Goal: Task Accomplishment & Management: Manage account settings

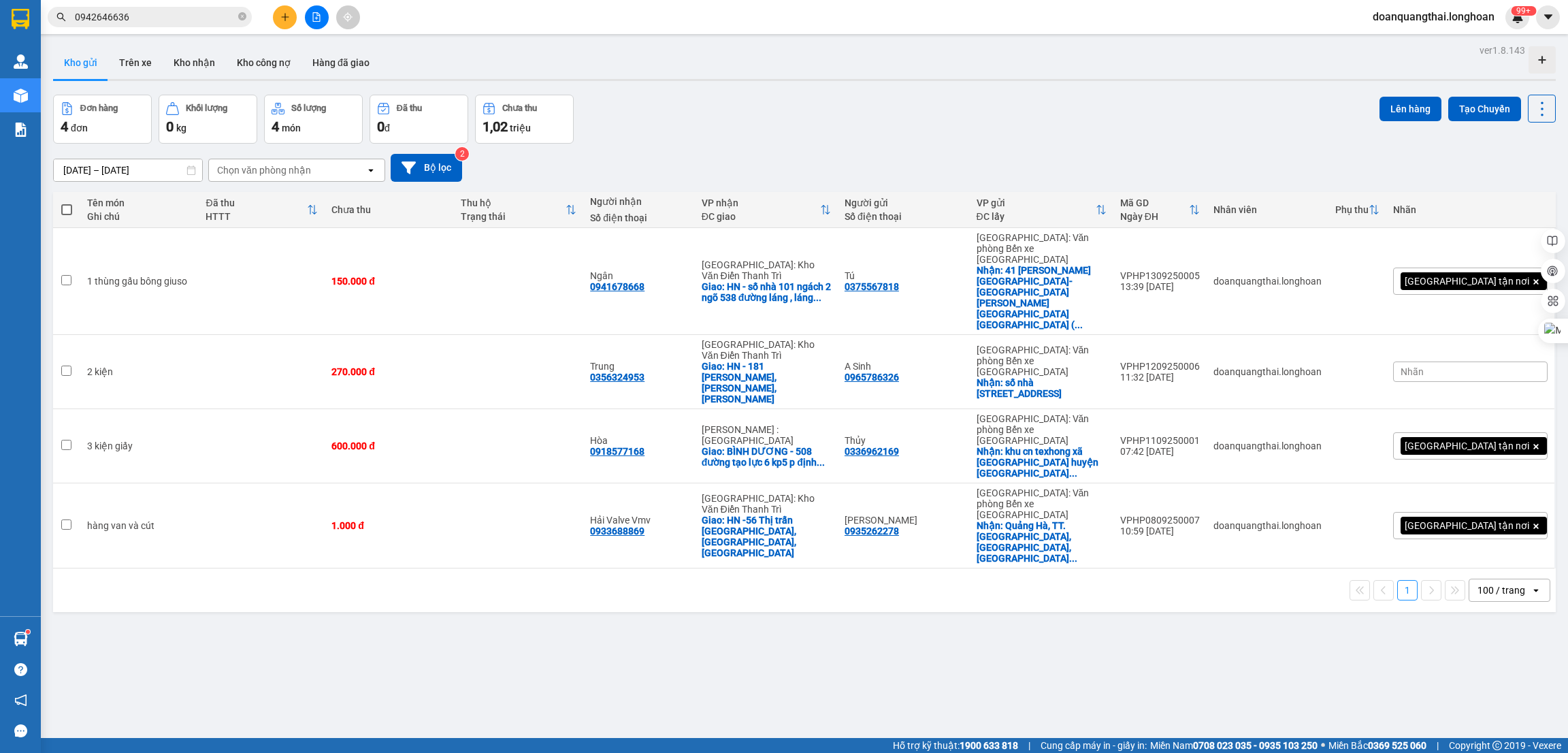
click at [283, 17] on icon "plus" at bounding box center [284, 17] width 7 height 1
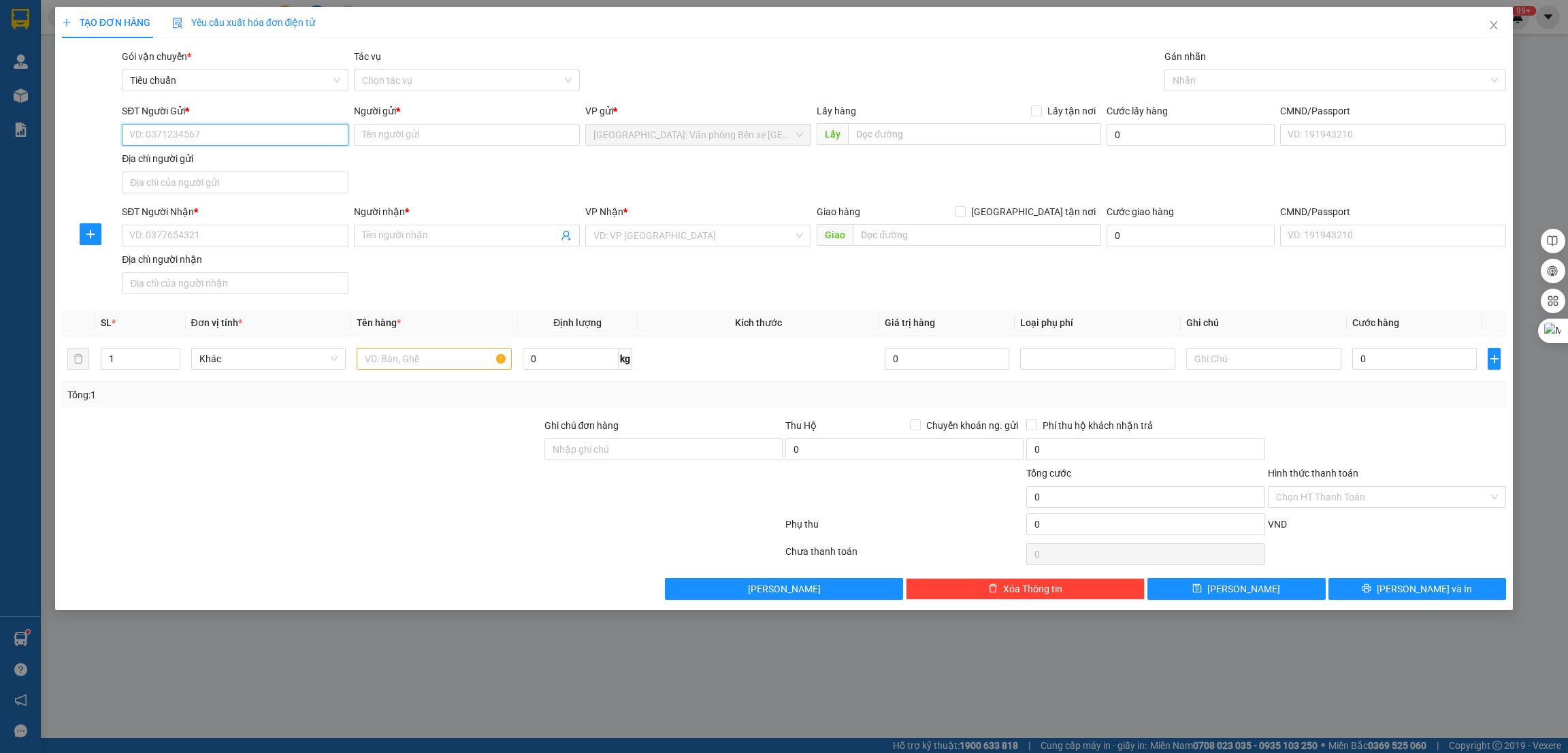
paste input "0343389826"
type input "0343389826"
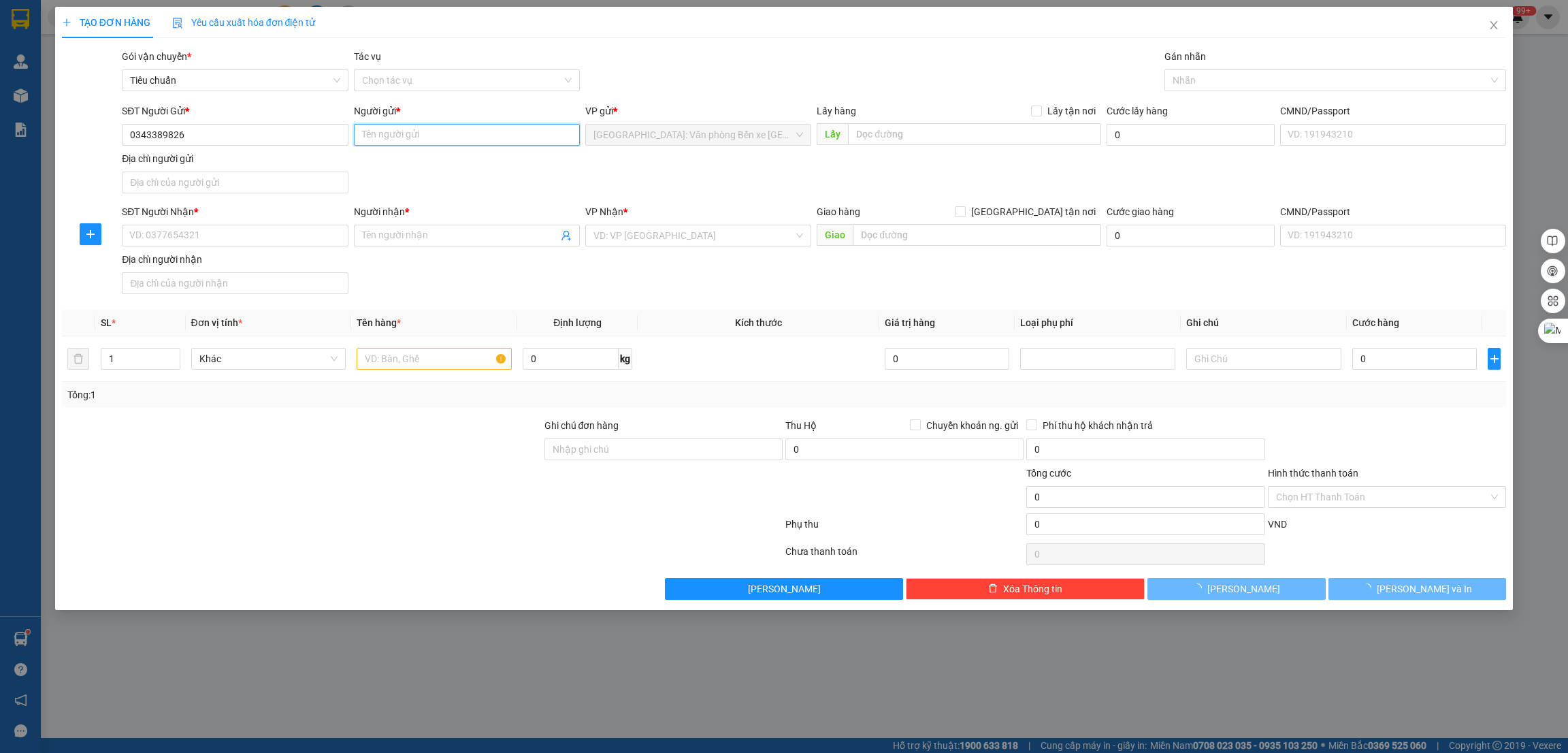
click at [389, 138] on input "Người gửi *" at bounding box center [467, 134] width 226 height 22
type input "v"
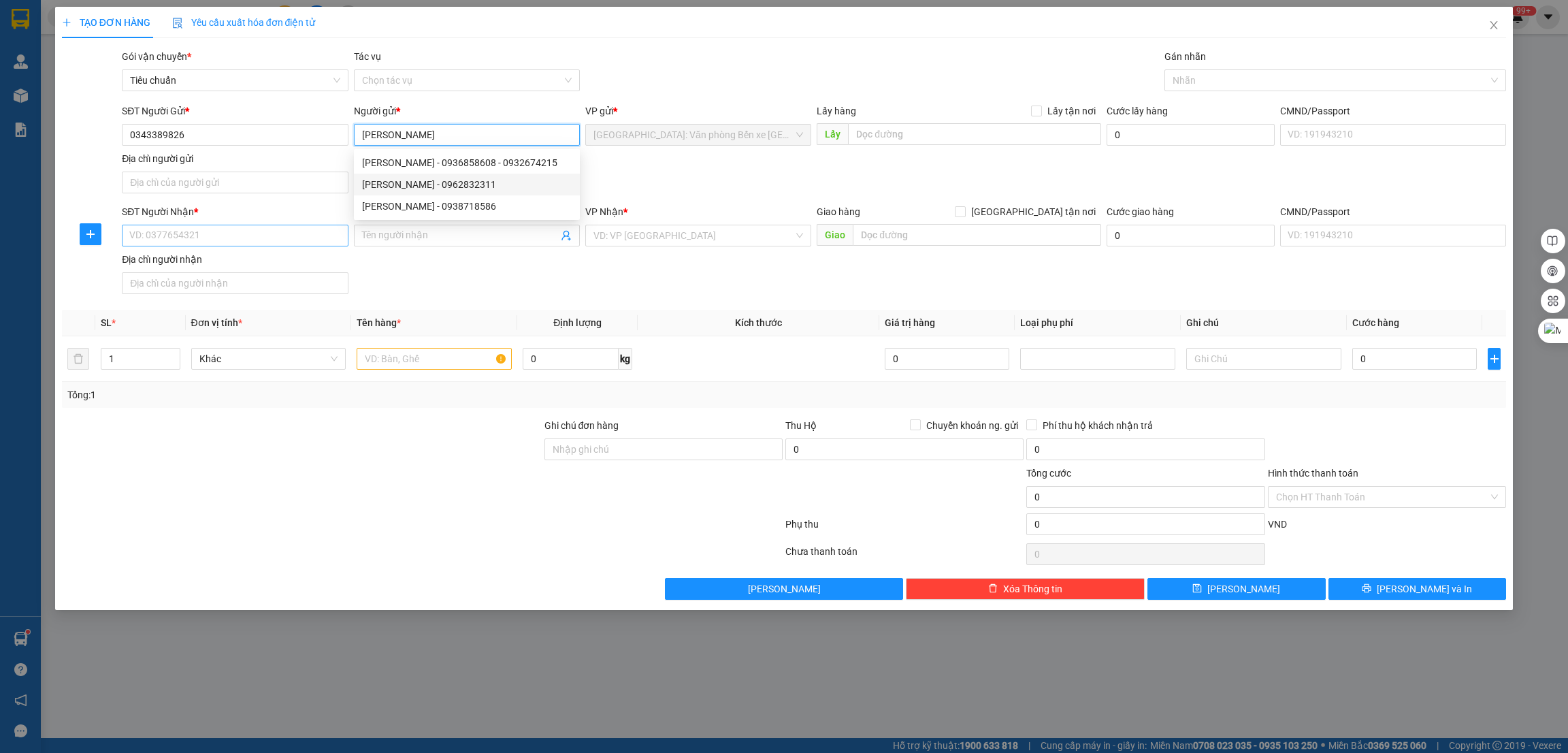
type input "[PERSON_NAME]"
click at [231, 232] on input "SĐT Người Nhận *" at bounding box center [235, 236] width 226 height 22
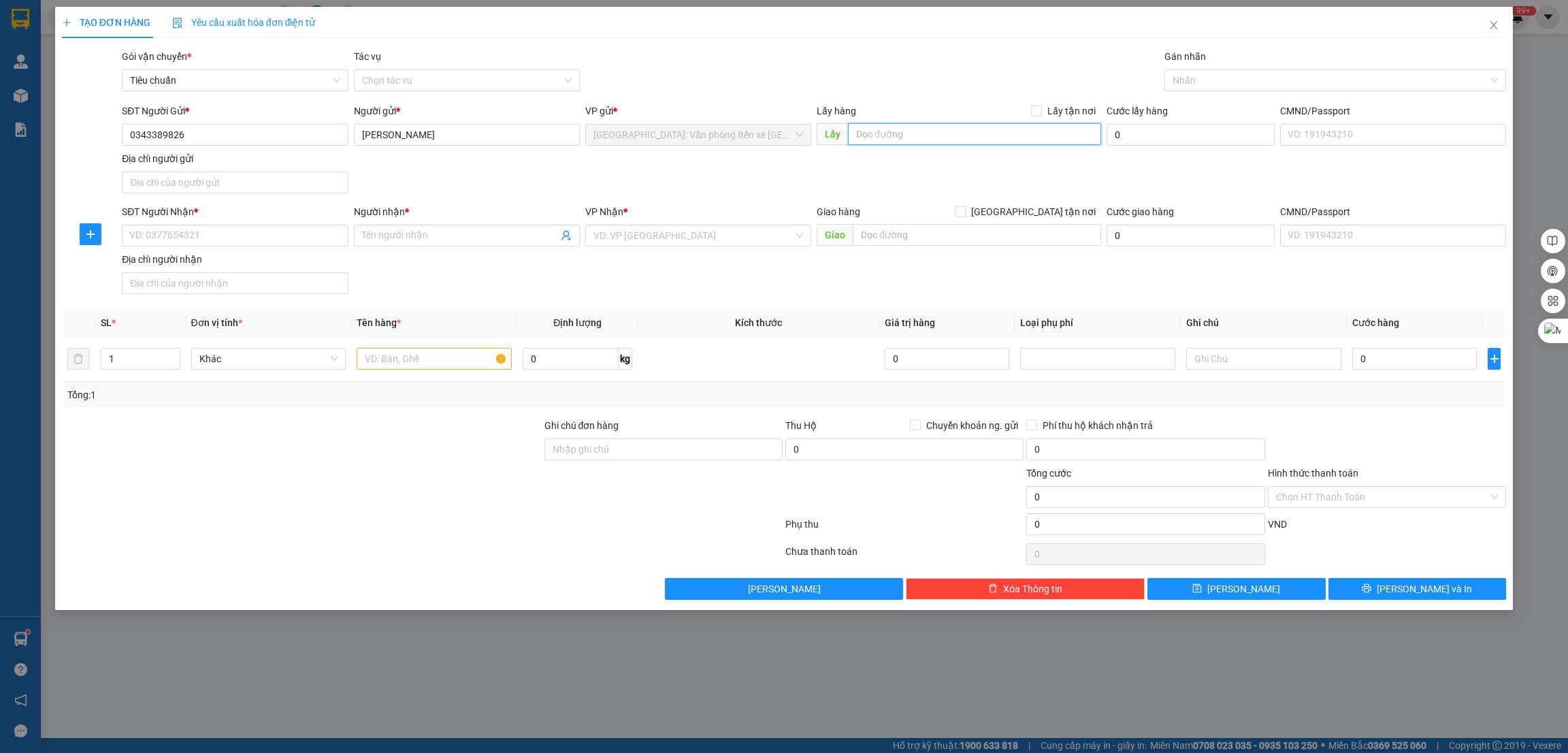
click at [959, 142] on input "text" at bounding box center [973, 134] width 252 height 22
paste input "cửa biên phòng cột 8 hạ long - qua cầu trắng"
type input "cửa biên phòng cột 8 hạ long - qua cầu trắng"
click at [1040, 114] on input "Lấy tận nơi" at bounding box center [1035, 110] width 9 height 9
checkbox input "true"
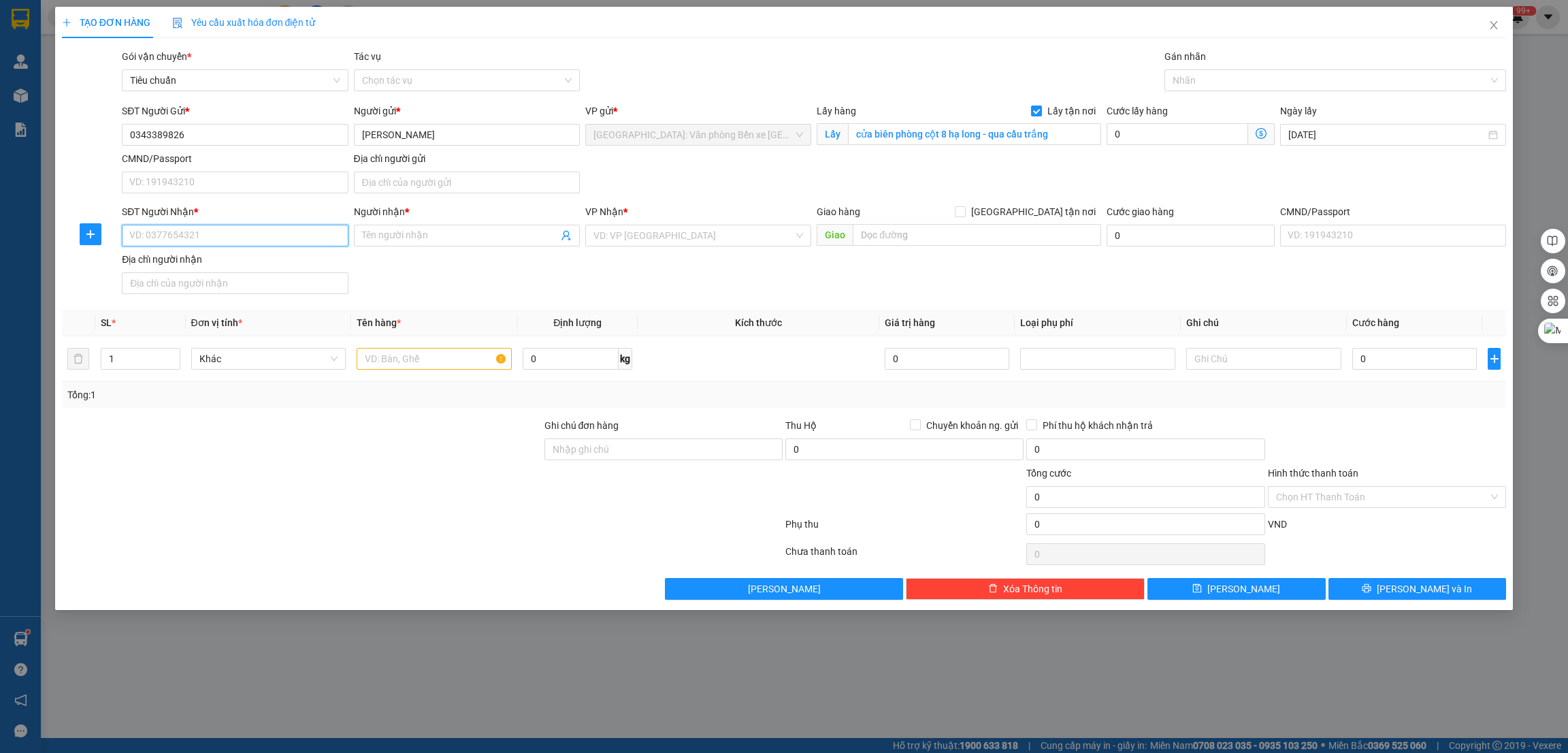
click at [311, 241] on input "SĐT Người Nhận *" at bounding box center [235, 236] width 226 height 22
paste input "0963867259"
type input "0963867259"
click at [407, 230] on input "Người nhận *" at bounding box center [460, 235] width 196 height 15
type input "D"
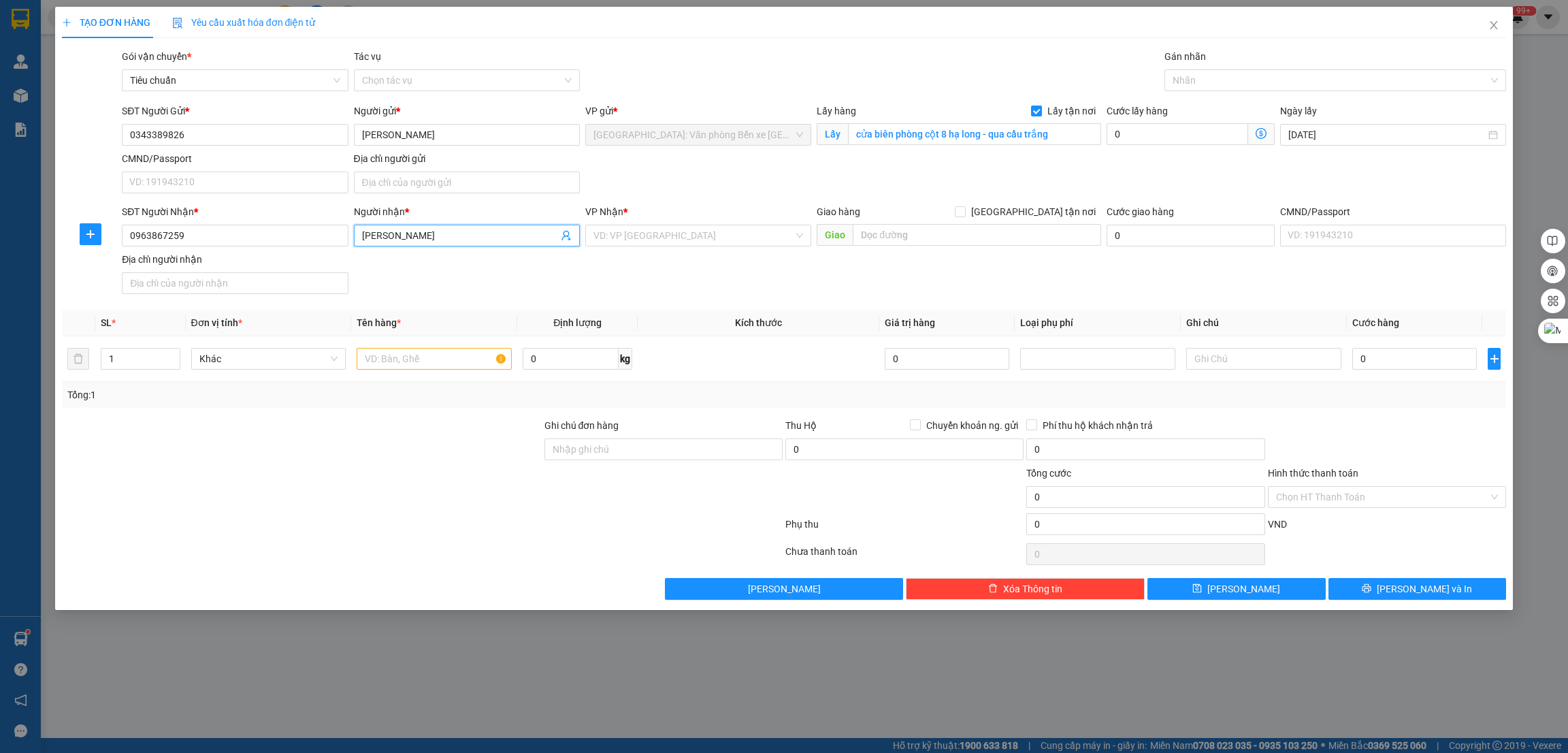
type input "Đoàn Hồng Trang"
click at [427, 465] on div at bounding box center [302, 442] width 483 height 47
click at [415, 364] on input "text" at bounding box center [434, 359] width 155 height 22
click at [425, 356] on input "text" at bounding box center [434, 359] width 155 height 22
paste input "1 xe máy liberty và 2 túi đồ"
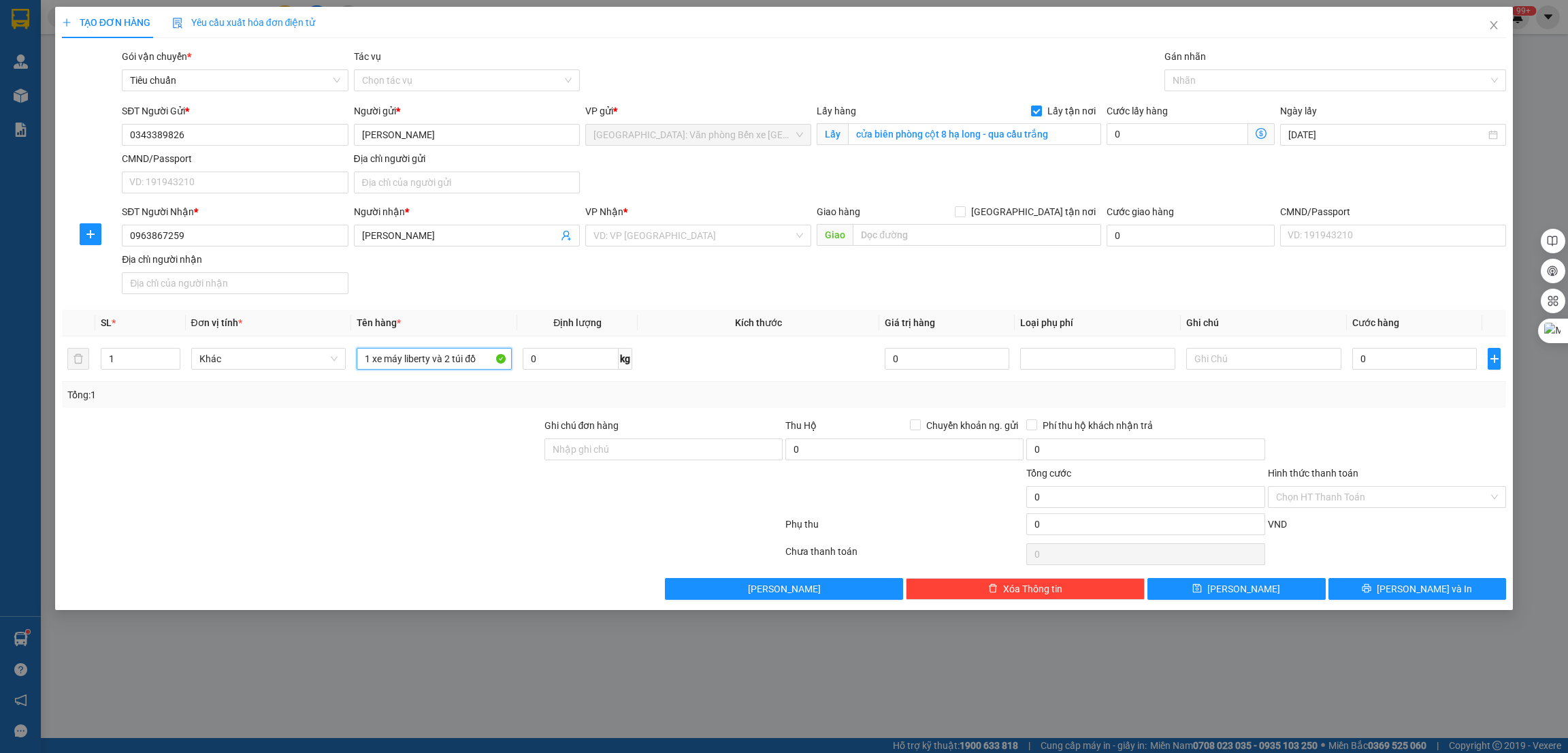
type input "1 xe máy liberty và 2 túi đồ"
click at [767, 401] on div "Tổng: 1" at bounding box center [784, 394] width 1434 height 15
click at [1223, 83] on div at bounding box center [1329, 80] width 322 height 17
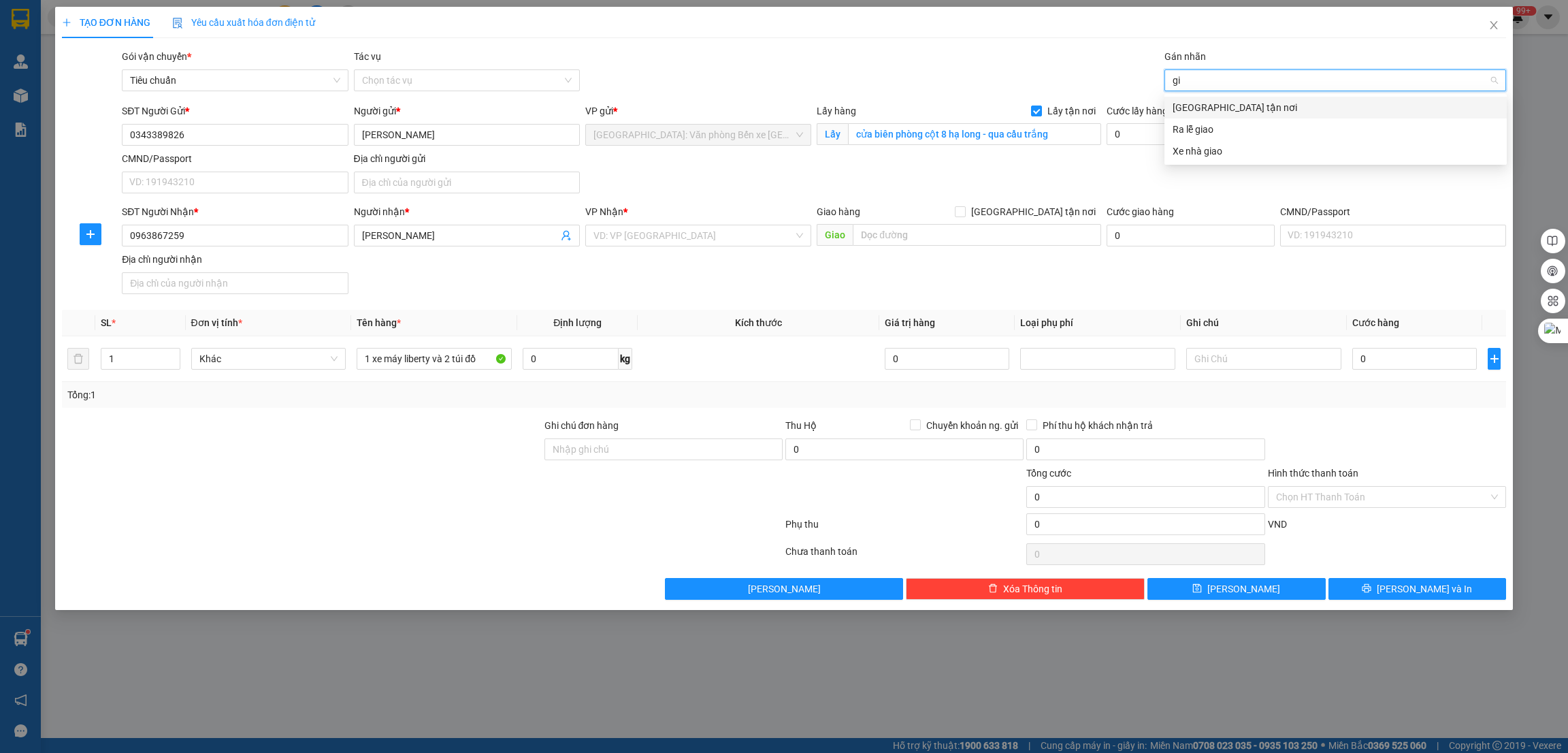
type input "gia"
click at [1232, 106] on div "[GEOGRAPHIC_DATA] tận nơi" at bounding box center [1335, 107] width 326 height 15
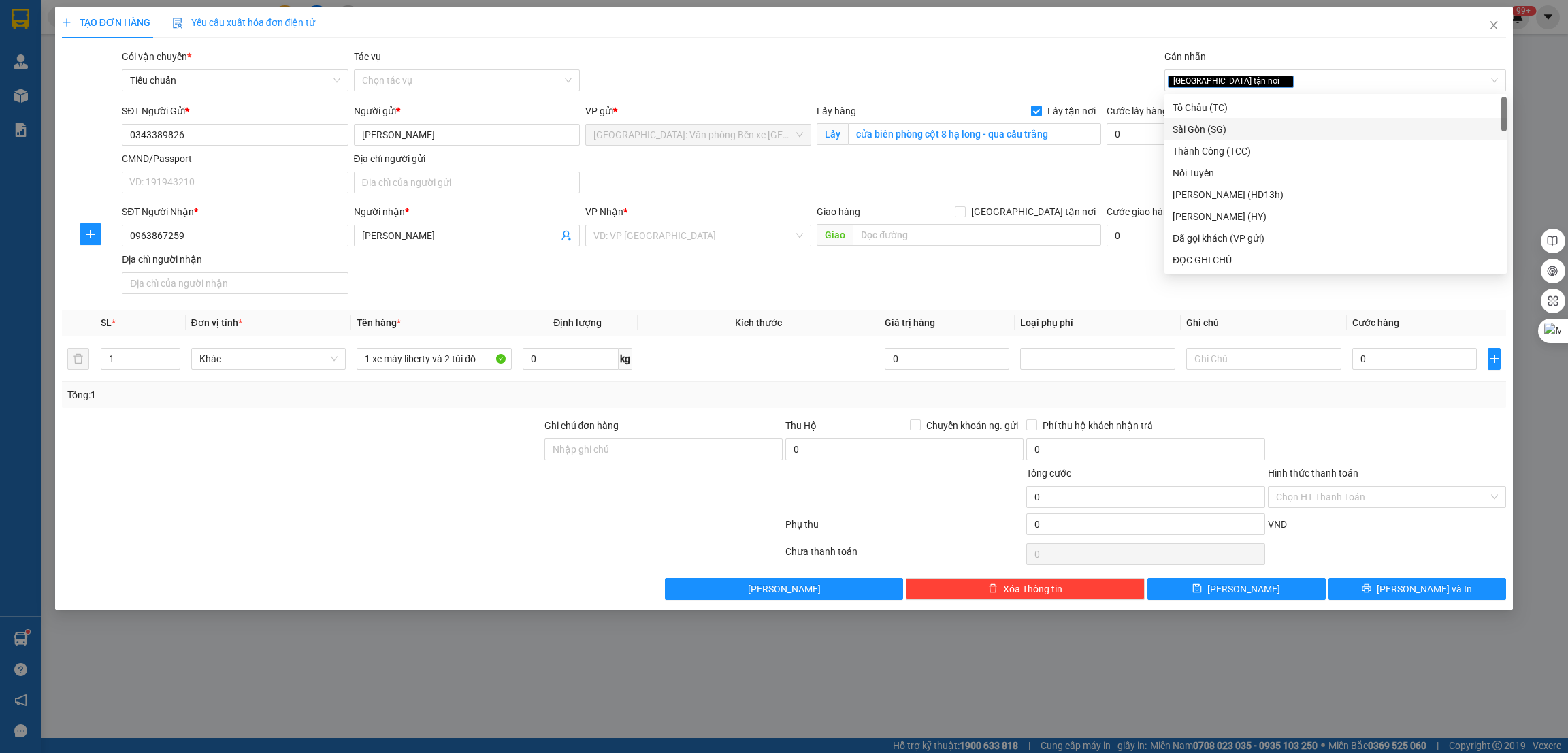
click at [345, 470] on div at bounding box center [302, 489] width 483 height 47
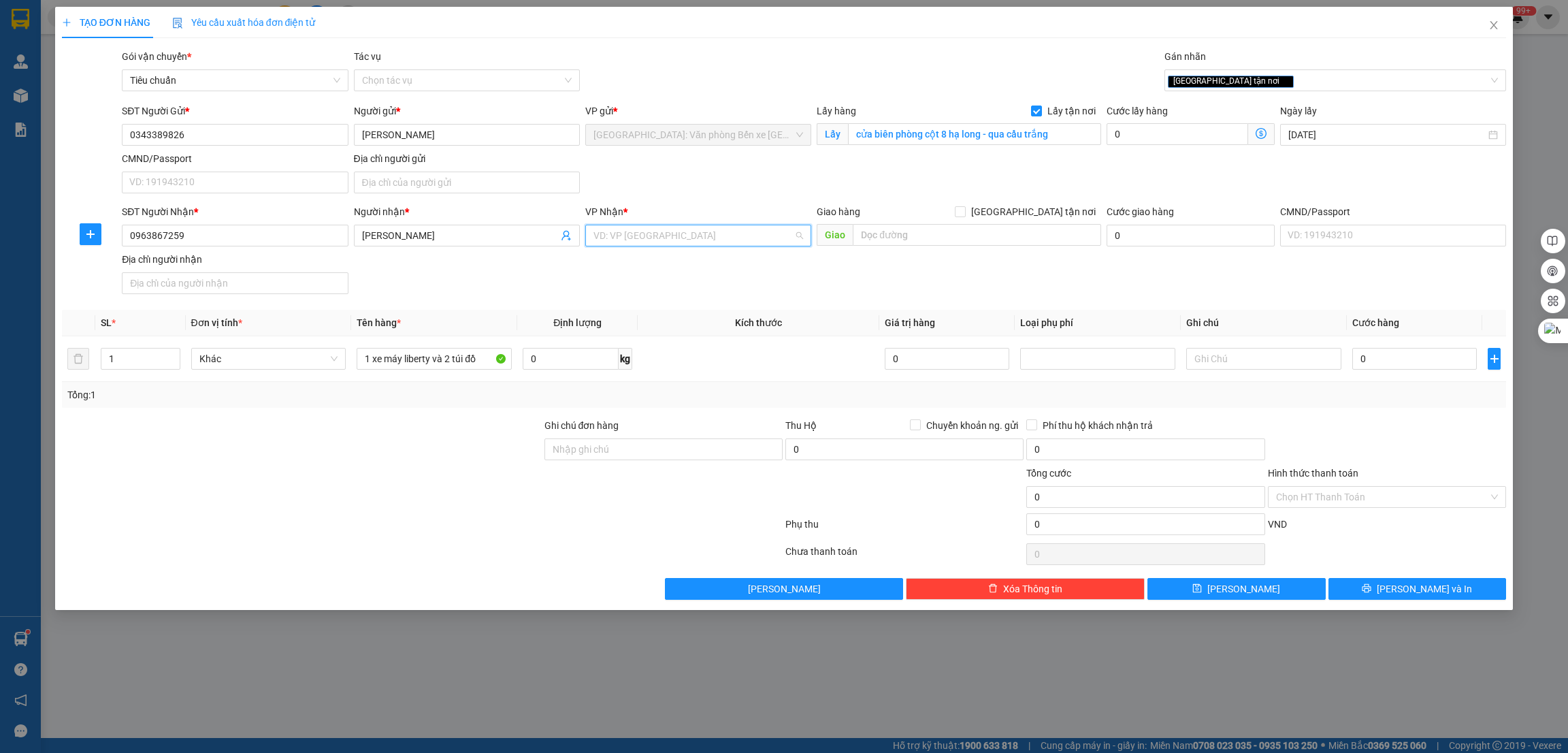
click at [733, 228] on input "search" at bounding box center [693, 236] width 200 height 20
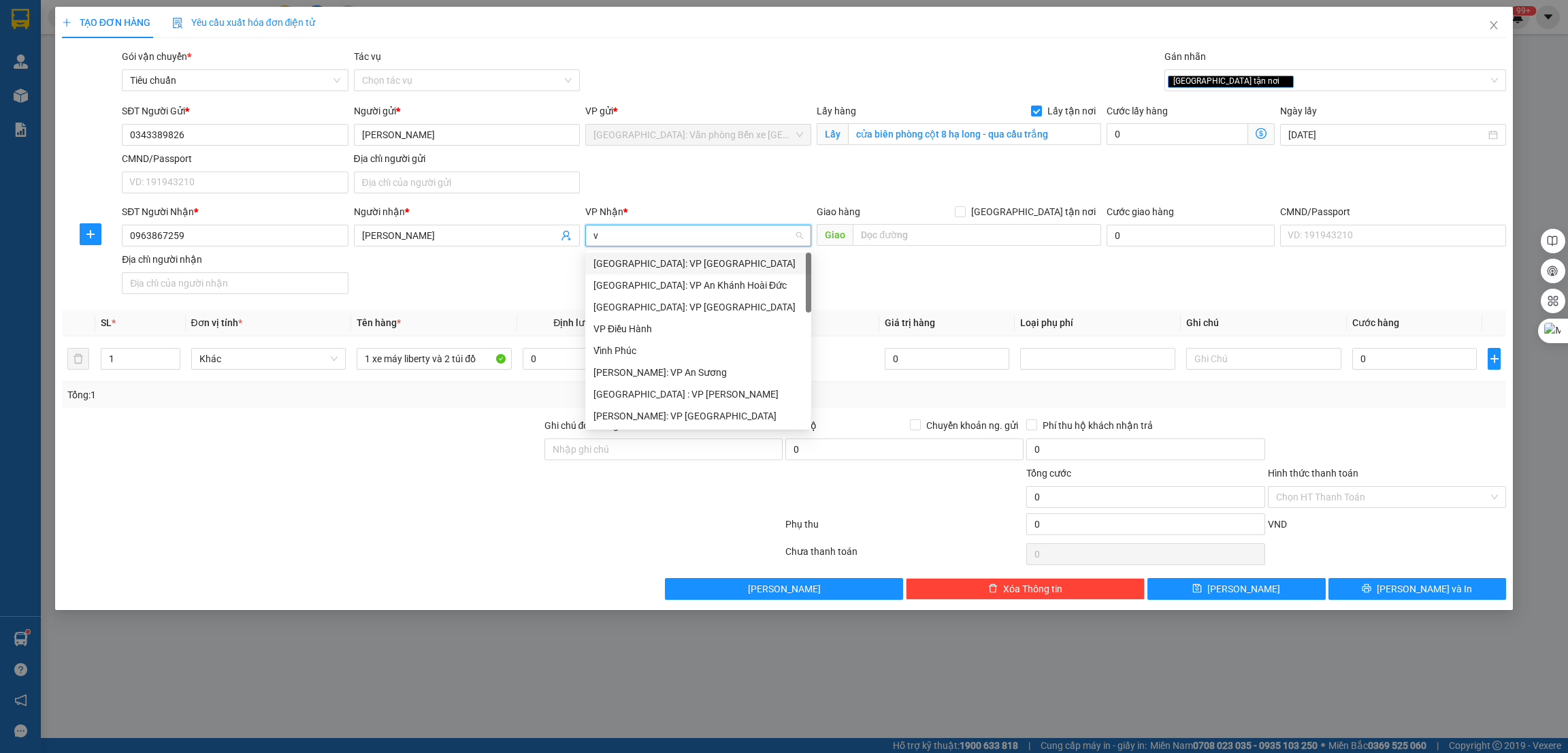
type input "vă"
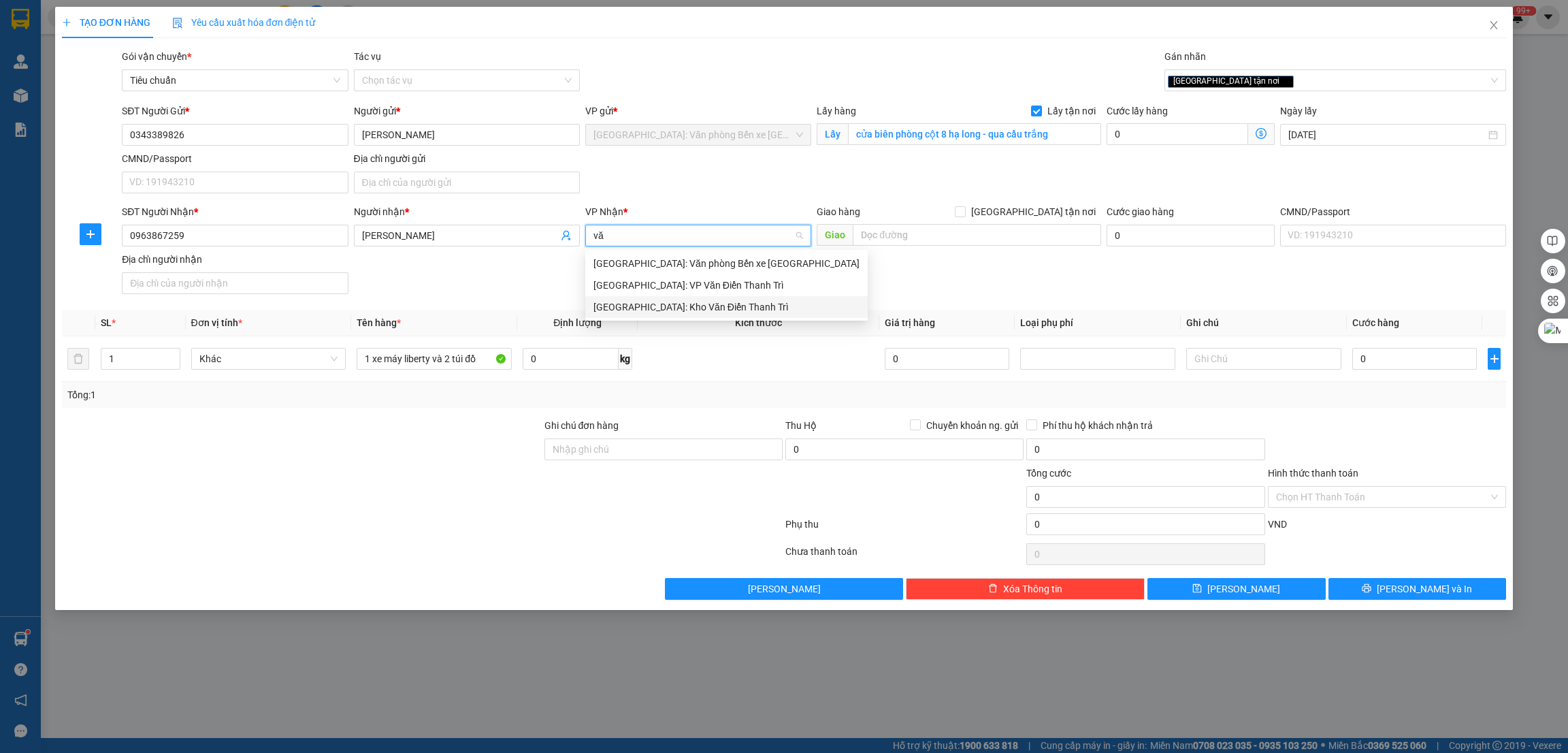
click at [709, 313] on div "[GEOGRAPHIC_DATA]: Kho Văn Điển Thanh Trì" at bounding box center [726, 307] width 266 height 15
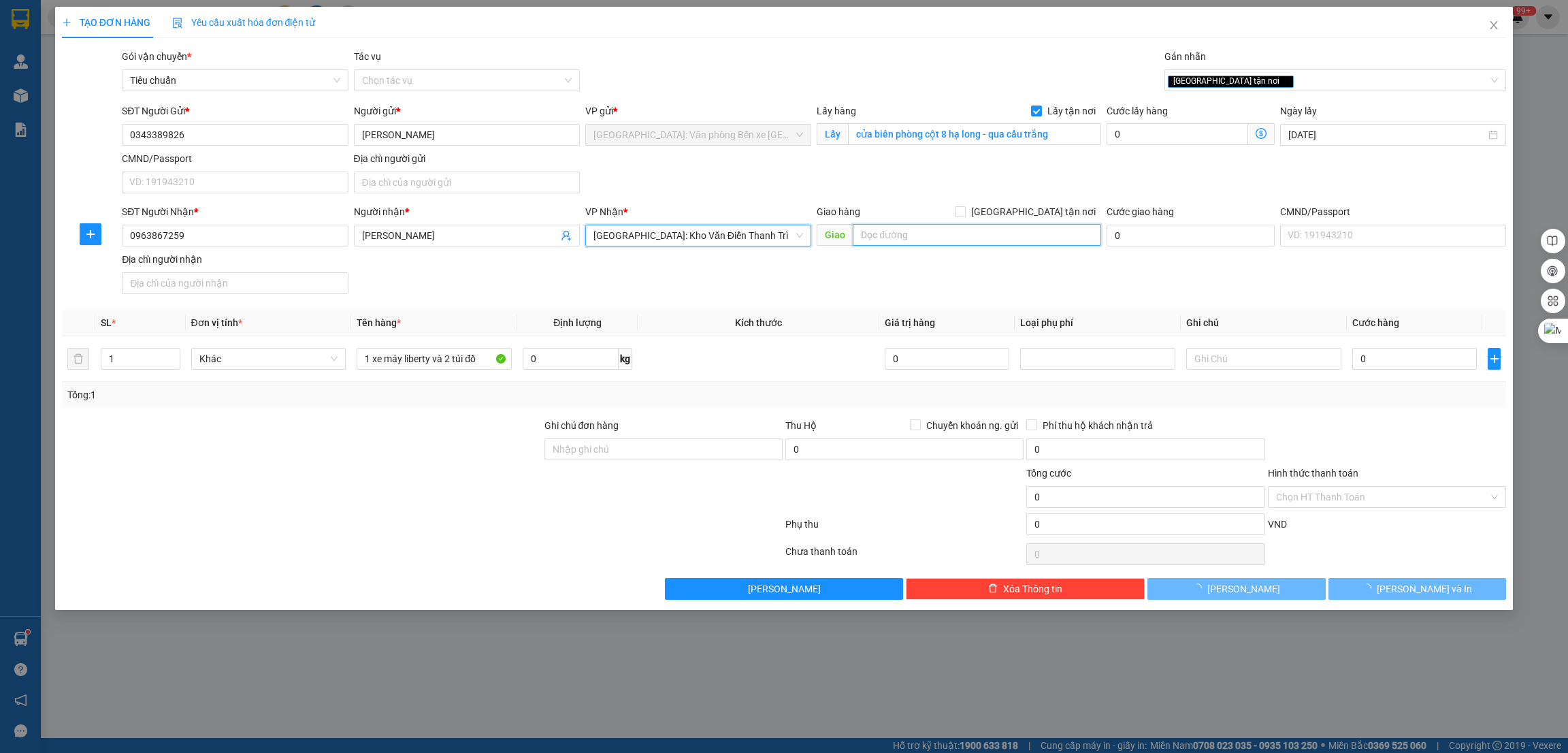
click at [906, 241] on input "text" at bounding box center [976, 235] width 248 height 22
paste input "ngõ 406 nam từ liêm"
type input "HN - ngõ 406 nam từ liêm"
click at [1052, 209] on span "[GEOGRAPHIC_DATA] tận nơi" at bounding box center [1033, 211] width 136 height 15
click at [964, 209] on input "[GEOGRAPHIC_DATA] tận nơi" at bounding box center [959, 211] width 9 height 9
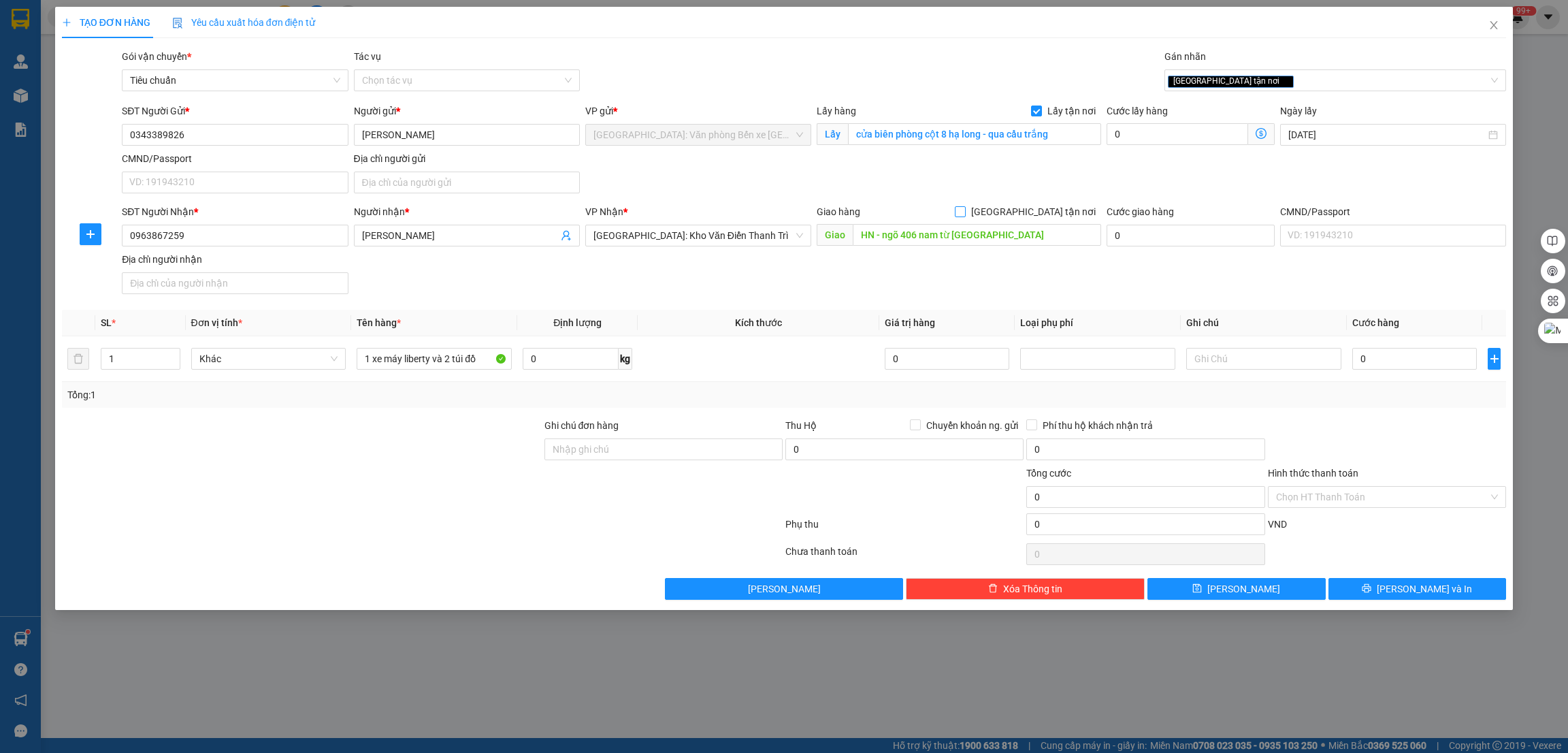
checkbox input "true"
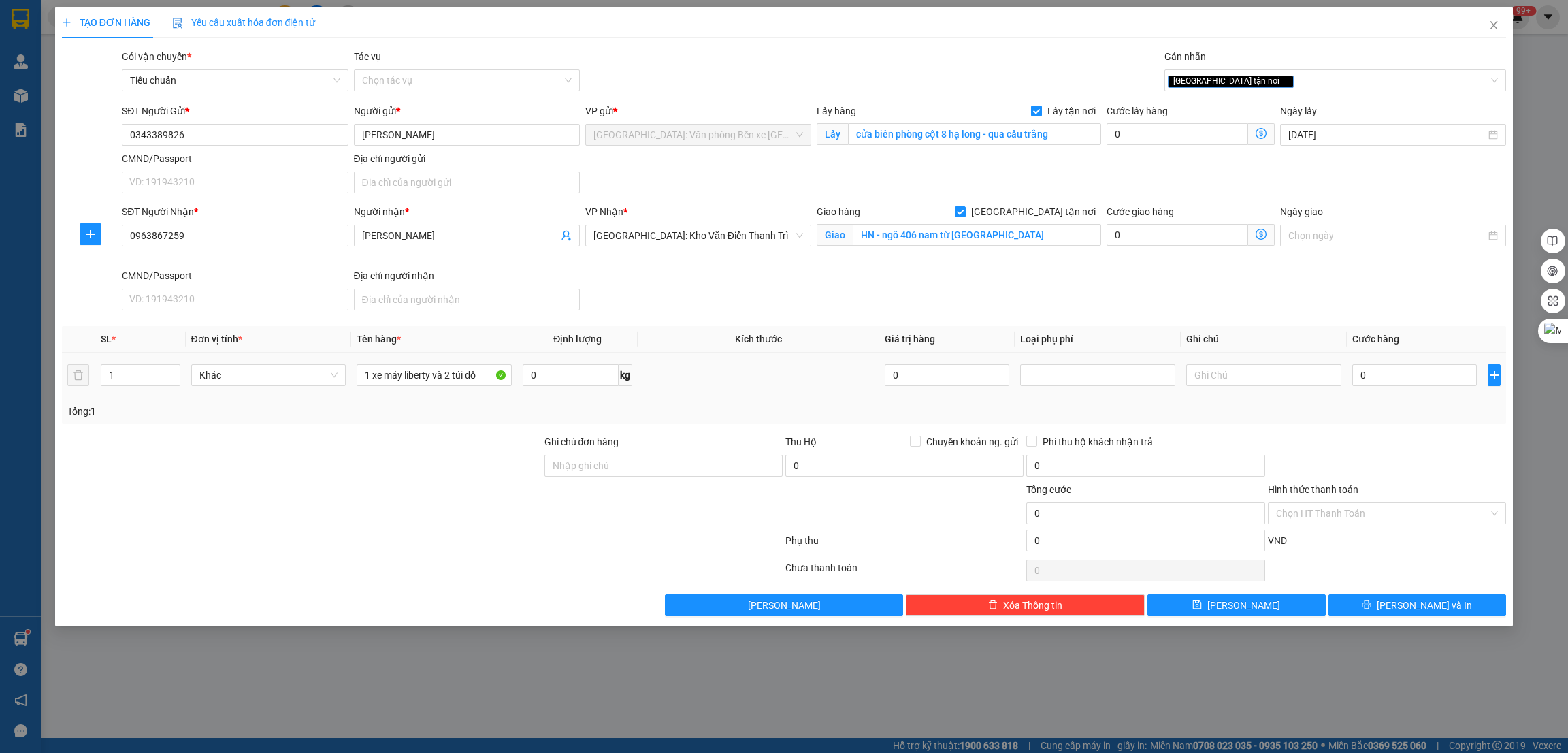
click at [1391, 361] on td "0" at bounding box center [1414, 375] width 136 height 45
click at [1391, 373] on input "0" at bounding box center [1414, 375] width 124 height 22
type input "1"
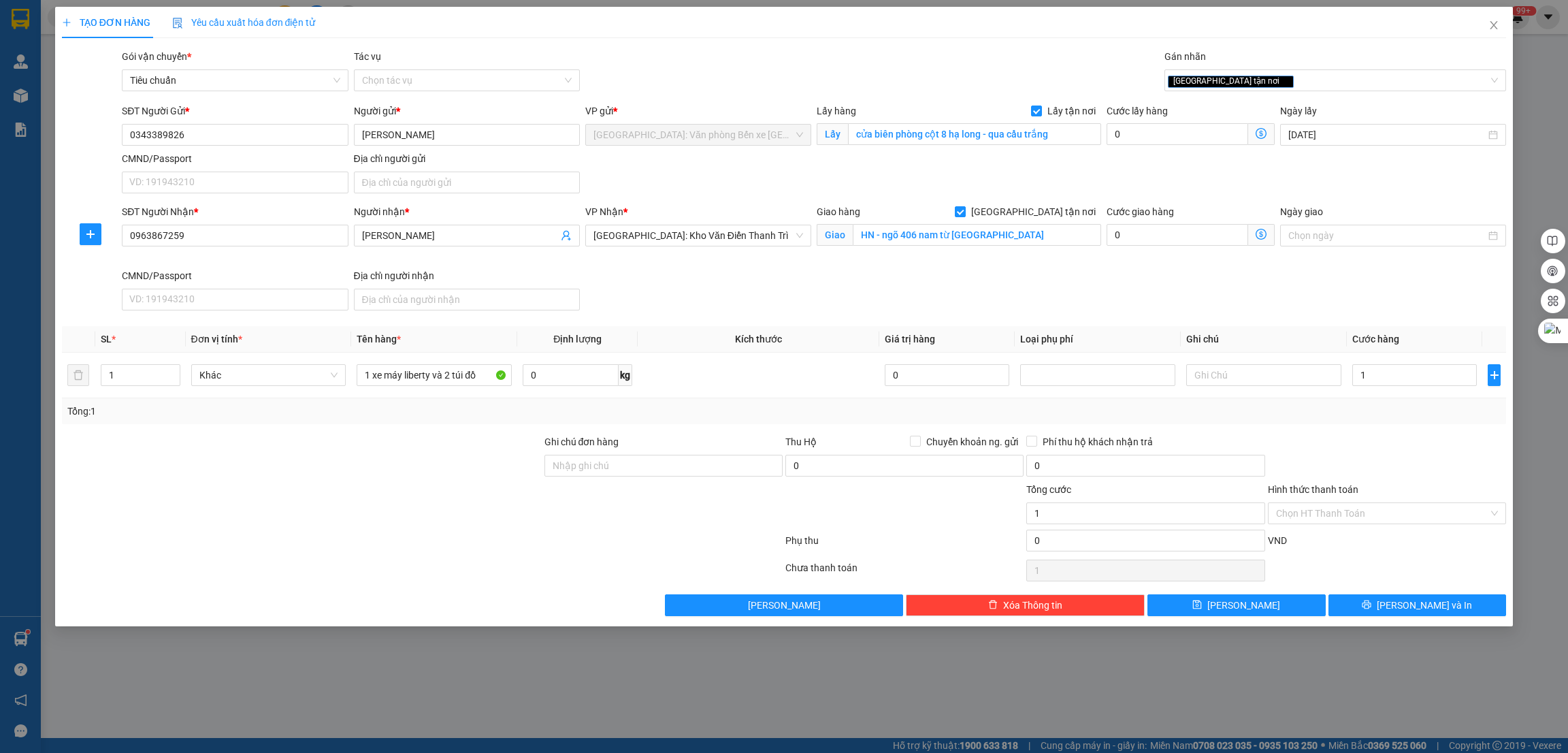
click at [1360, 424] on div "SL * Đơn vị tính * Tên hàng * Định lượng Kích thước Giá trị hàng Loại phụ phí G…" at bounding box center [784, 375] width 1444 height 98
type input "1.000"
click at [1209, 601] on button "Lưu" at bounding box center [1236, 605] width 178 height 22
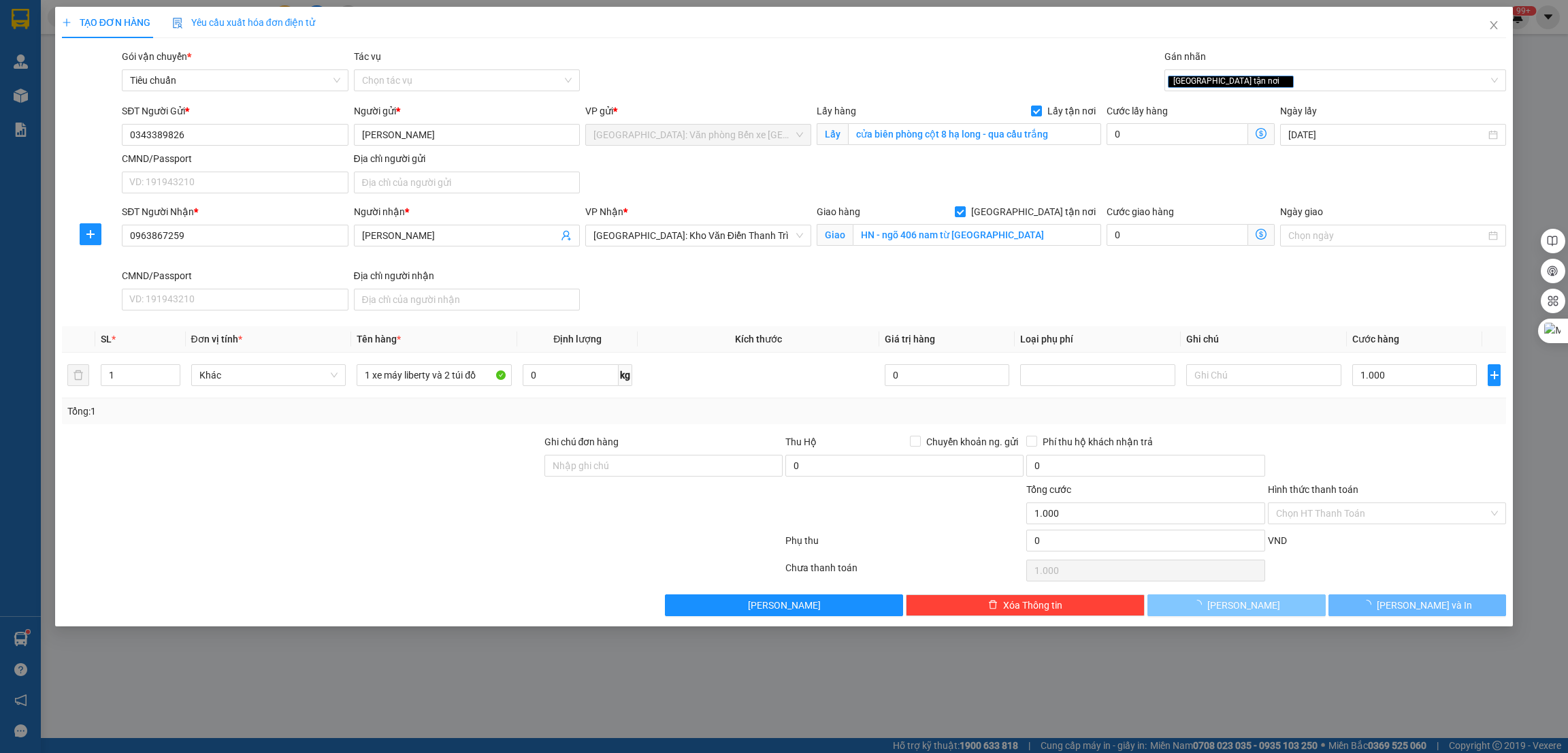
checkbox input "false"
type input "0"
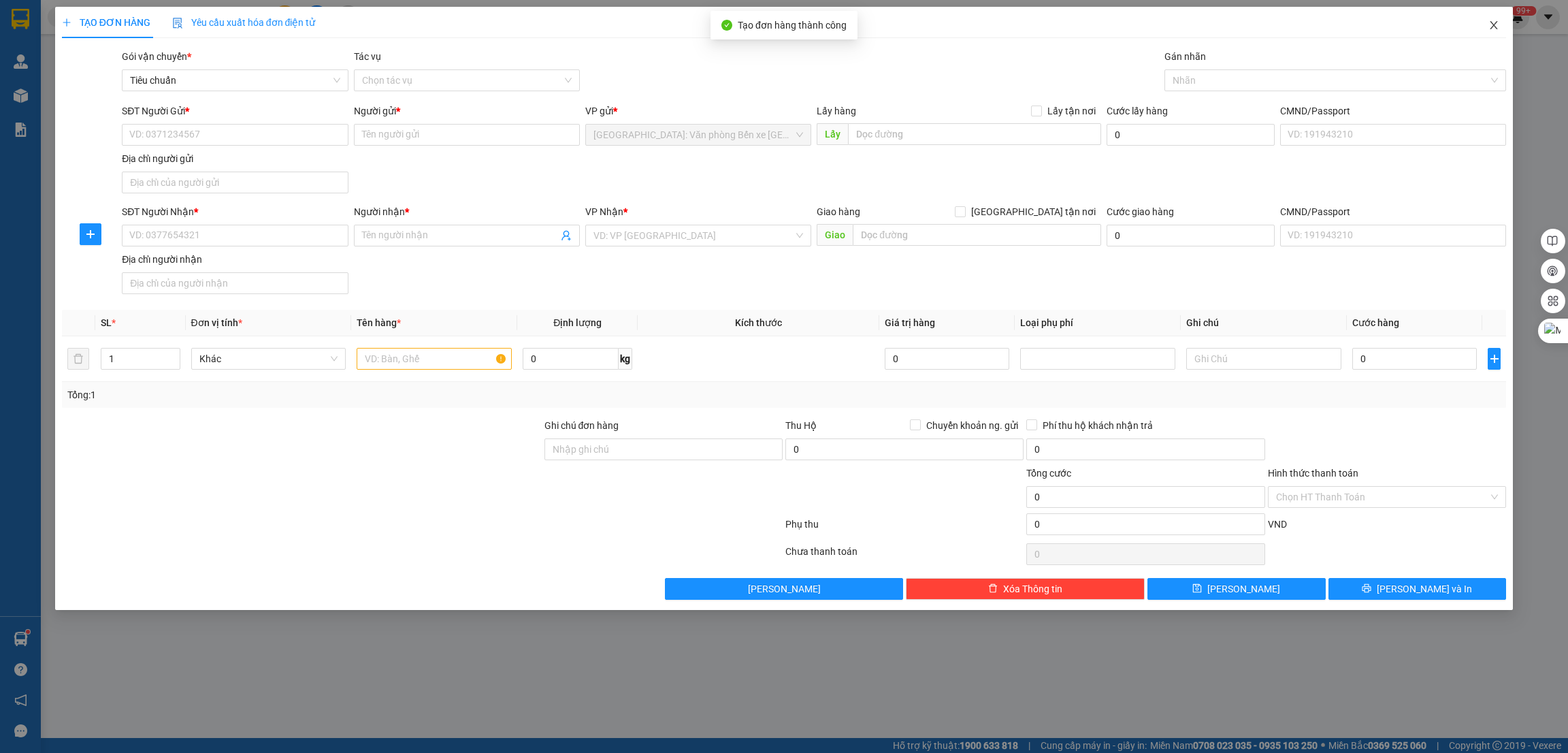
click at [1495, 22] on icon "close" at bounding box center [1493, 24] width 11 height 11
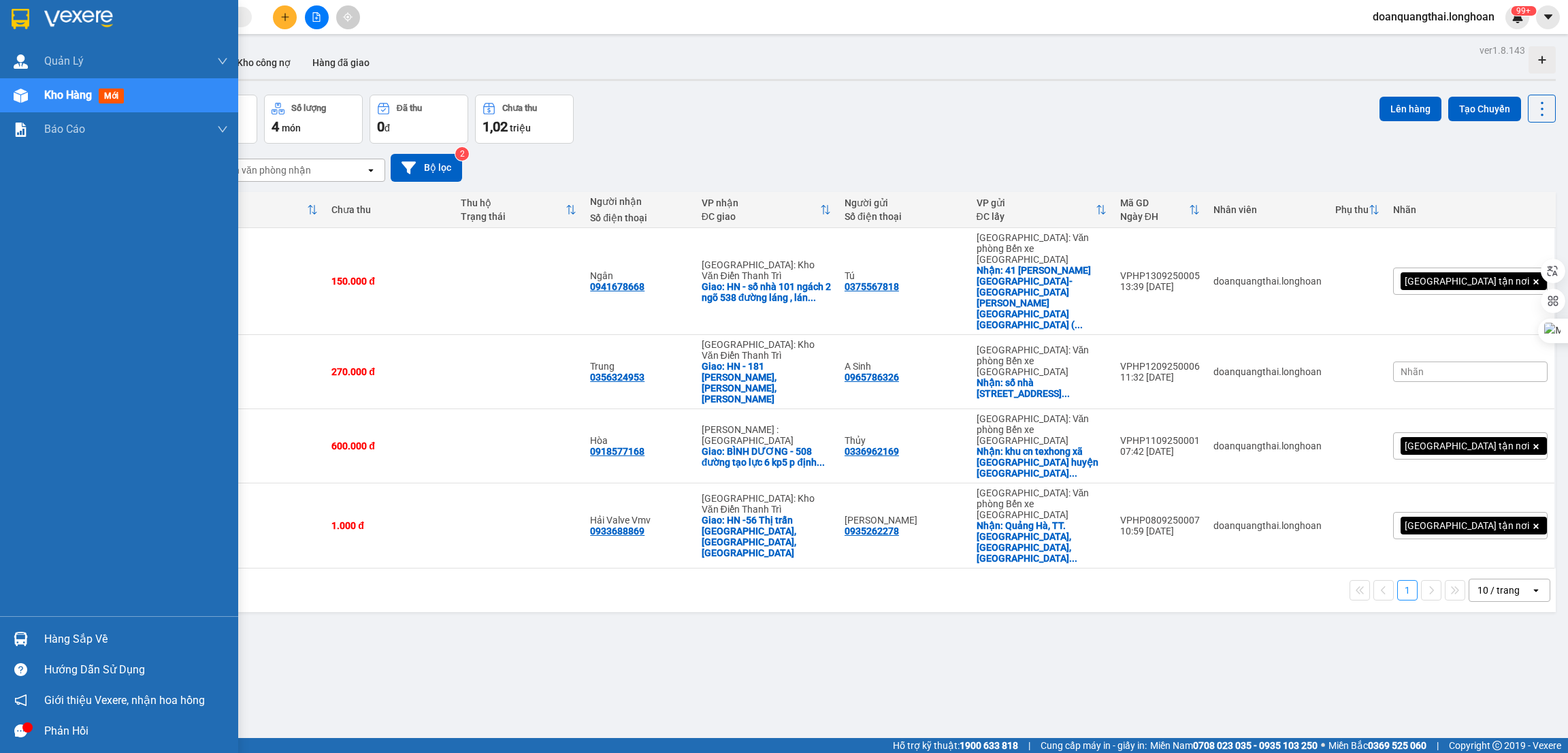
click at [40, 652] on div "Hàng sắp về" at bounding box center [119, 639] width 238 height 31
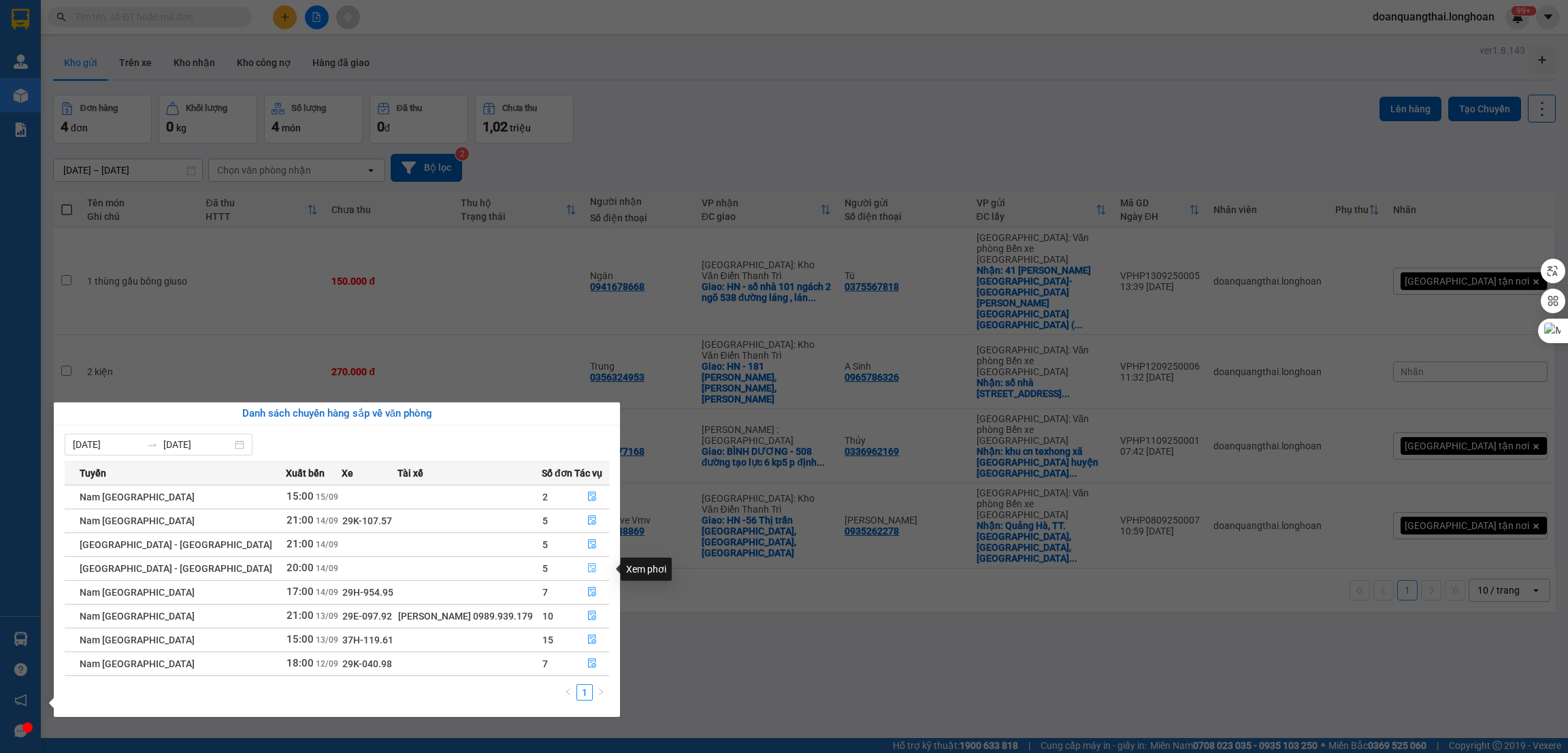
click at [588, 569] on icon "file-done" at bounding box center [591, 568] width 8 height 9
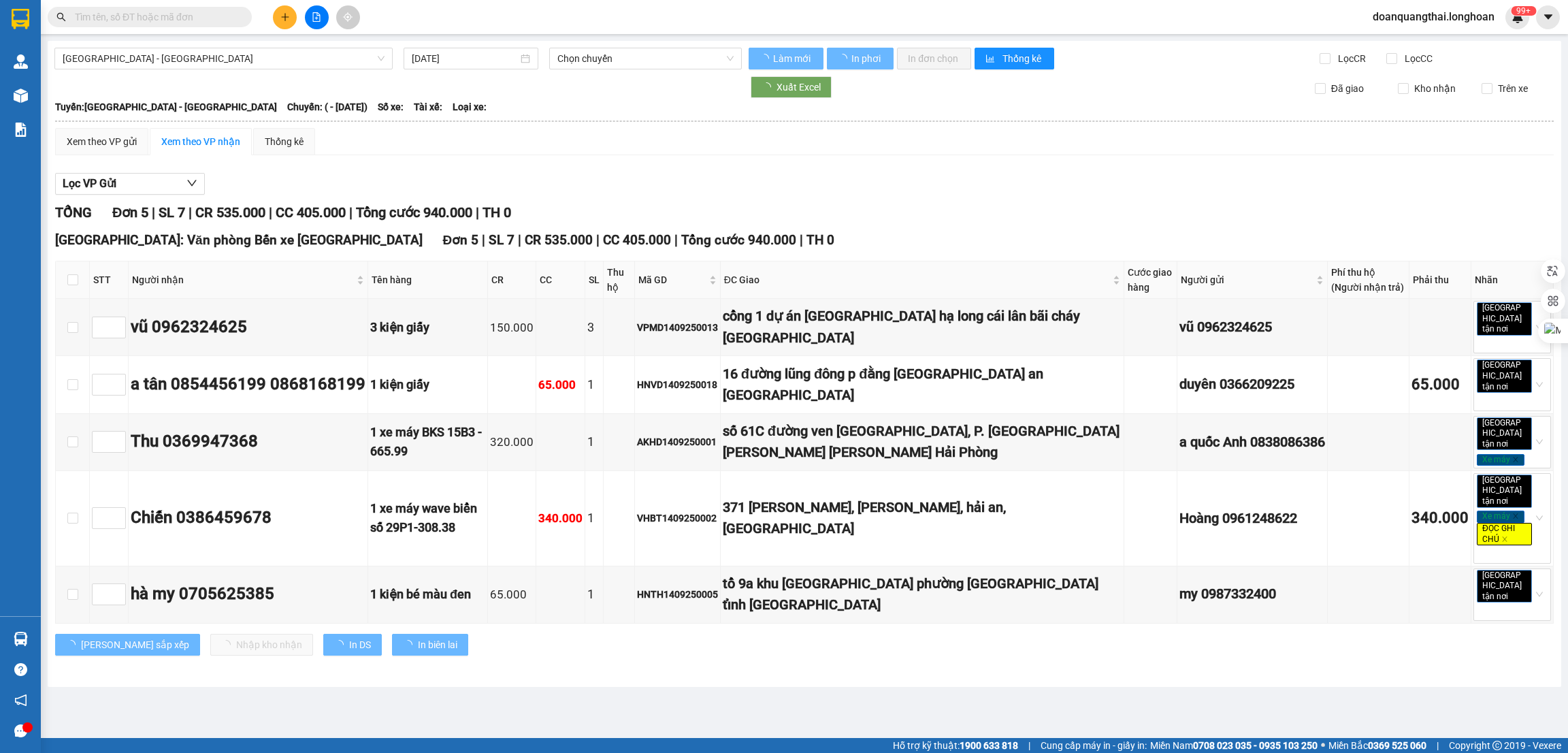
type input "[DATE]"
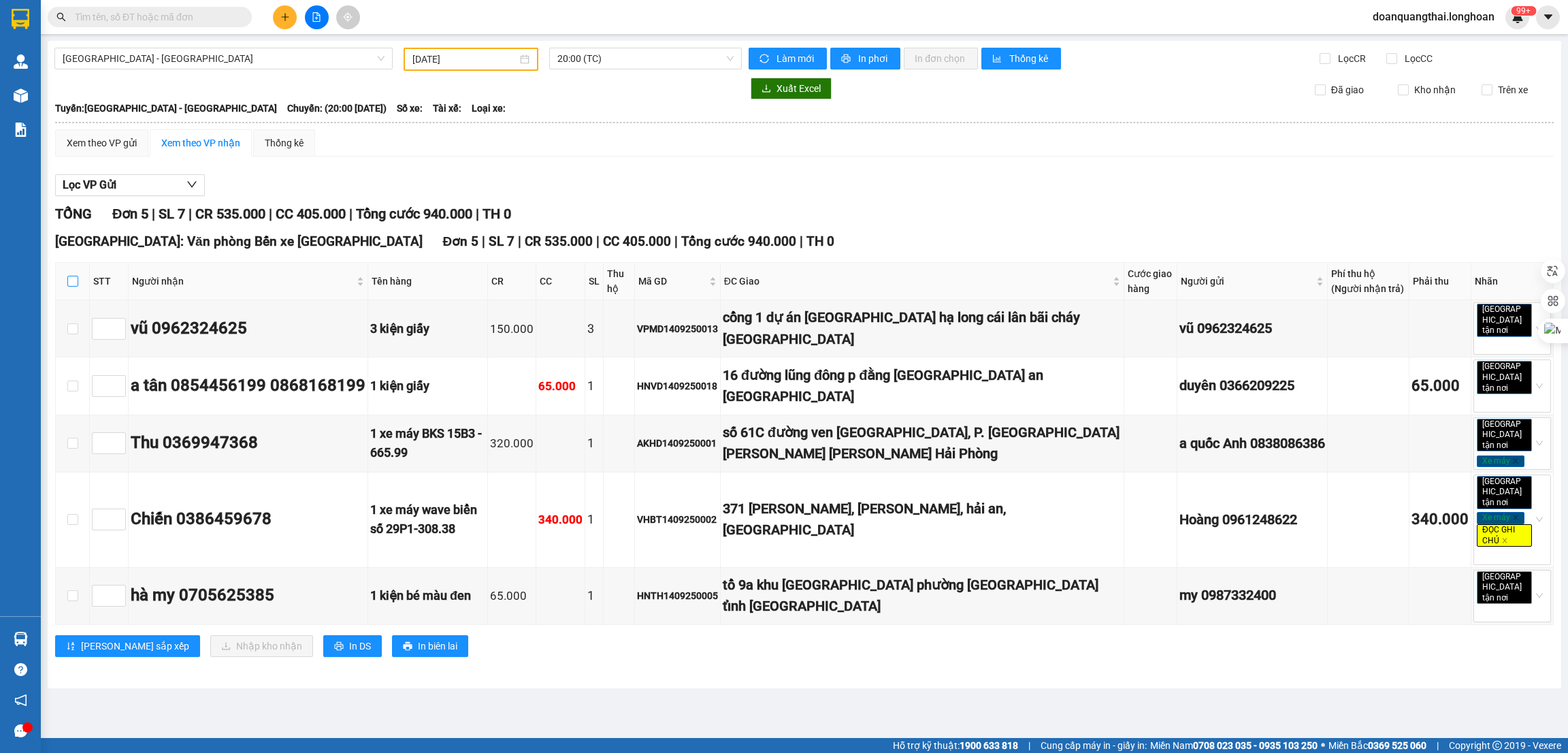
click at [74, 277] on input "checkbox" at bounding box center [73, 281] width 11 height 11
checkbox input "true"
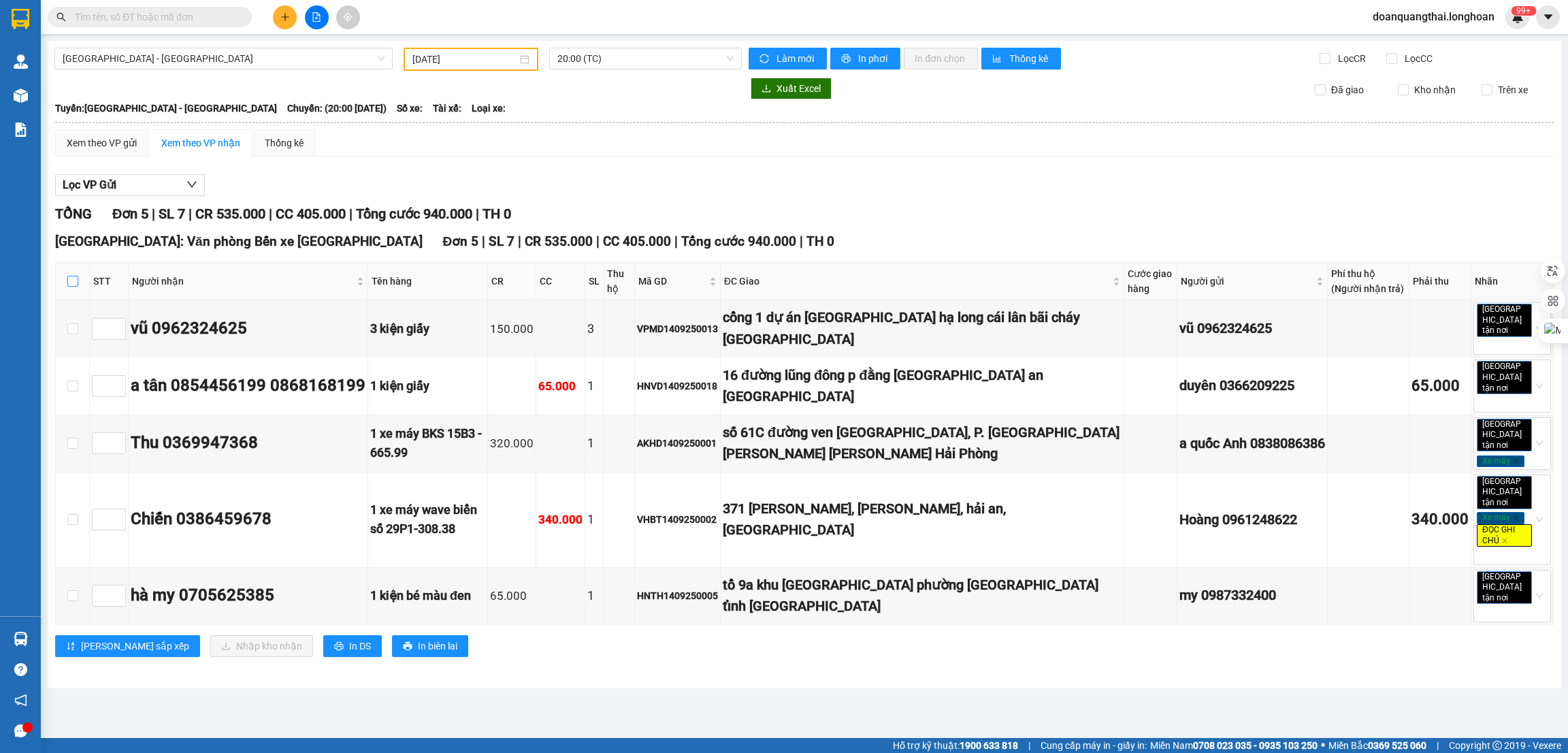
checkbox input "true"
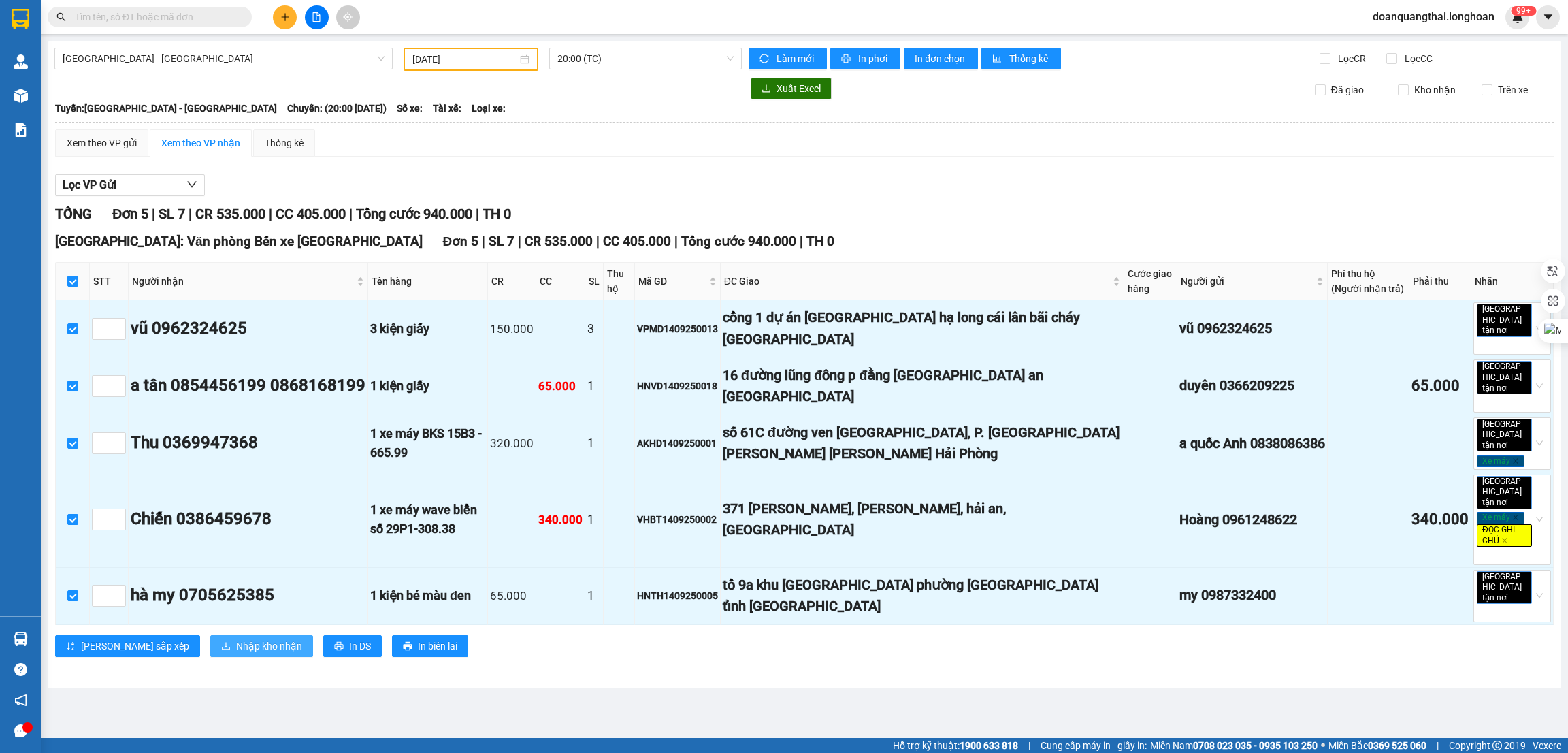
click at [236, 639] on span "Nhập kho nhận" at bounding box center [269, 646] width 66 height 15
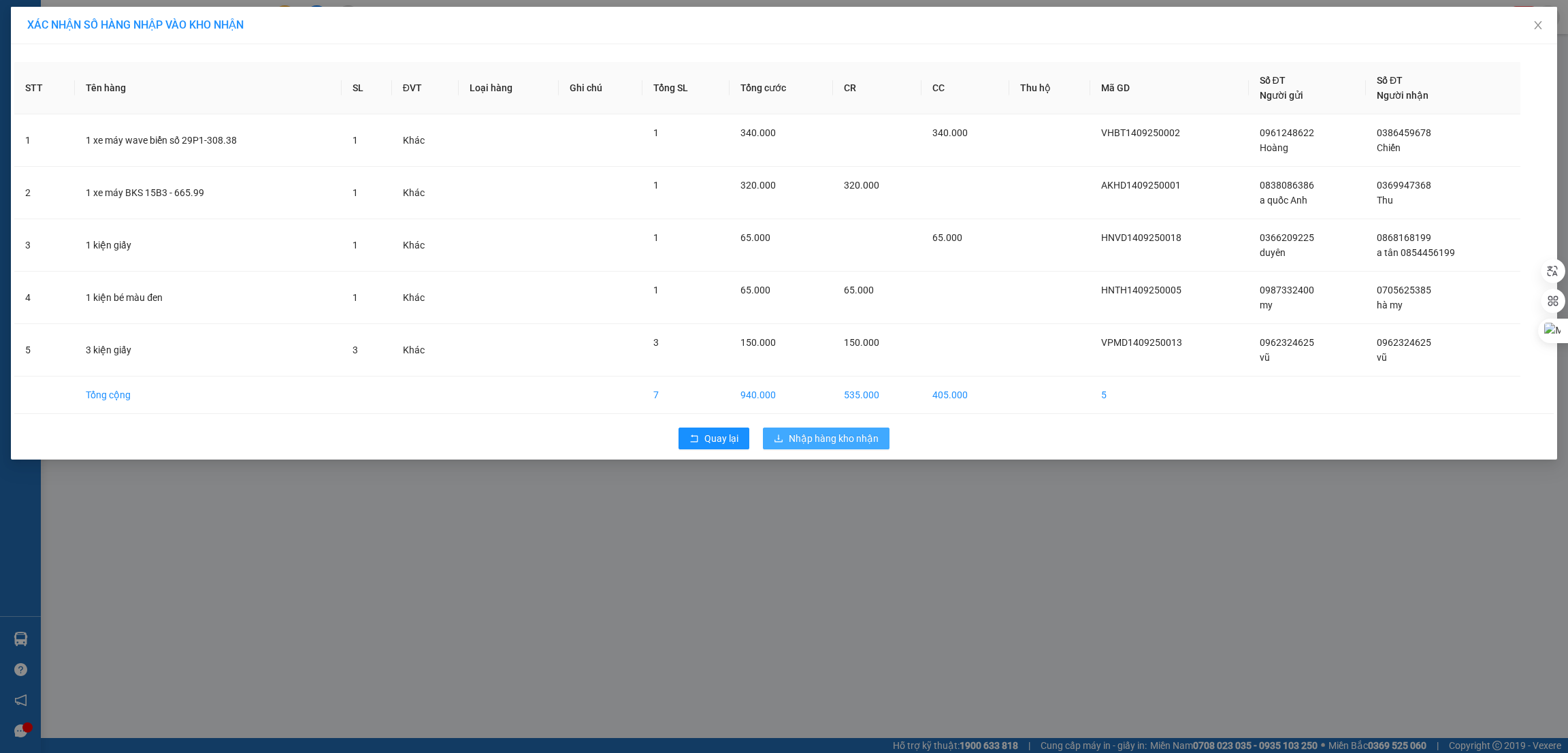
click at [807, 438] on span "Nhập hàng kho nhận" at bounding box center [833, 438] width 90 height 15
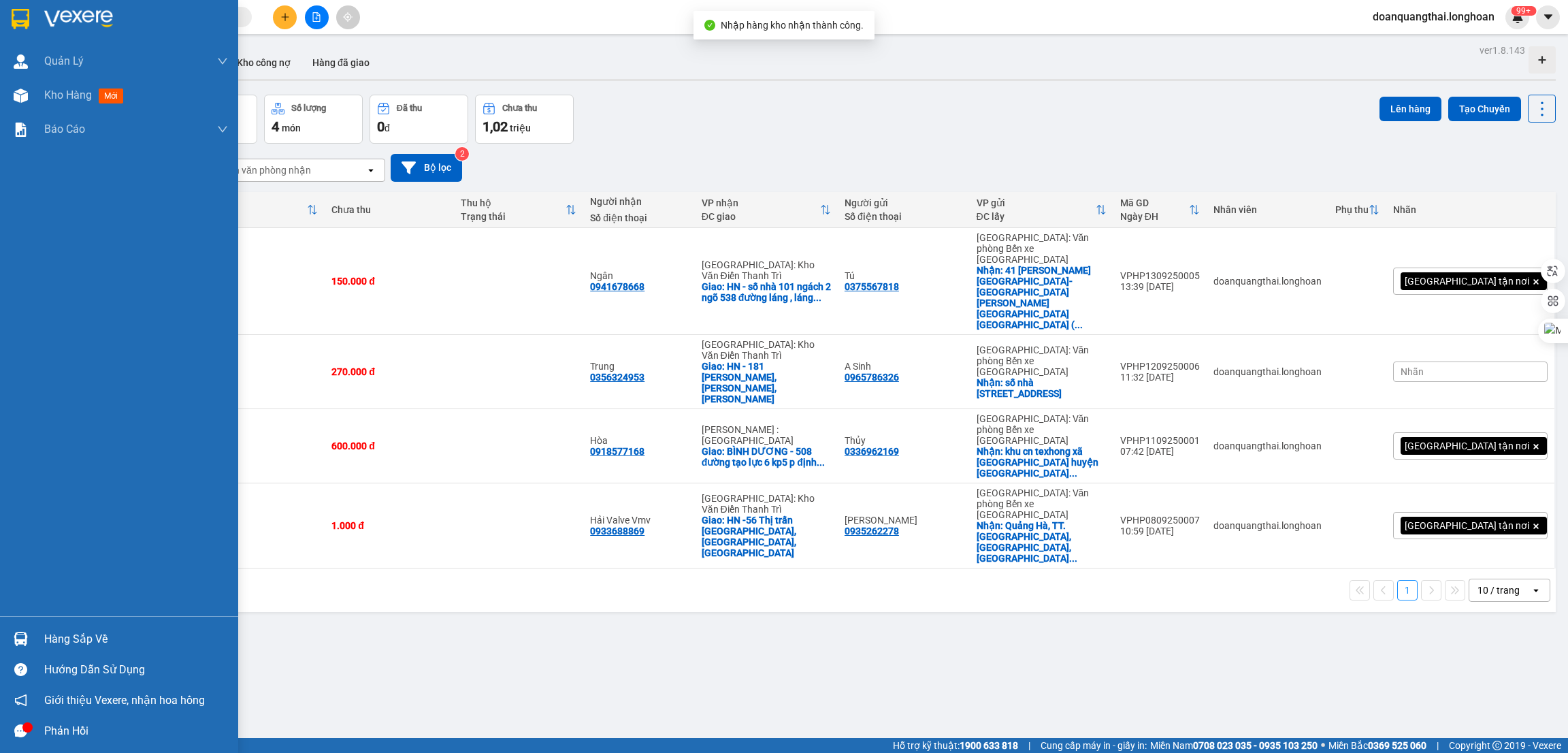
click at [19, 635] on img at bounding box center [21, 639] width 14 height 14
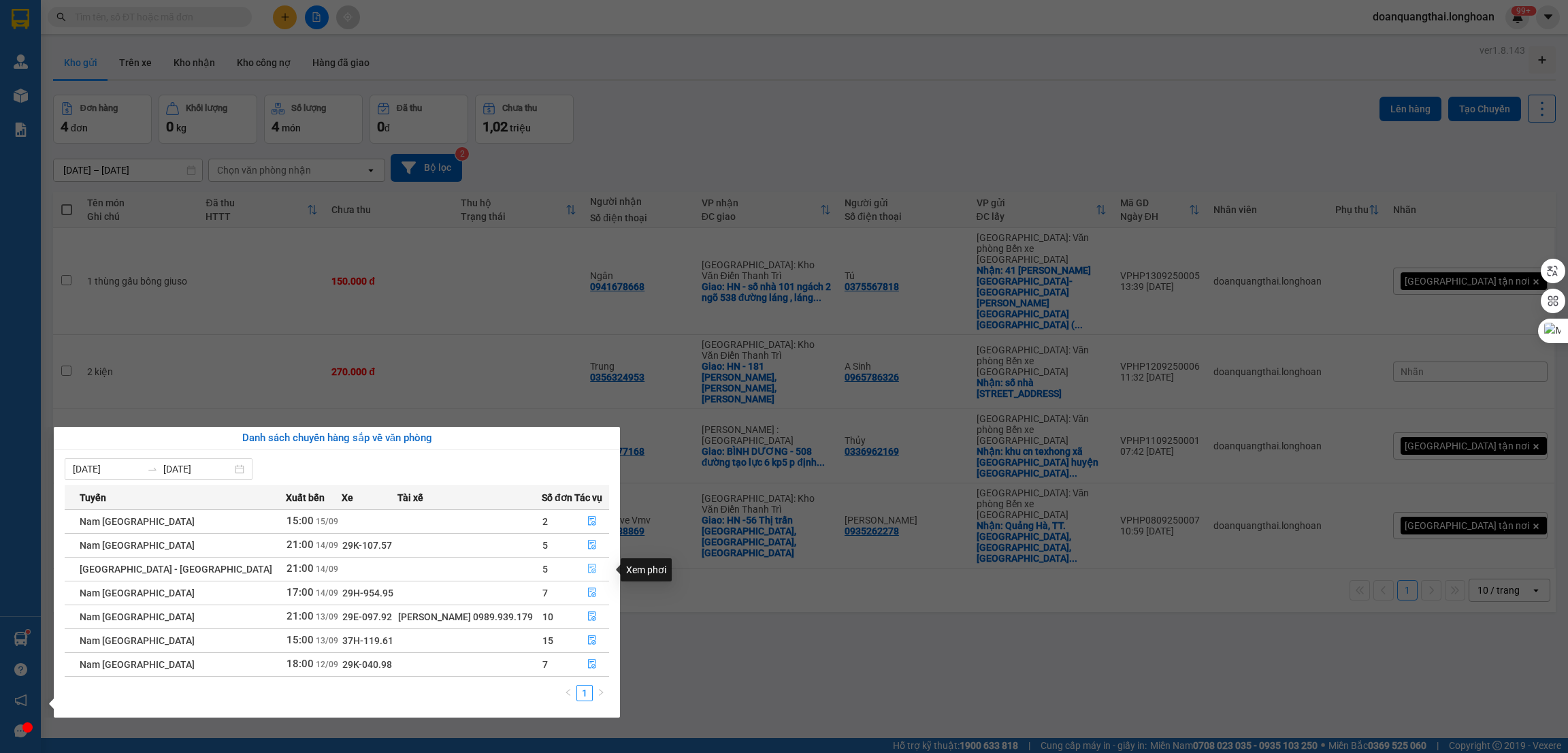
click at [593, 565] on button "button" at bounding box center [591, 569] width 33 height 22
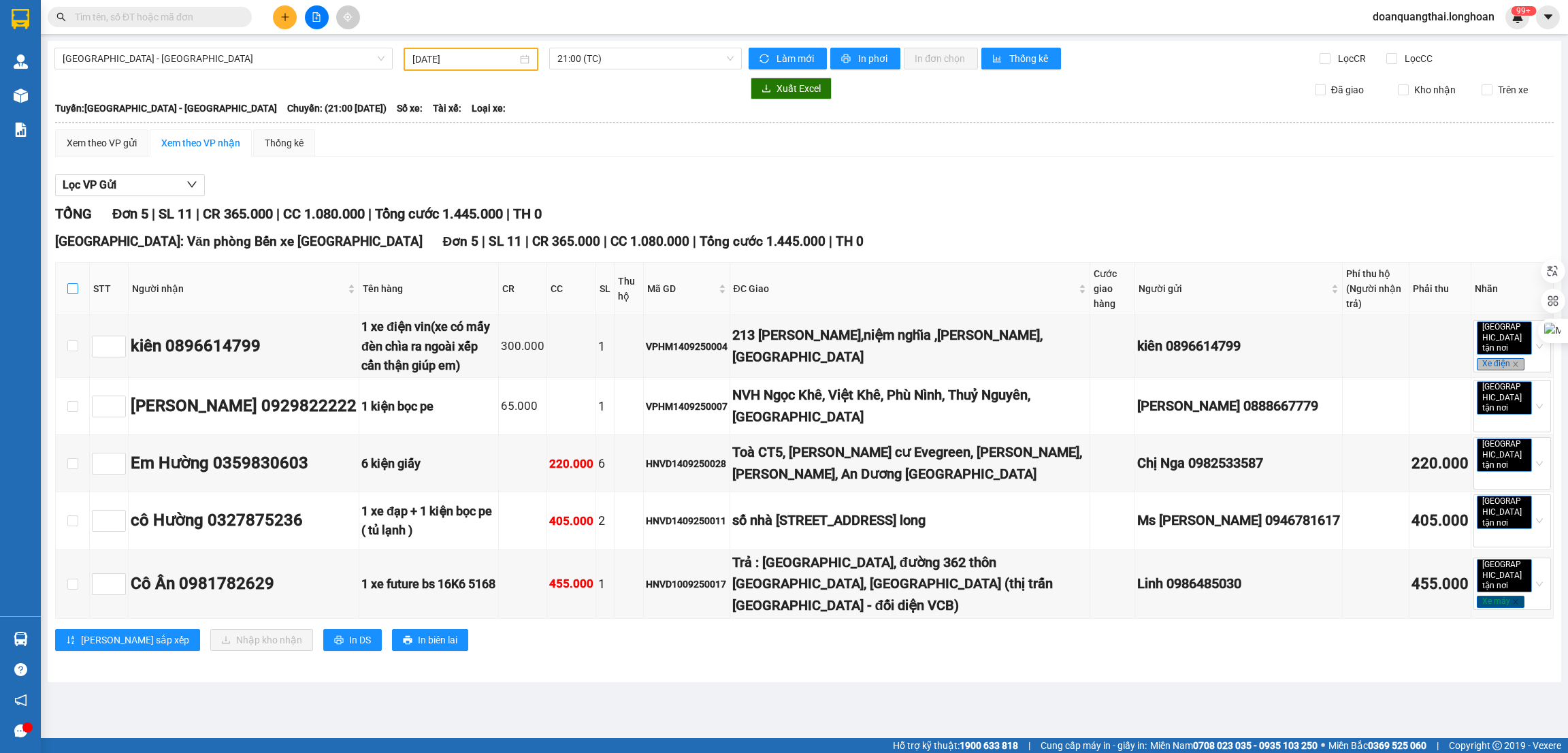
click at [71, 283] on input "checkbox" at bounding box center [73, 288] width 11 height 11
checkbox input "true"
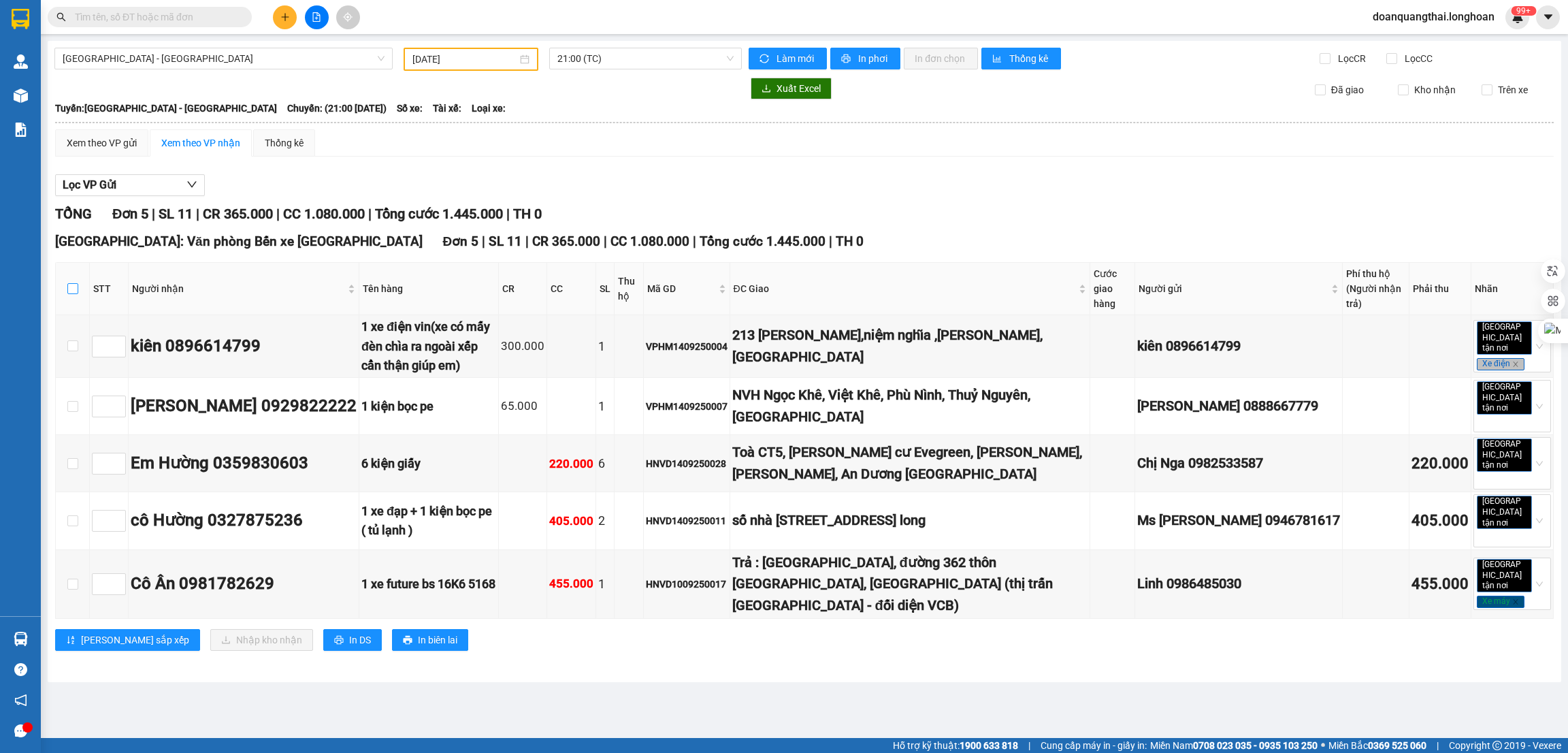
checkbox input "true"
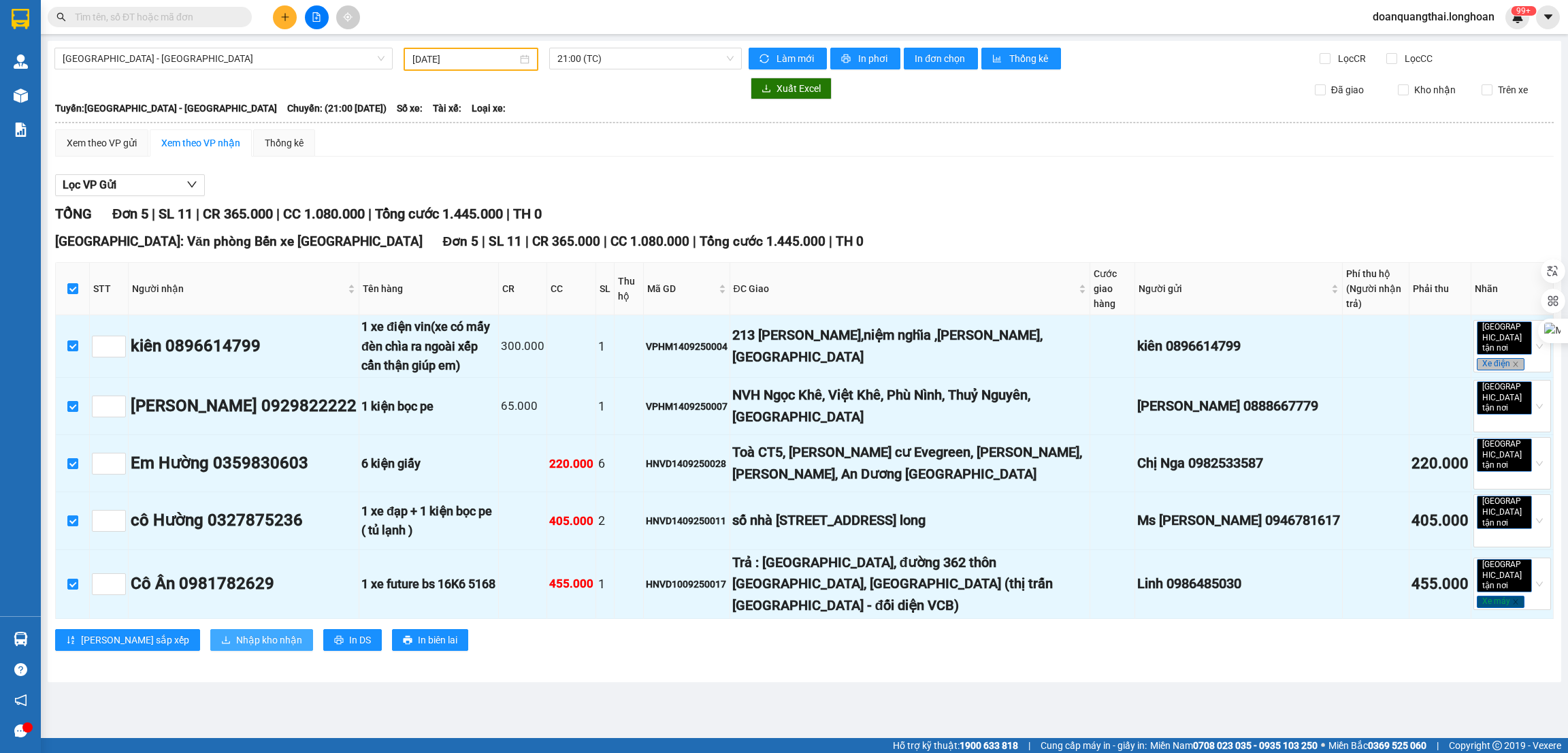
click at [236, 632] on span "Nhập kho nhận" at bounding box center [269, 639] width 66 height 15
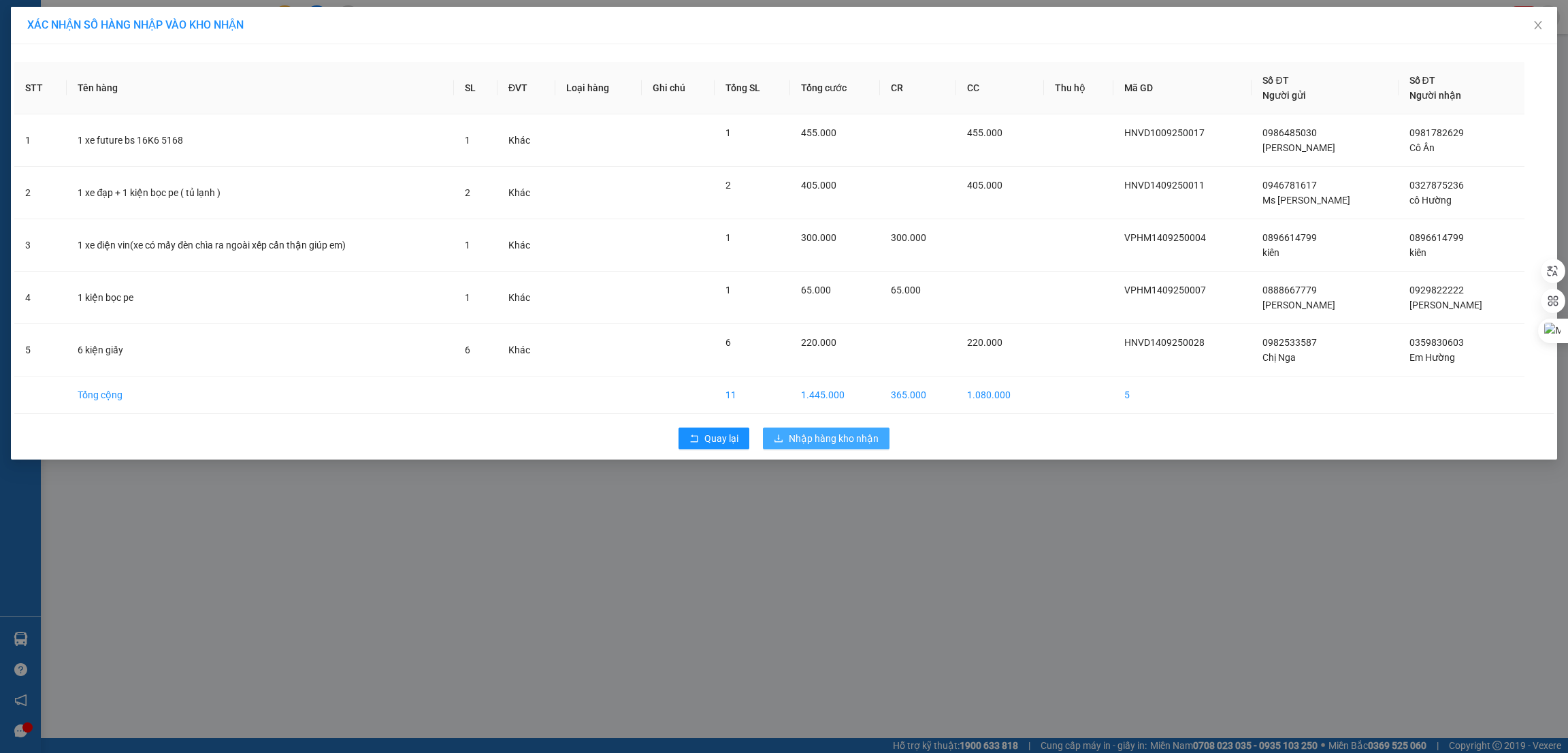
click at [863, 436] on span "Nhập hàng kho nhận" at bounding box center [833, 438] width 90 height 15
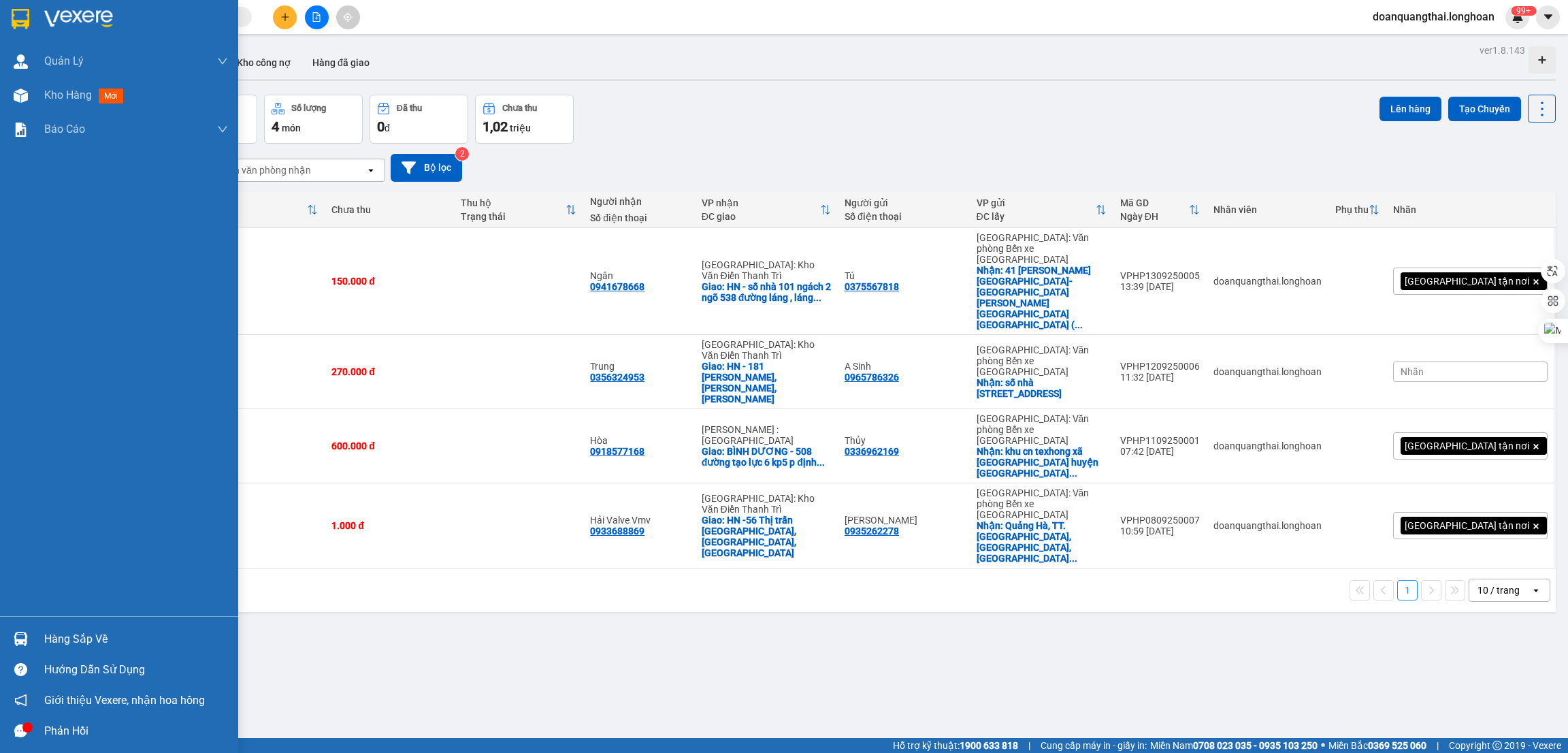
click at [38, 637] on div "Hàng sắp về" at bounding box center [119, 639] width 238 height 31
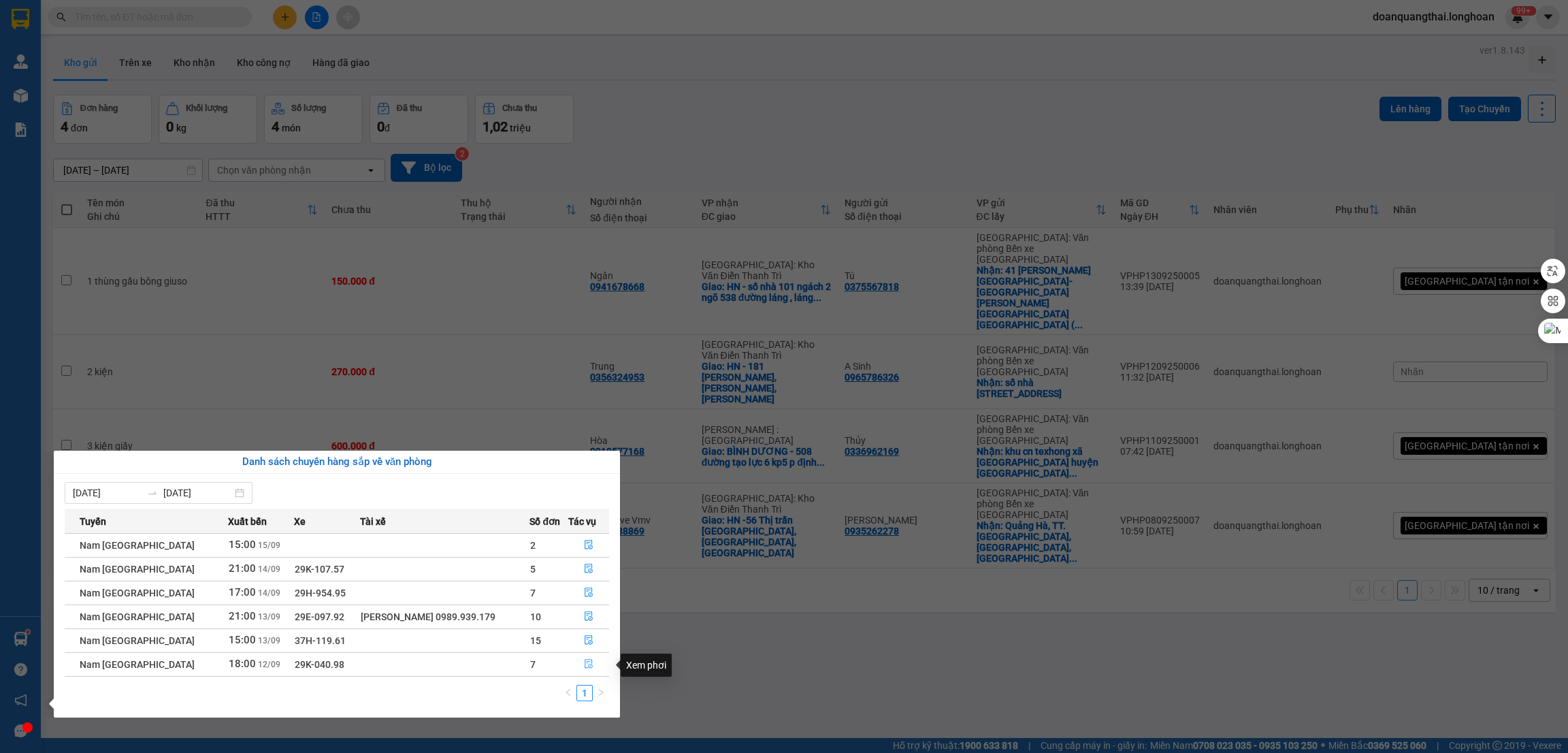
click at [589, 665] on icon "file-done" at bounding box center [588, 664] width 8 height 9
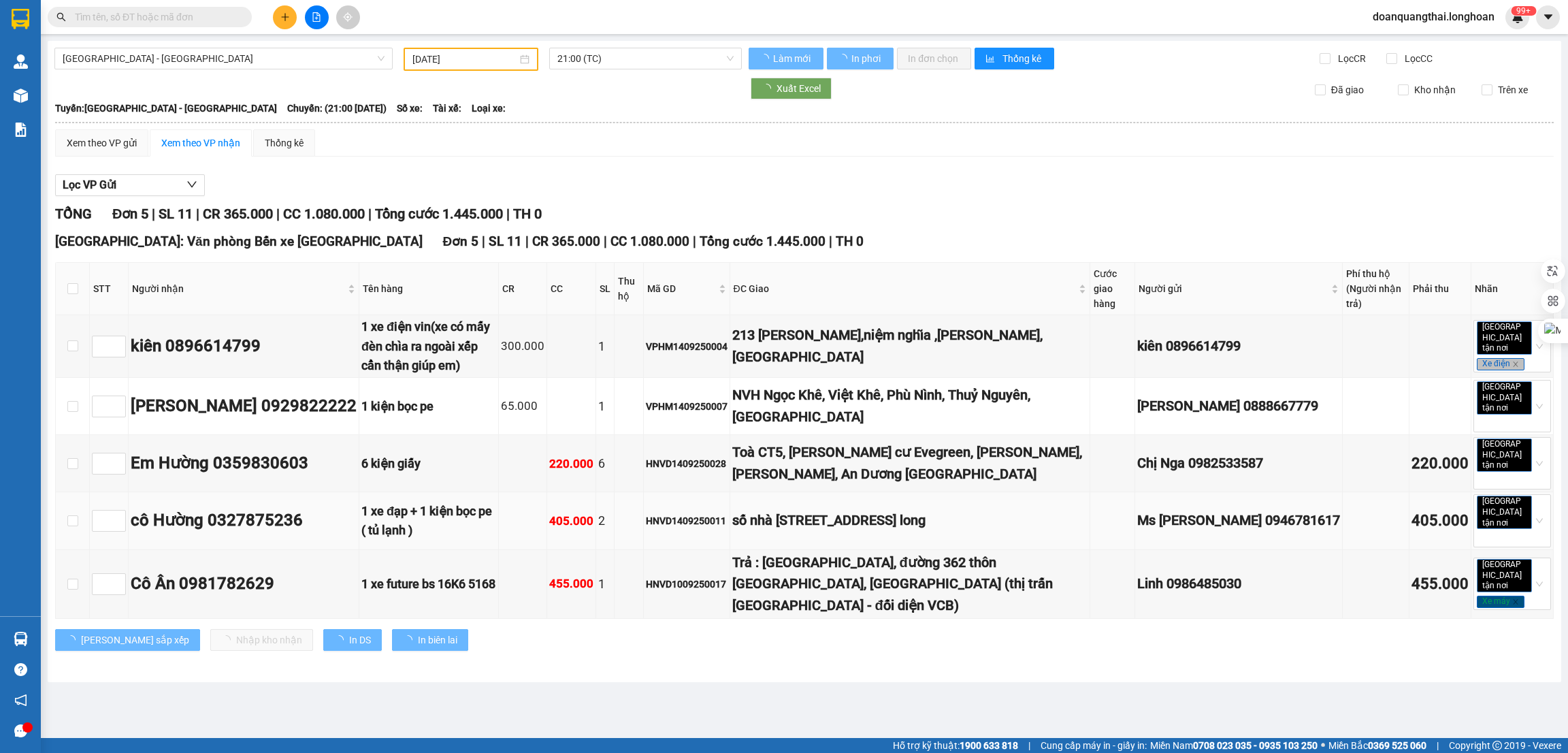
type input "[DATE]"
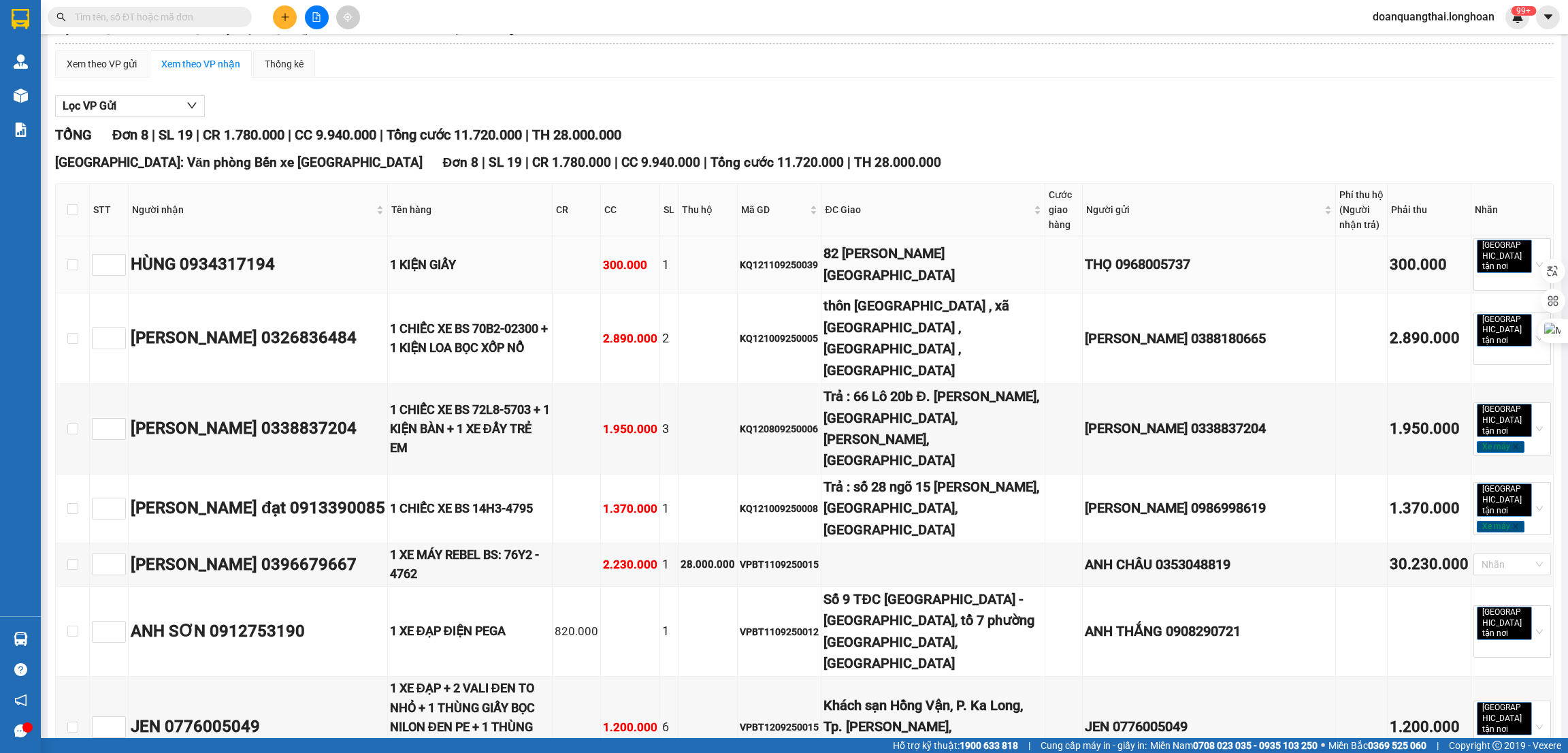
scroll to position [102, 0]
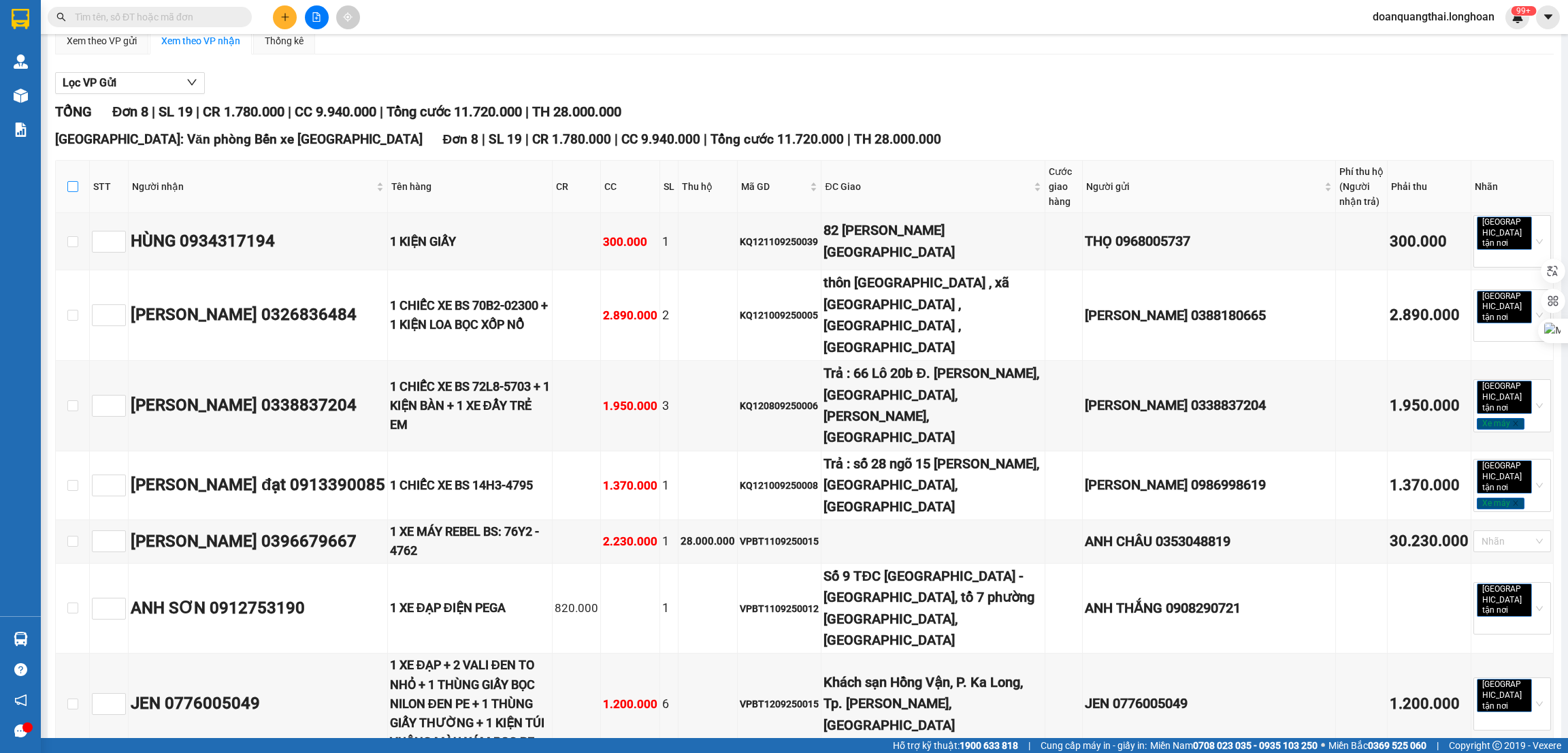
click at [72, 183] on input "checkbox" at bounding box center [73, 186] width 11 height 11
checkbox input "true"
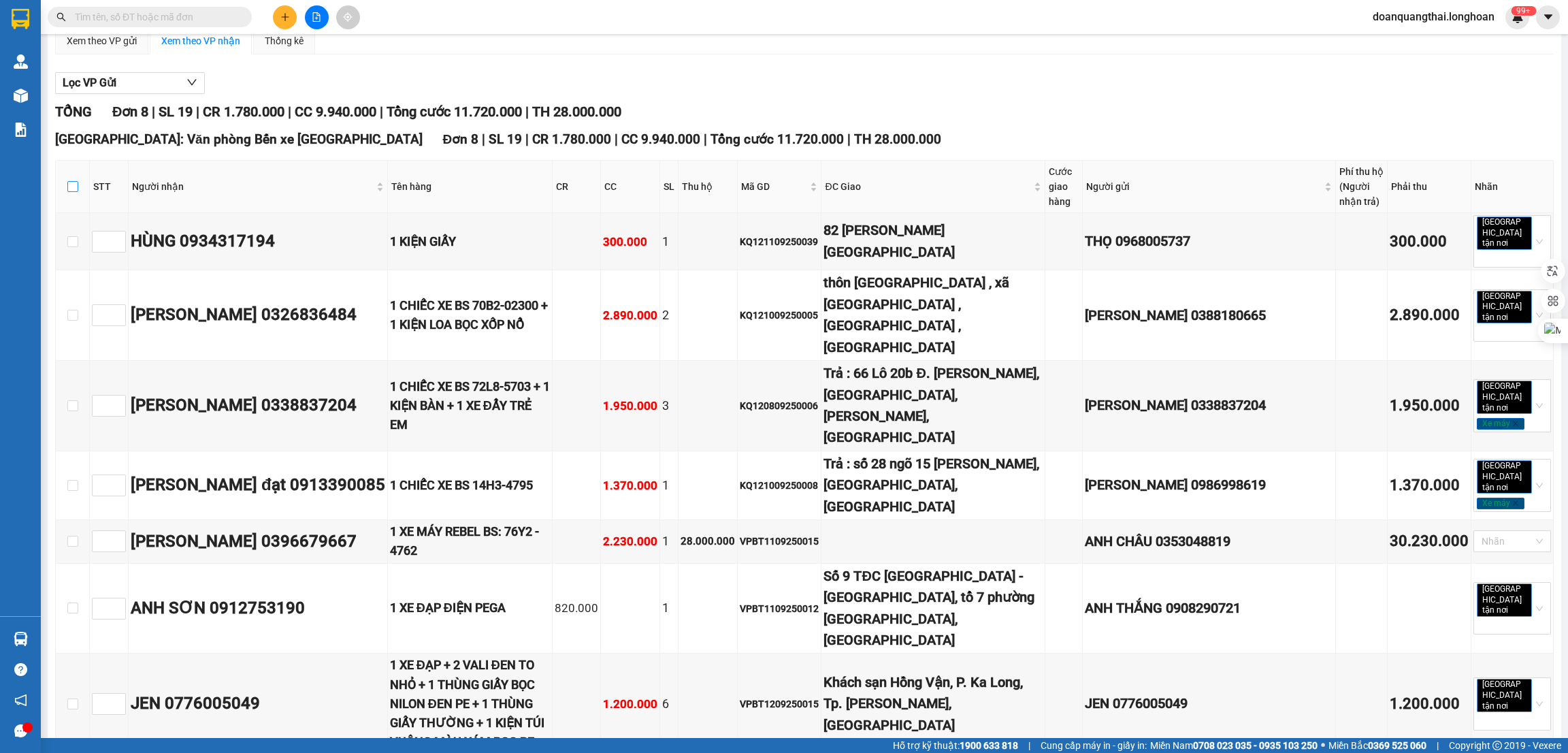
checkbox input "true"
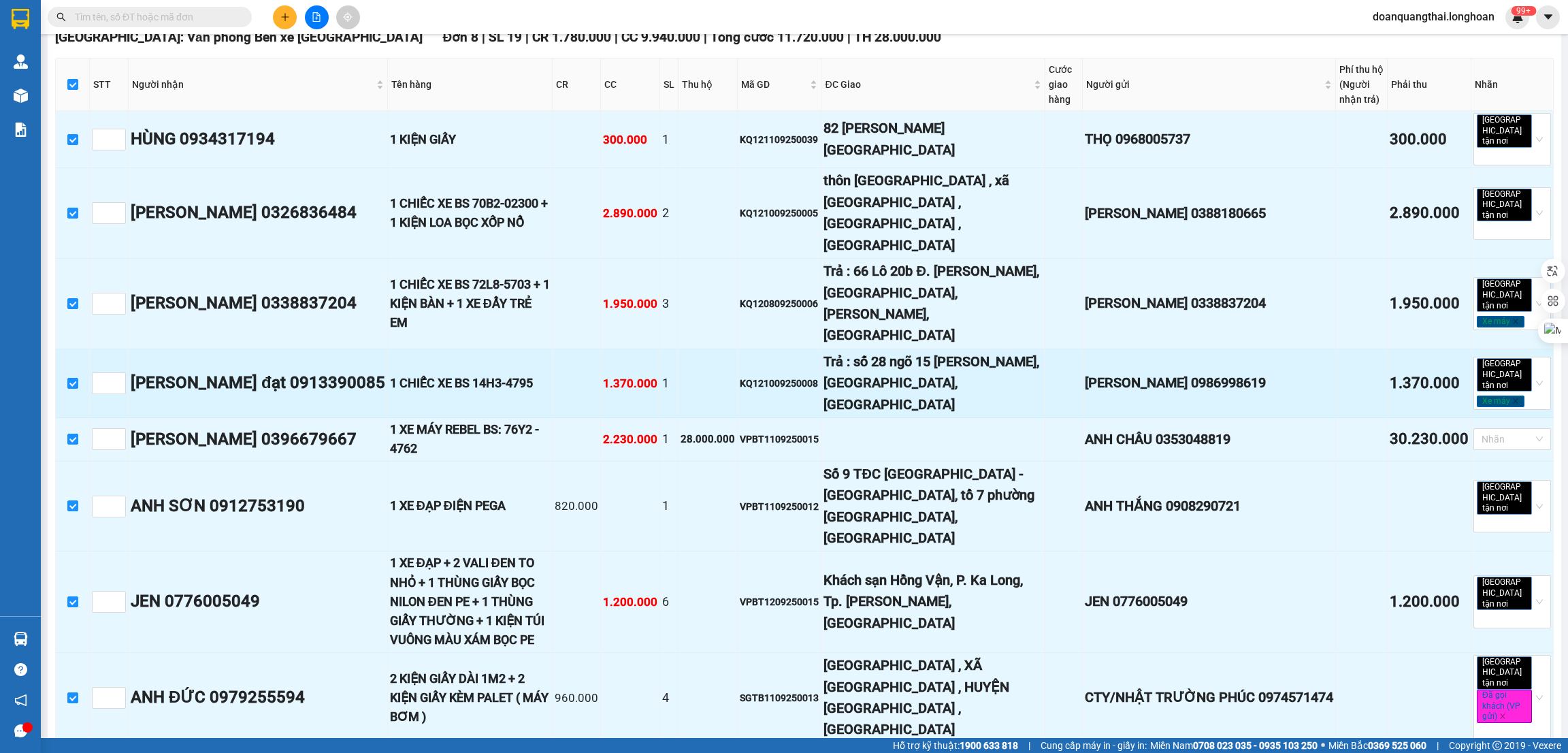
scroll to position [256, 0]
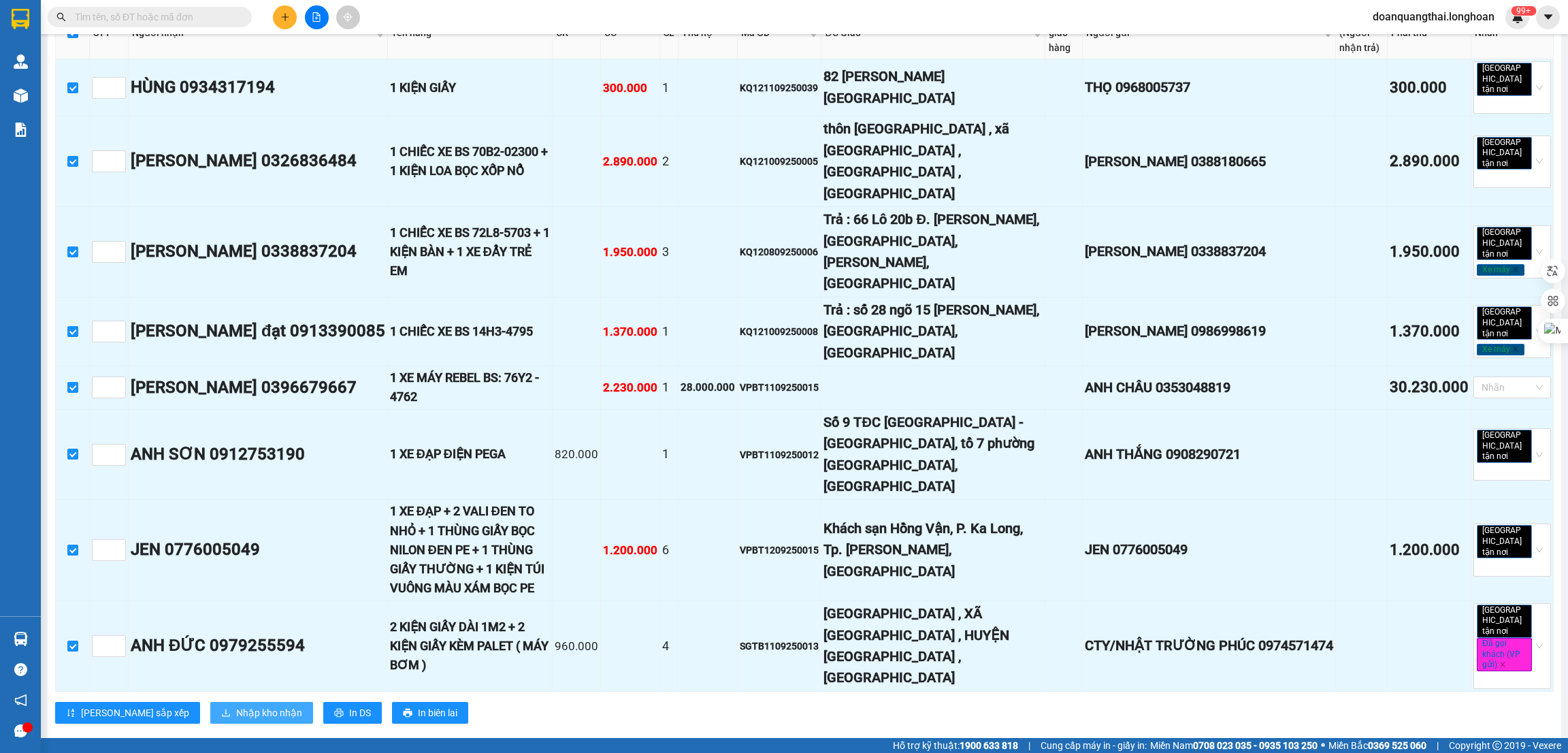
click at [236, 705] on span "Nhập kho nhận" at bounding box center [269, 712] width 66 height 15
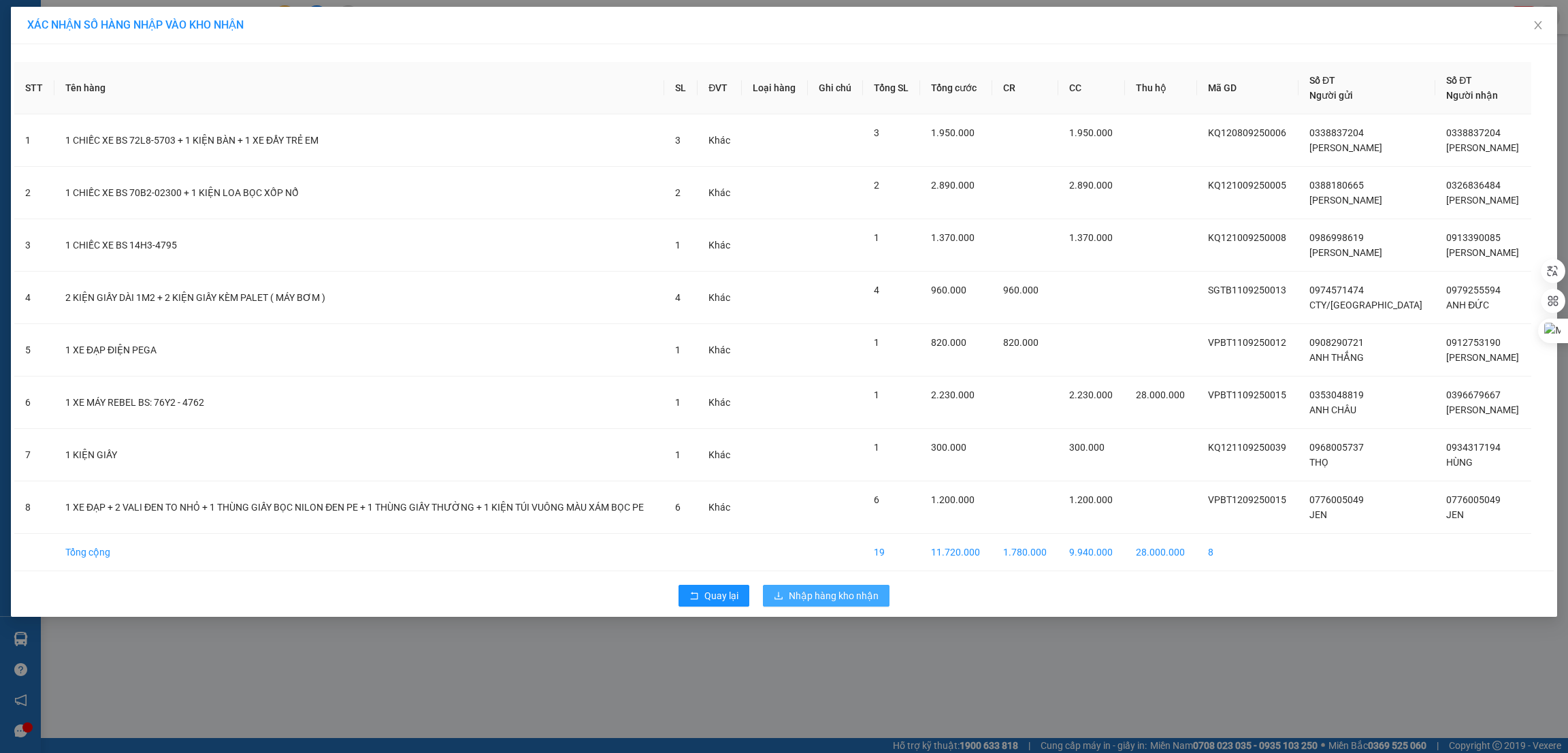
click at [807, 593] on span "Nhập hàng kho nhận" at bounding box center [833, 595] width 90 height 15
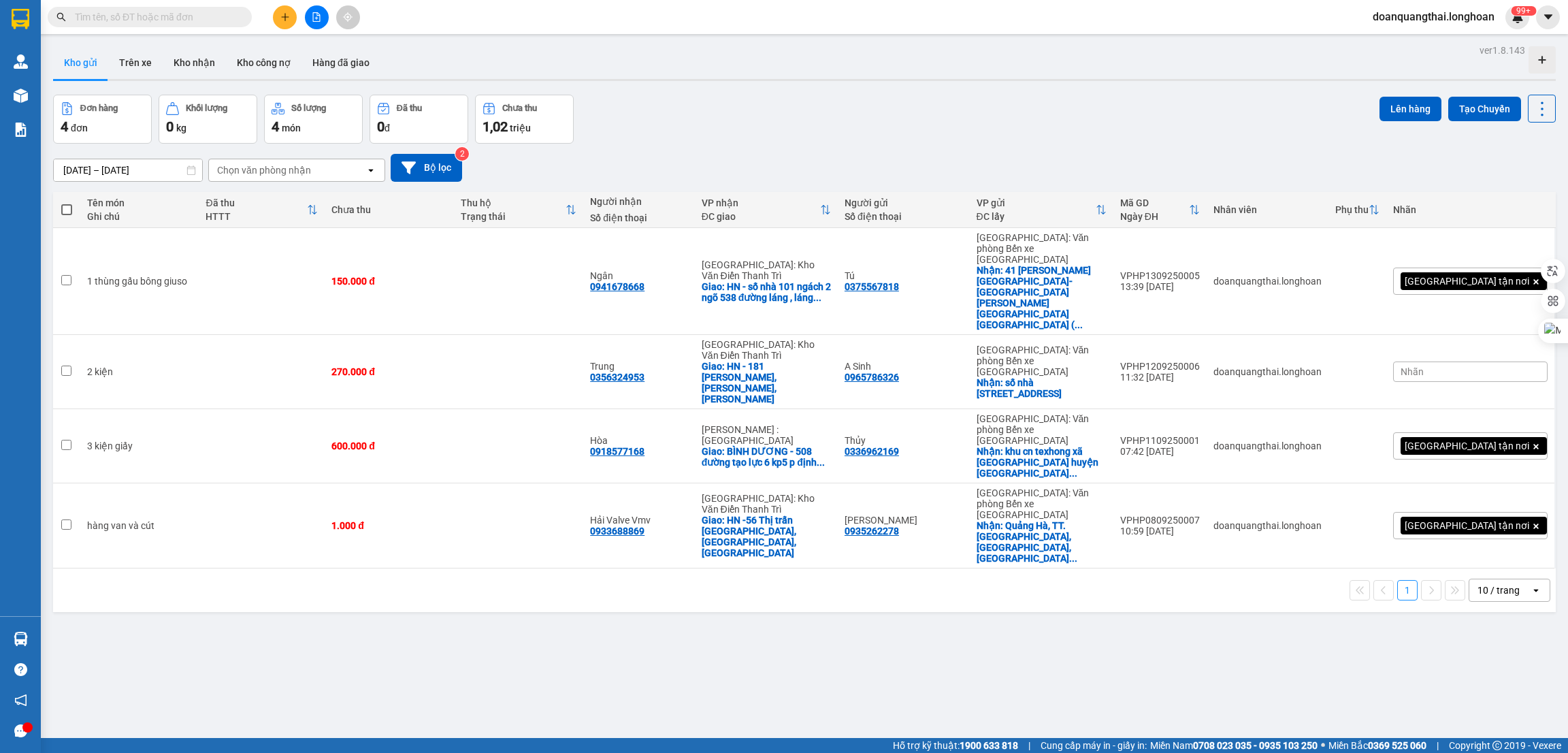
click at [210, 578] on div "ver 1.8.143 Kho gửi Trên xe Kho nhận Kho công nợ Hàng đã giao Đơn hàng 4 đơn Kh…" at bounding box center [804, 417] width 1513 height 753
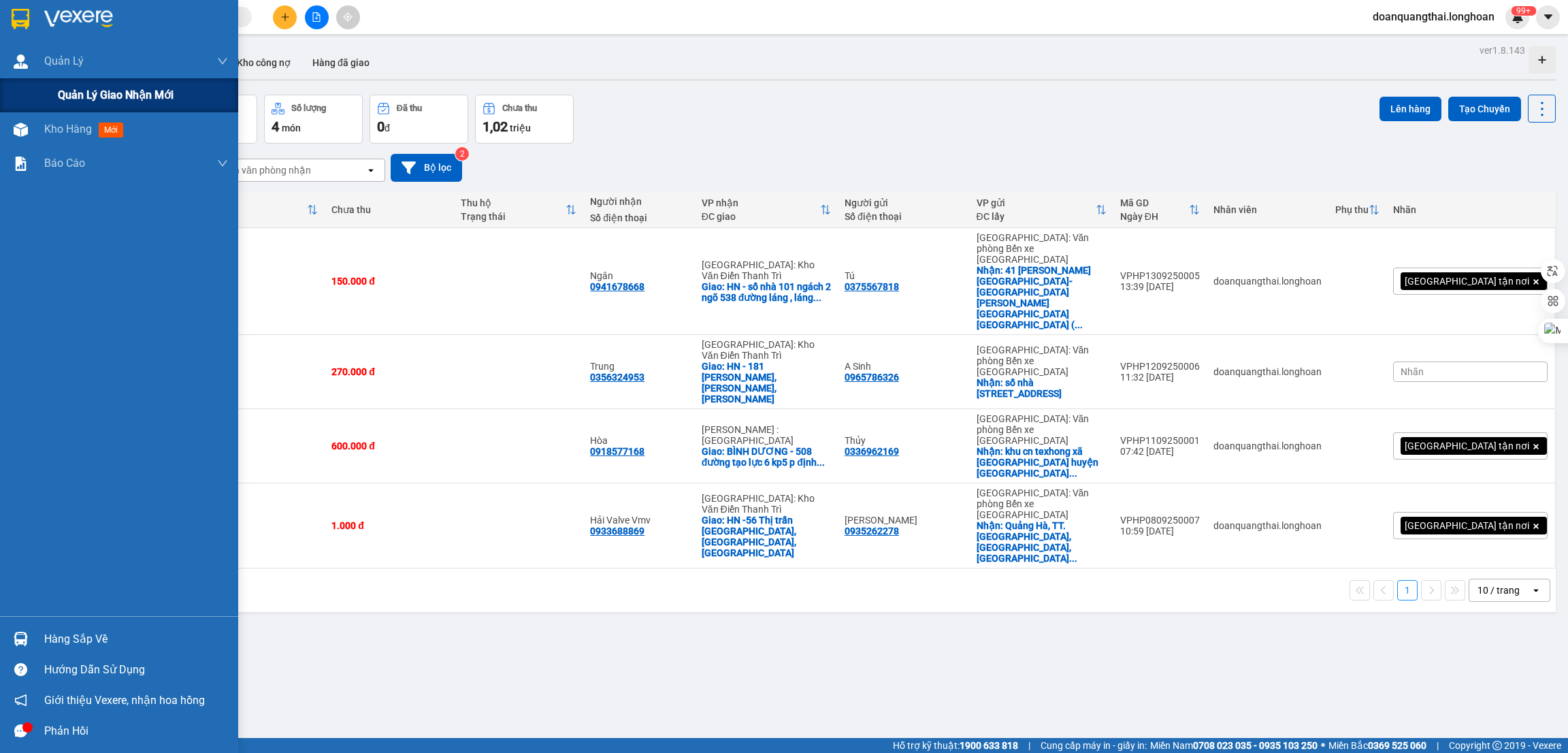
click at [68, 81] on div "Quản lý giao nhận mới" at bounding box center [143, 95] width 170 height 34
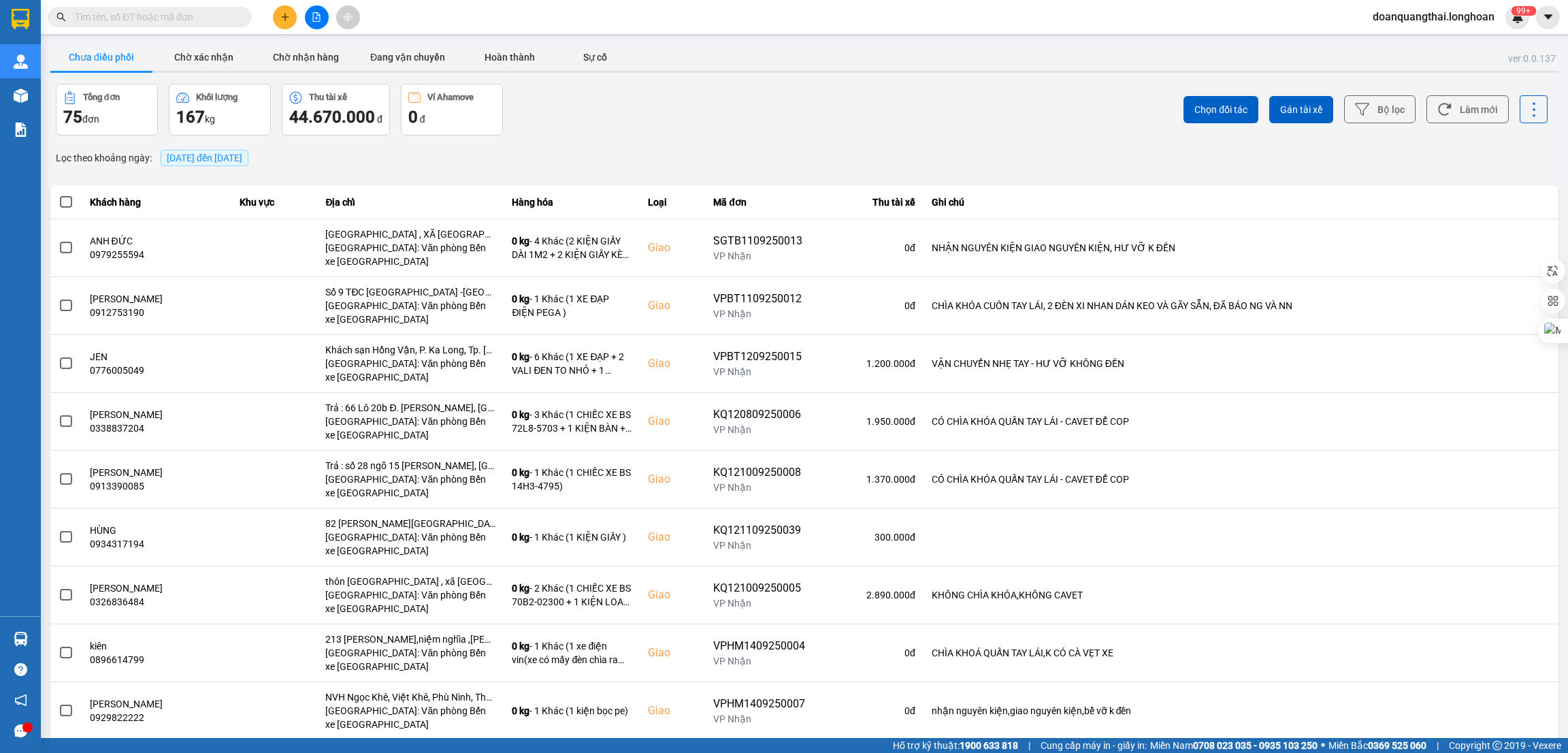
click at [1387, 94] on div "Chọn đối tác Gán tài xế Bộ lọc Làm mới" at bounding box center [1174, 110] width 746 height 52
click at [1365, 111] on button "Bộ lọc" at bounding box center [1379, 109] width 71 height 28
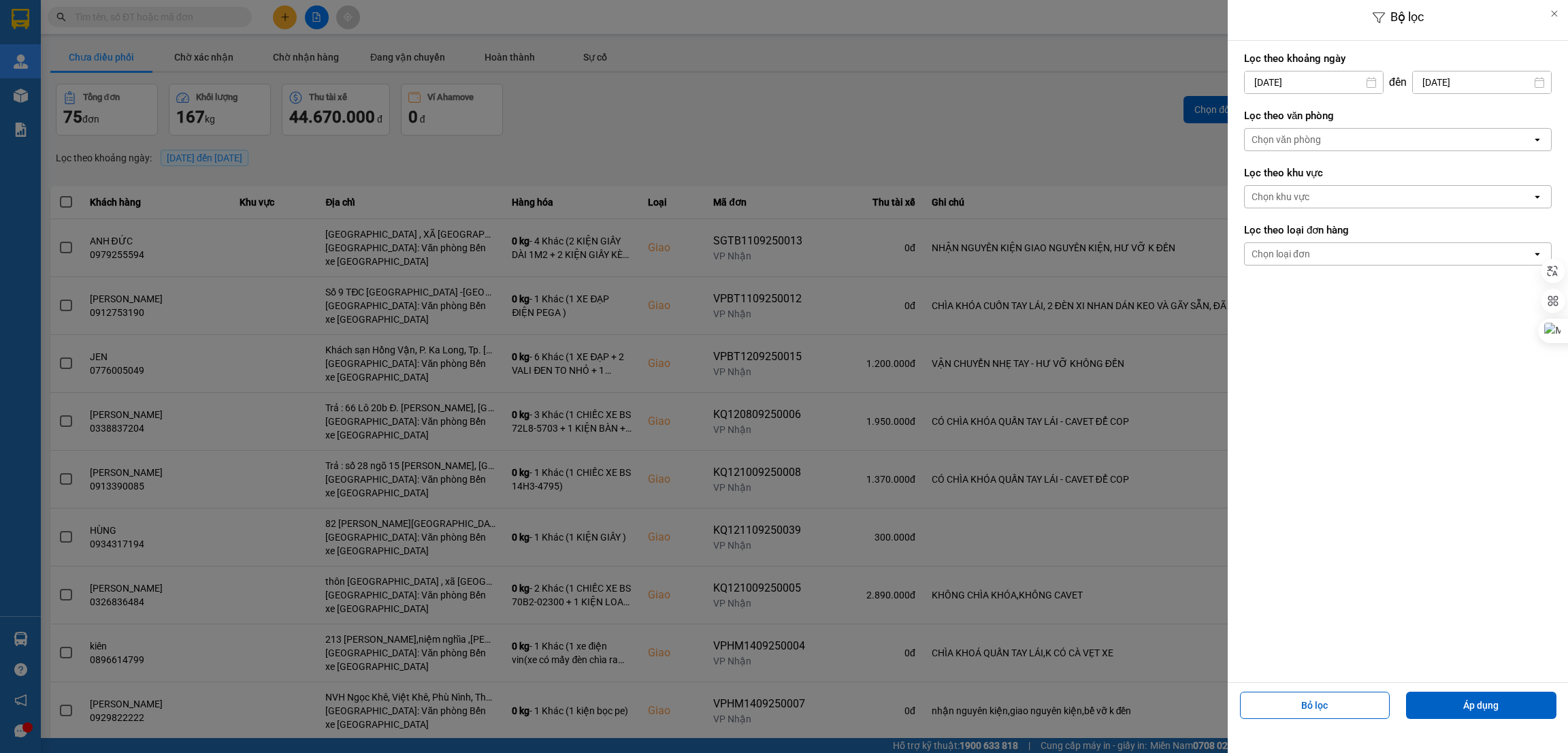
click at [1342, 83] on input "[DATE]" at bounding box center [1314, 82] width 138 height 22
click at [1336, 184] on div "4" at bounding box center [1333, 182] width 19 height 17
type input "[DATE]"
click at [1373, 135] on div "Chọn văn phòng" at bounding box center [1388, 139] width 287 height 22
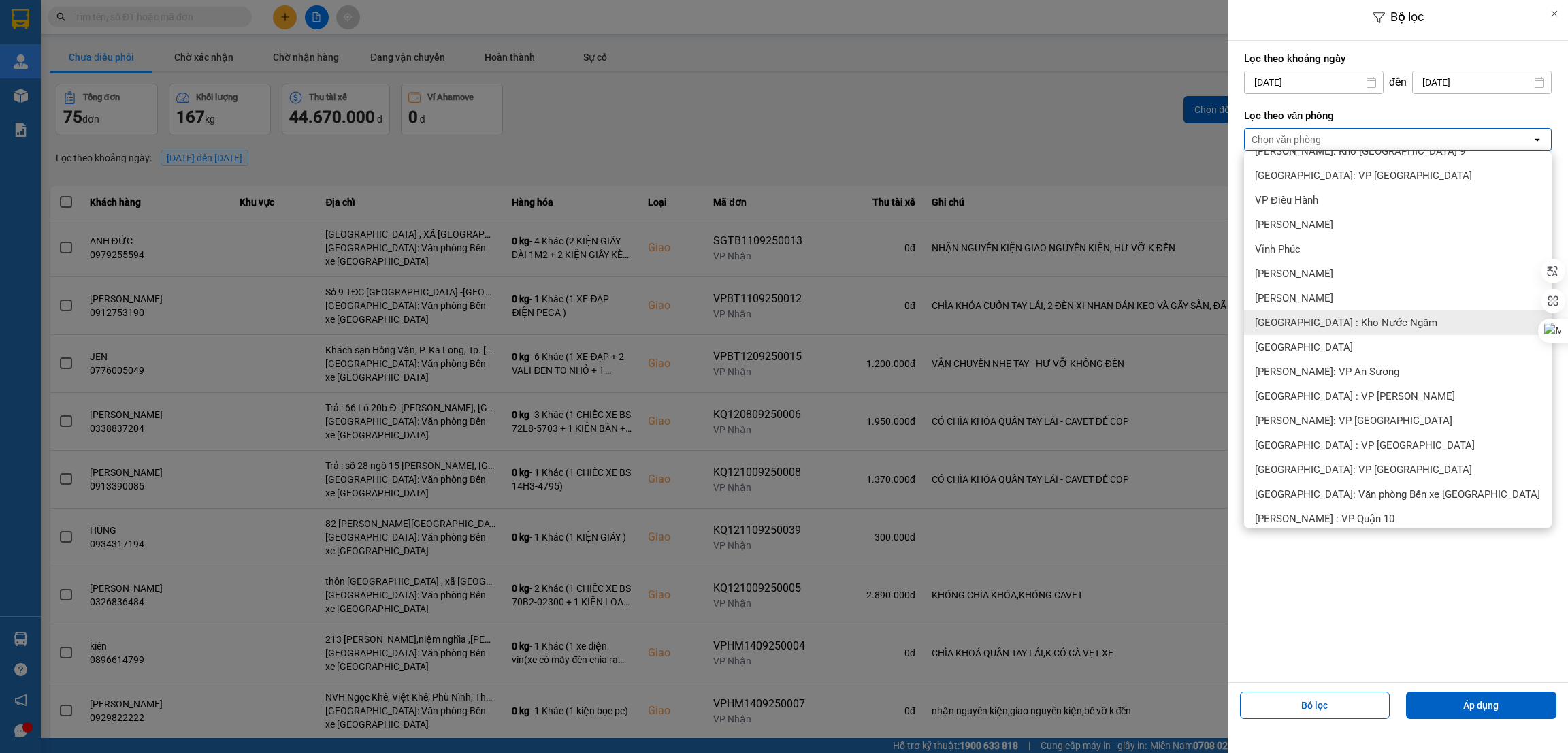
scroll to position [102, 0]
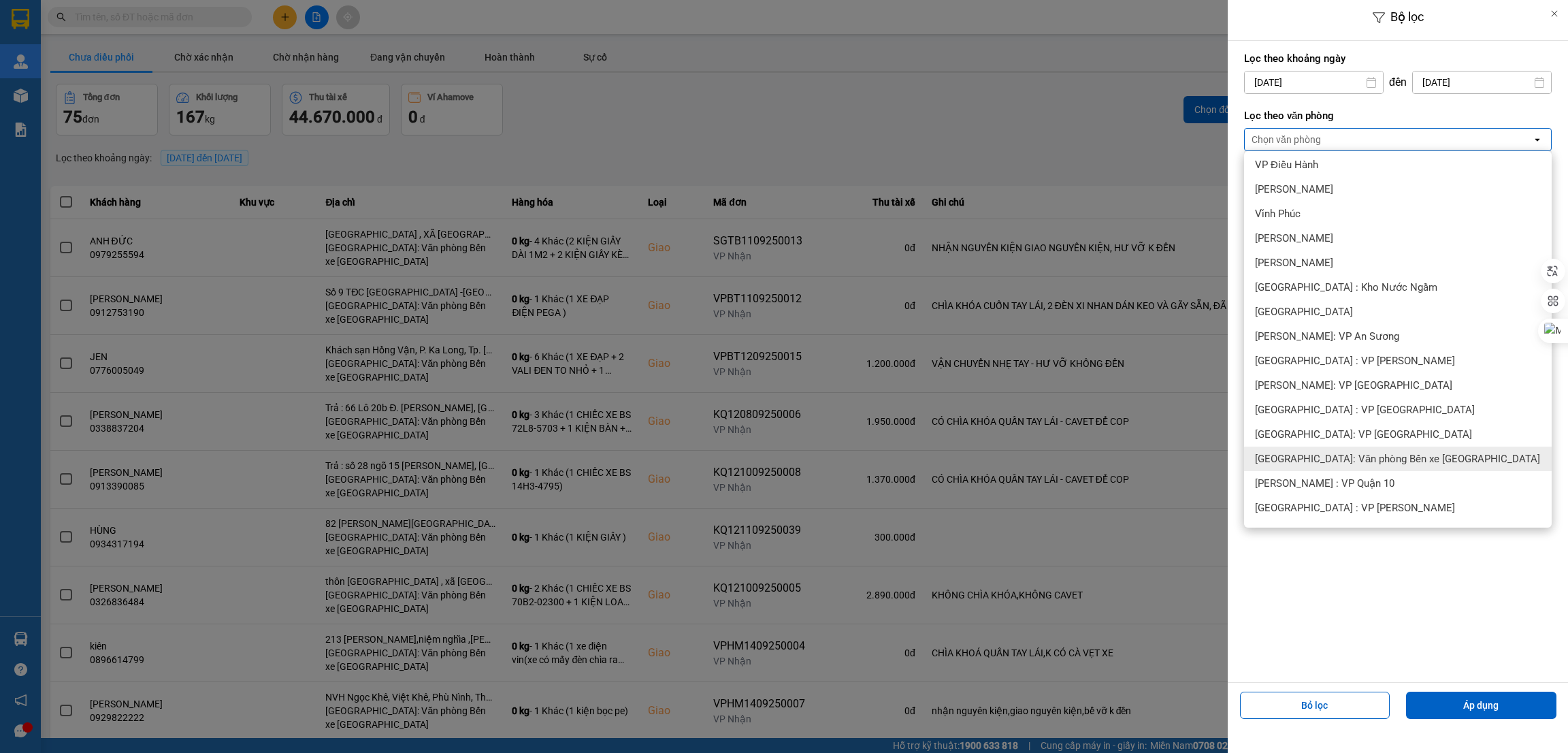
click at [1383, 447] on div "[GEOGRAPHIC_DATA]: Văn phòng Bến xe [GEOGRAPHIC_DATA]" at bounding box center [1398, 458] width 307 height 24
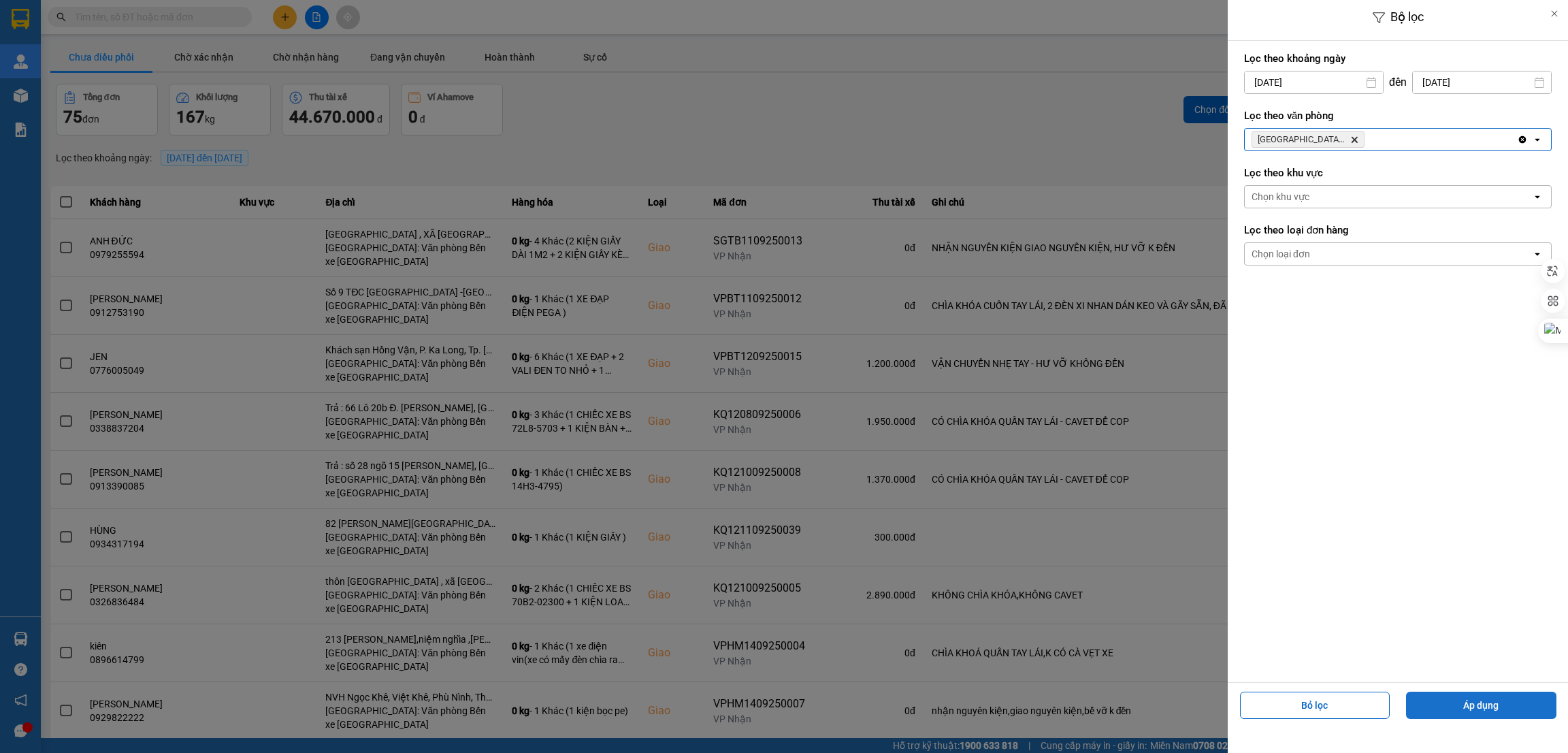
click at [1469, 699] on button "Áp dụng" at bounding box center [1480, 705] width 150 height 27
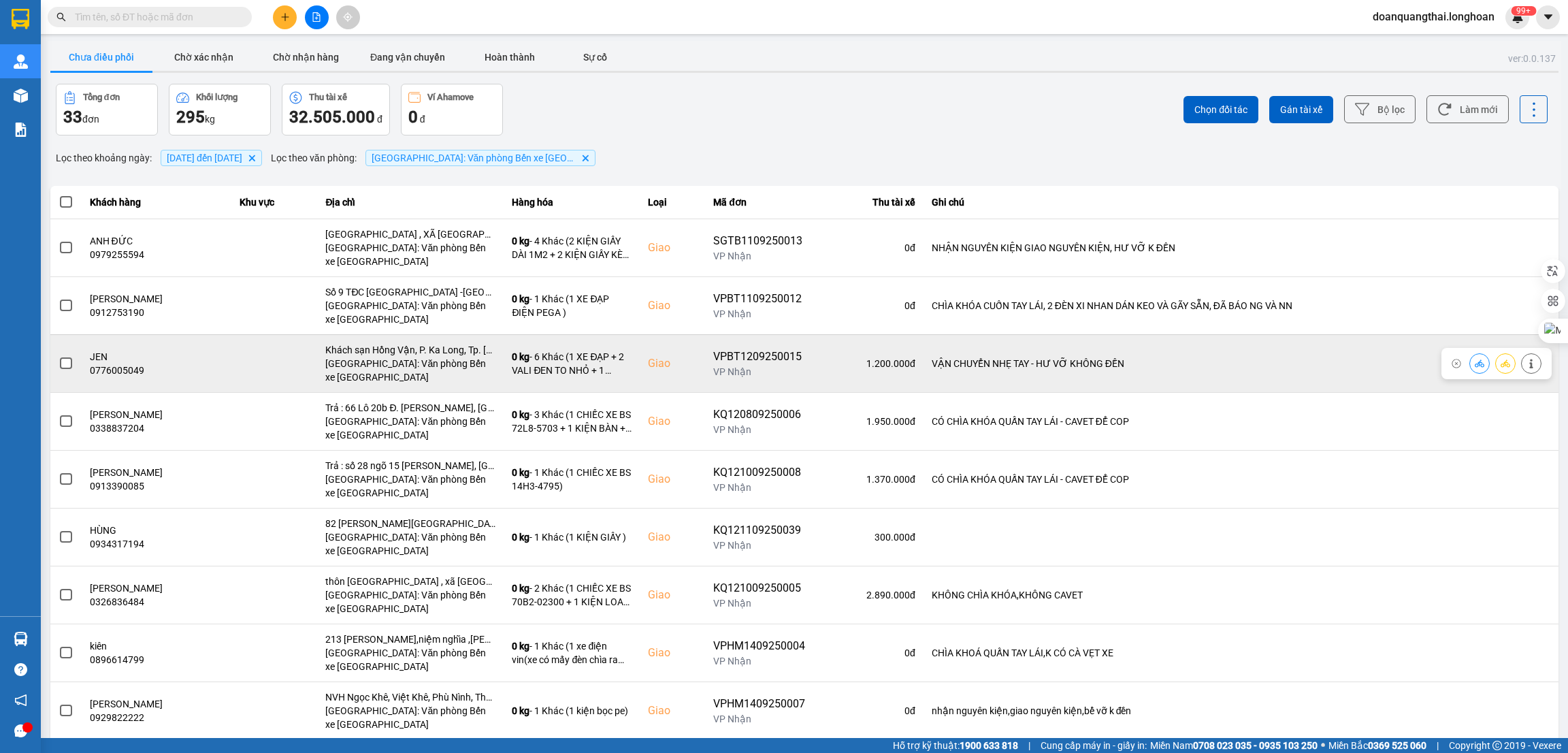
click at [66, 365] on span at bounding box center [65, 363] width 12 height 12
click at [58, 356] on input "checkbox" at bounding box center [58, 356] width 0 height 0
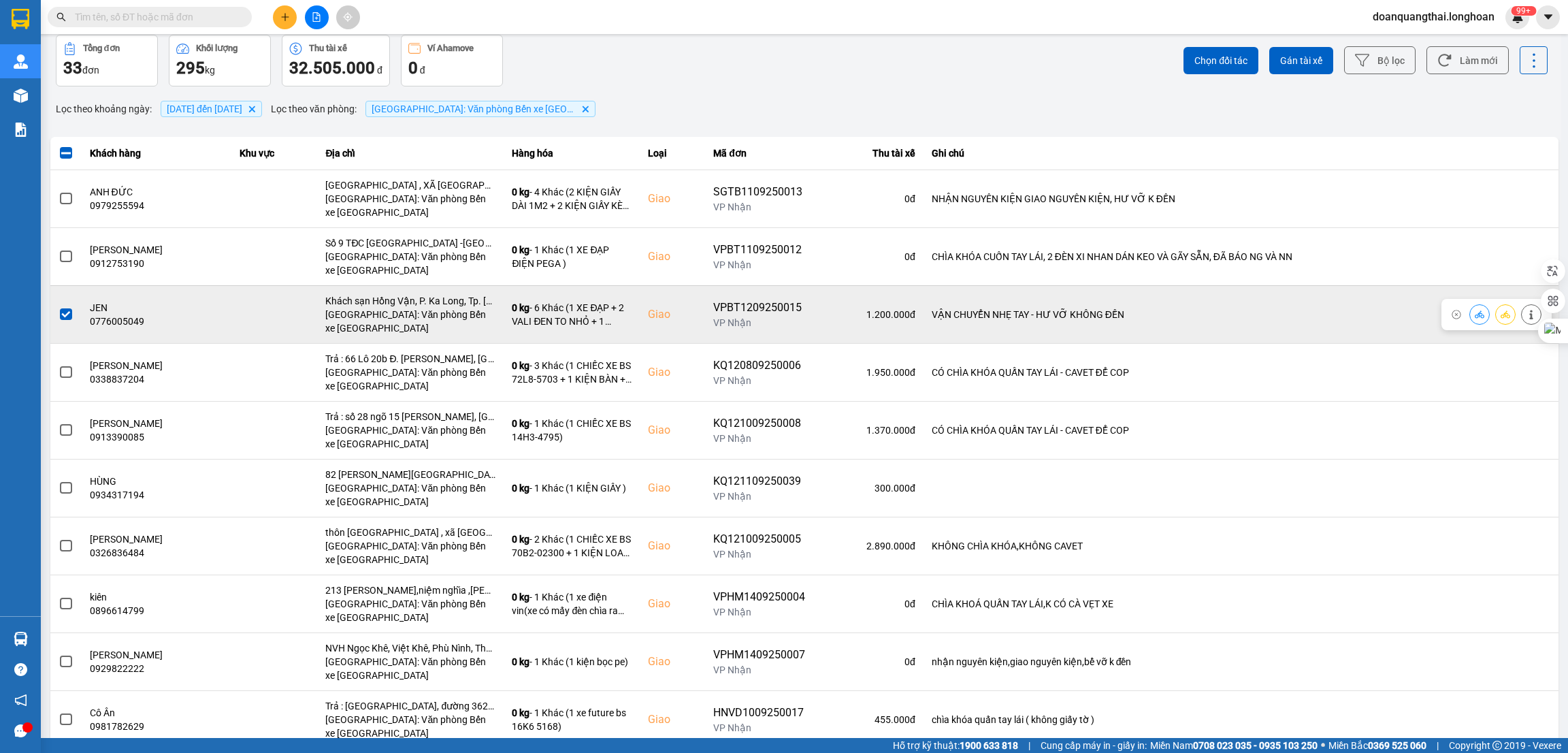
scroll to position [92, 0]
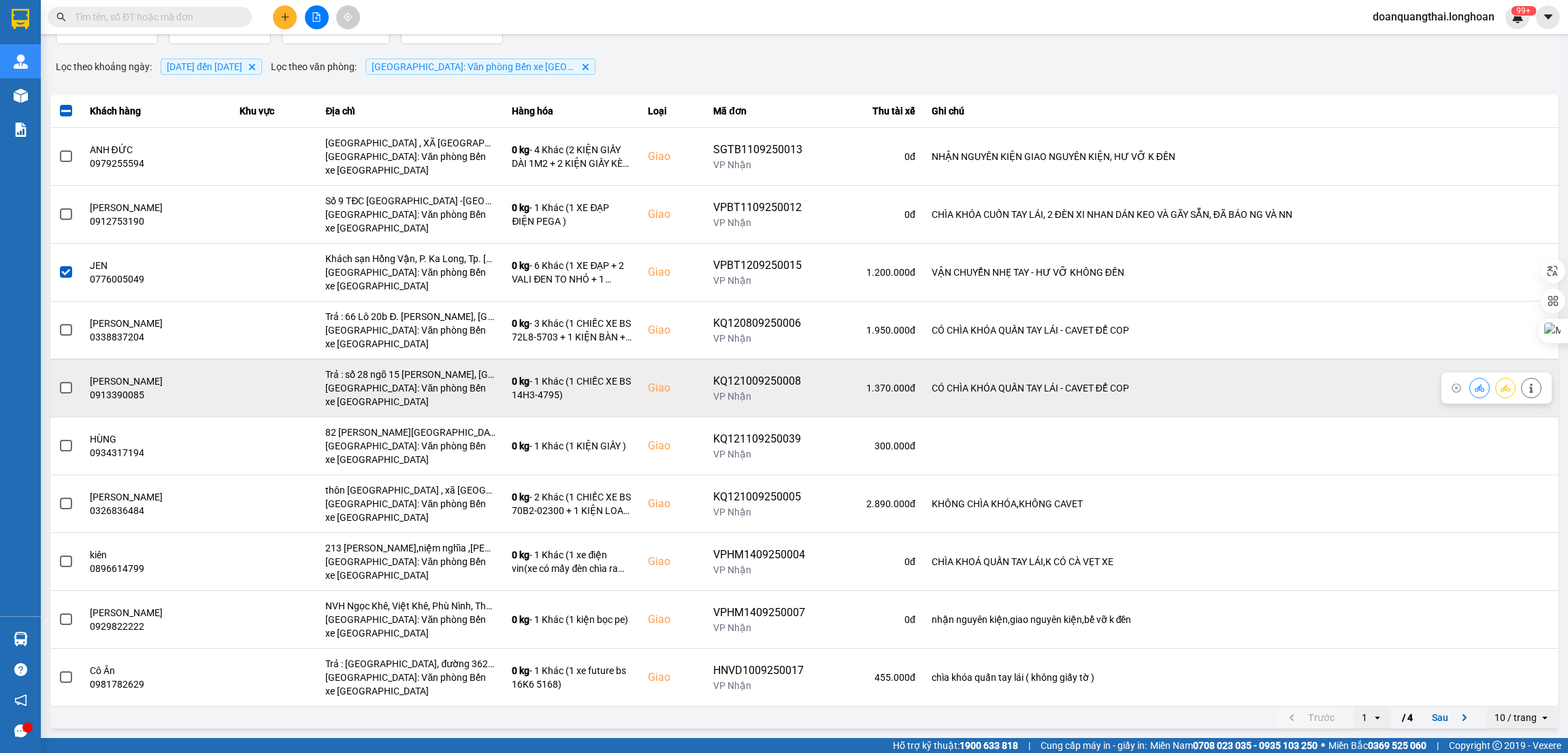
click at [62, 389] on span at bounding box center [65, 387] width 12 height 12
click at [58, 381] on input "checkbox" at bounding box center [58, 381] width 0 height 0
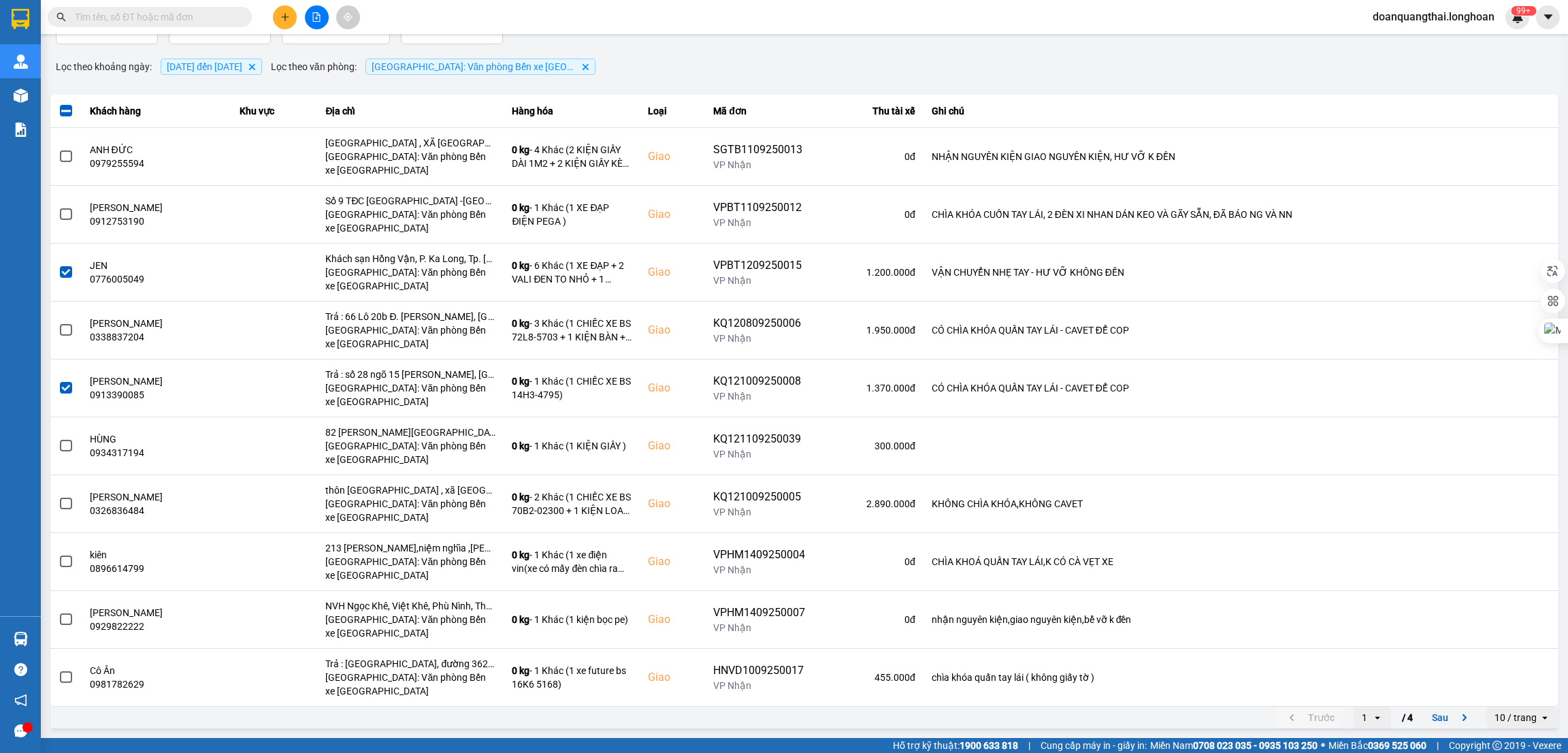
click at [1505, 722] on div "10 / trang" at bounding box center [1515, 717] width 42 height 14
click at [1508, 696] on li "100 / trang" at bounding box center [1506, 690] width 71 height 24
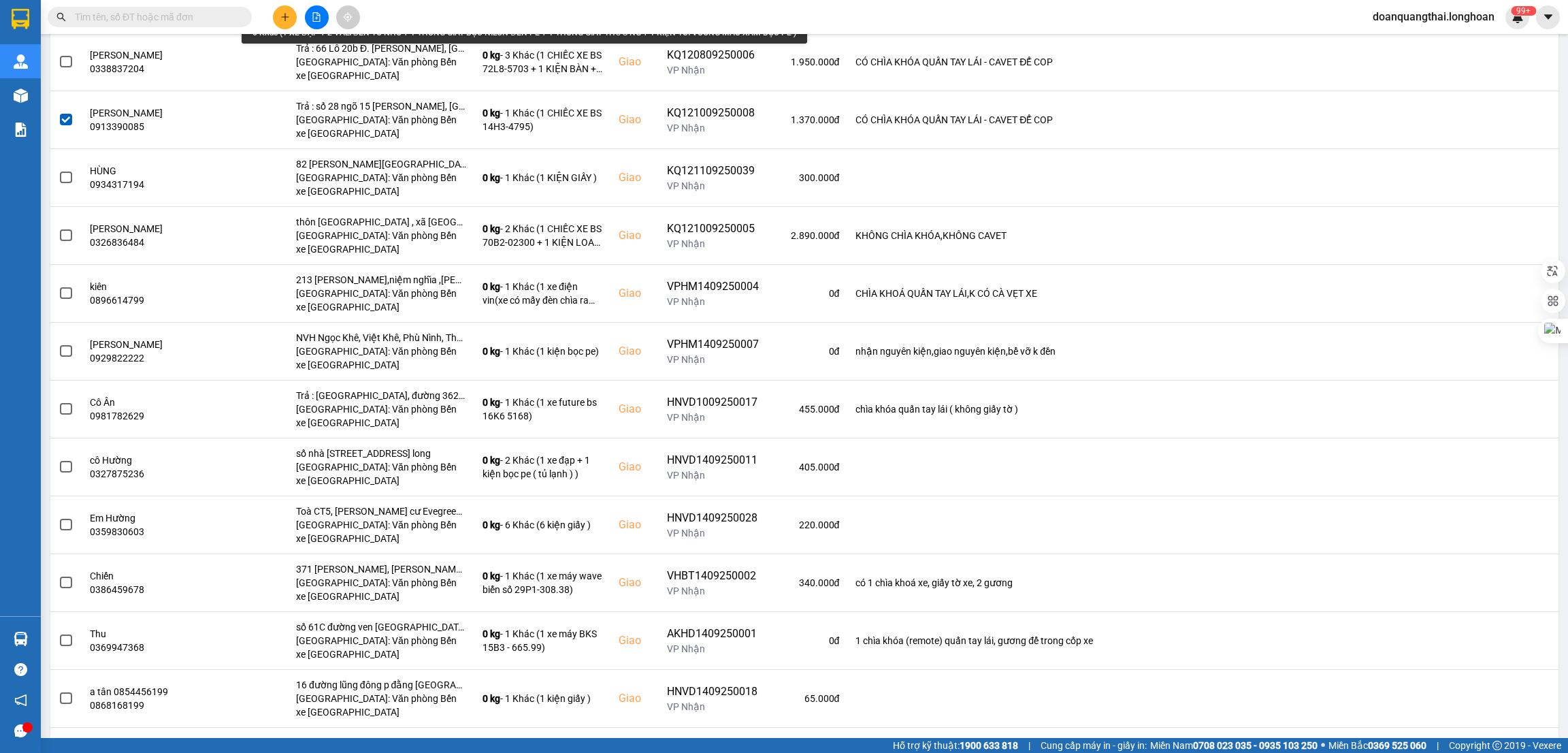
scroll to position [408, 0]
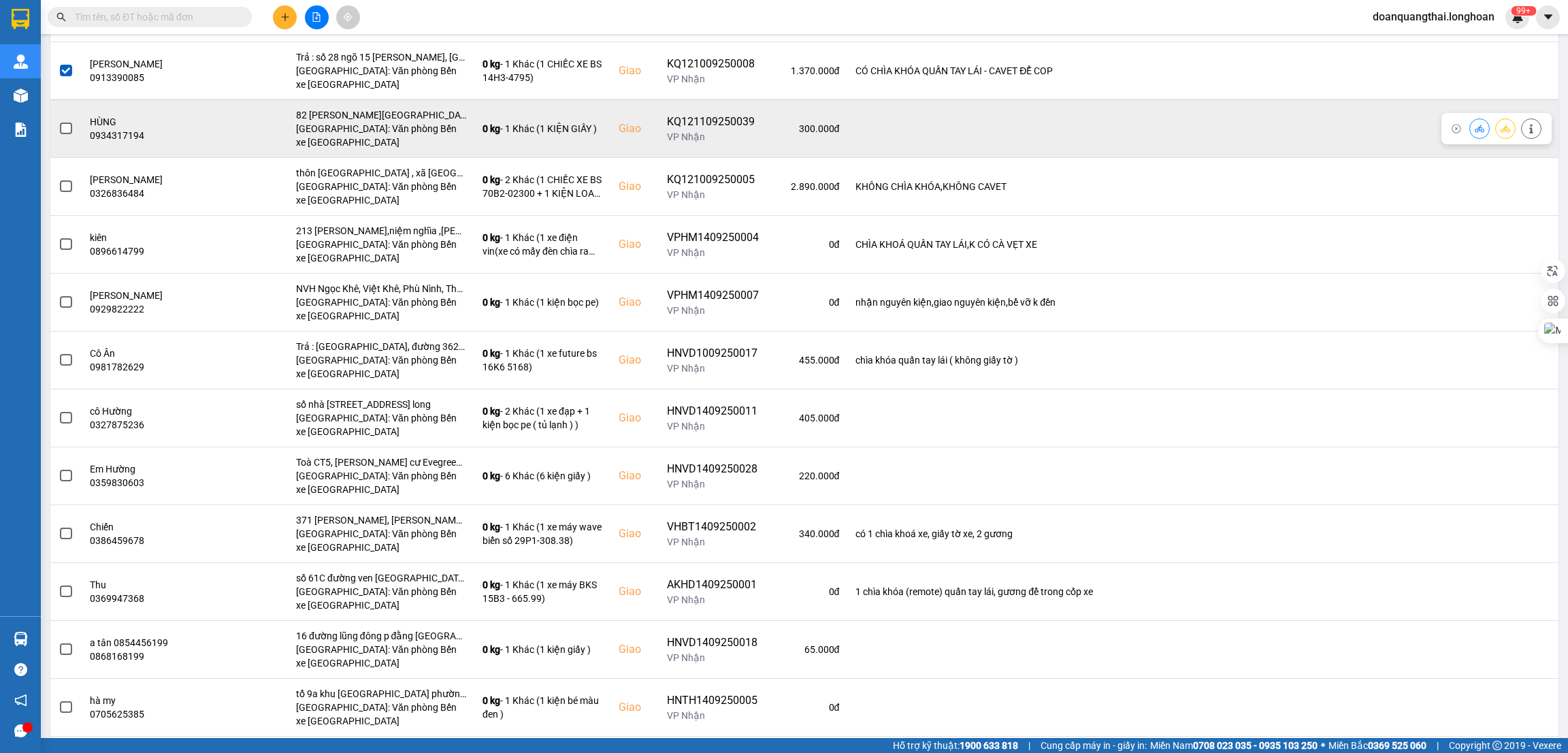
click at [60, 126] on span at bounding box center [65, 129] width 12 height 12
click at [58, 121] on input "checkbox" at bounding box center [58, 121] width 0 height 0
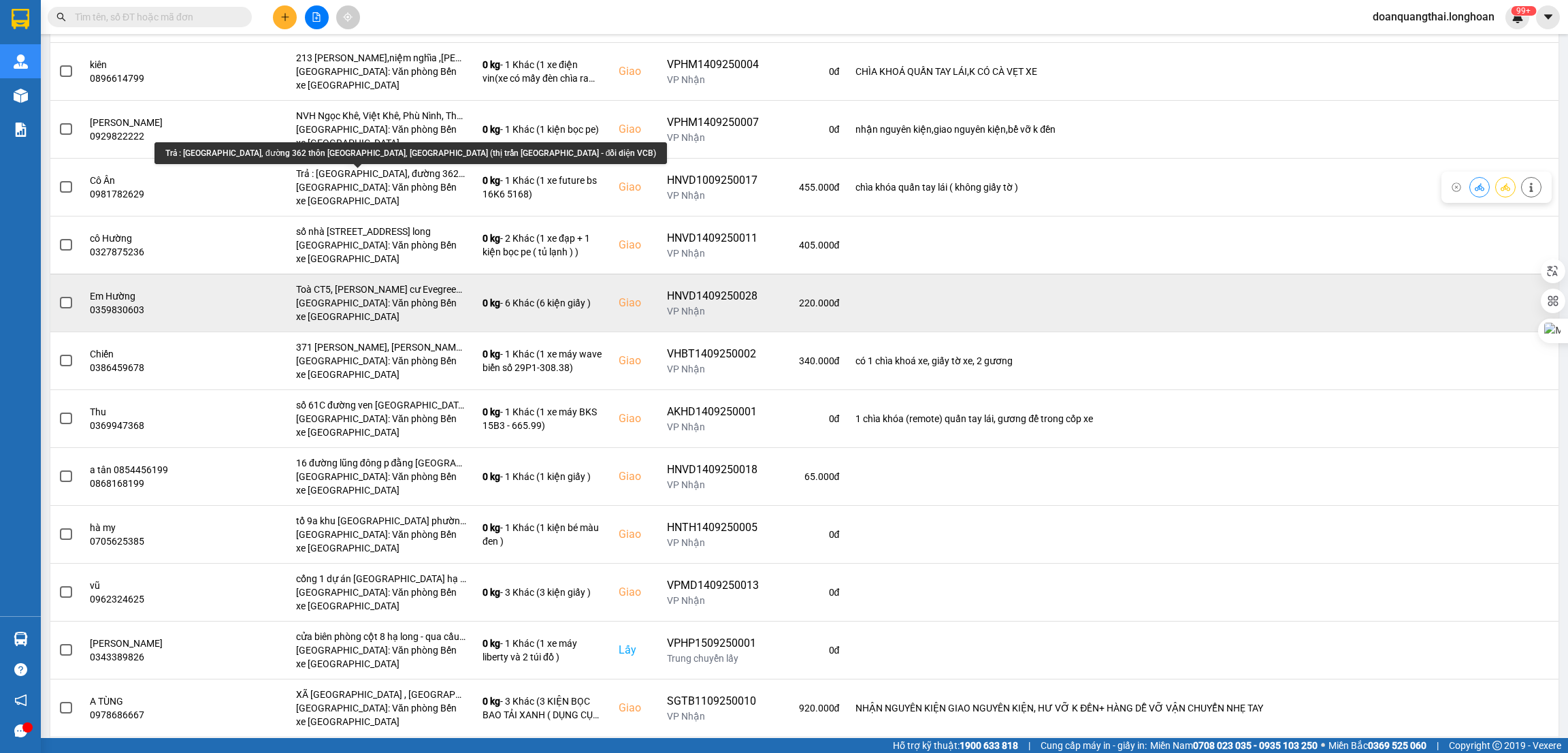
scroll to position [612, 0]
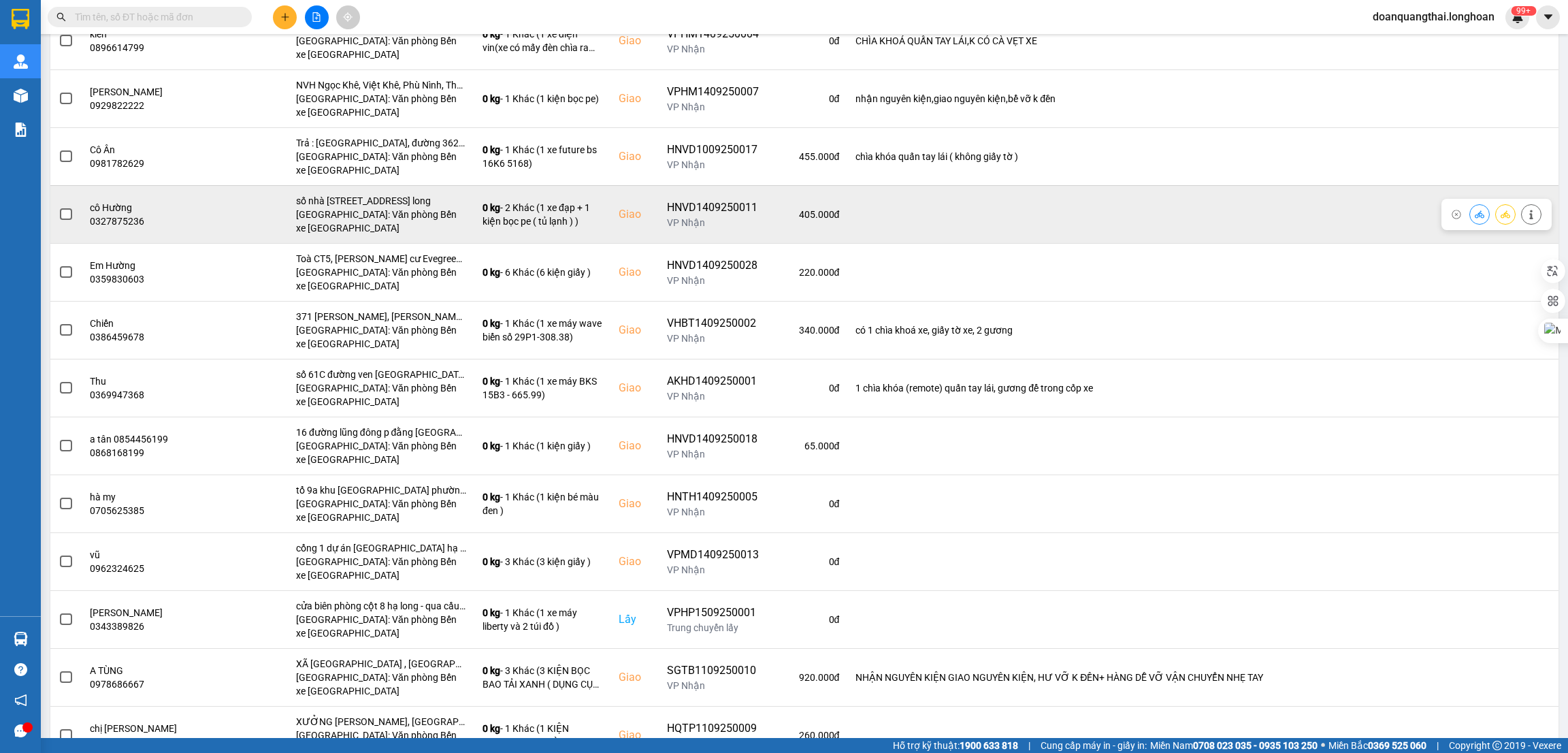
click at [63, 216] on span at bounding box center [65, 214] width 12 height 12
click at [58, 207] on input "checkbox" at bounding box center [58, 207] width 0 height 0
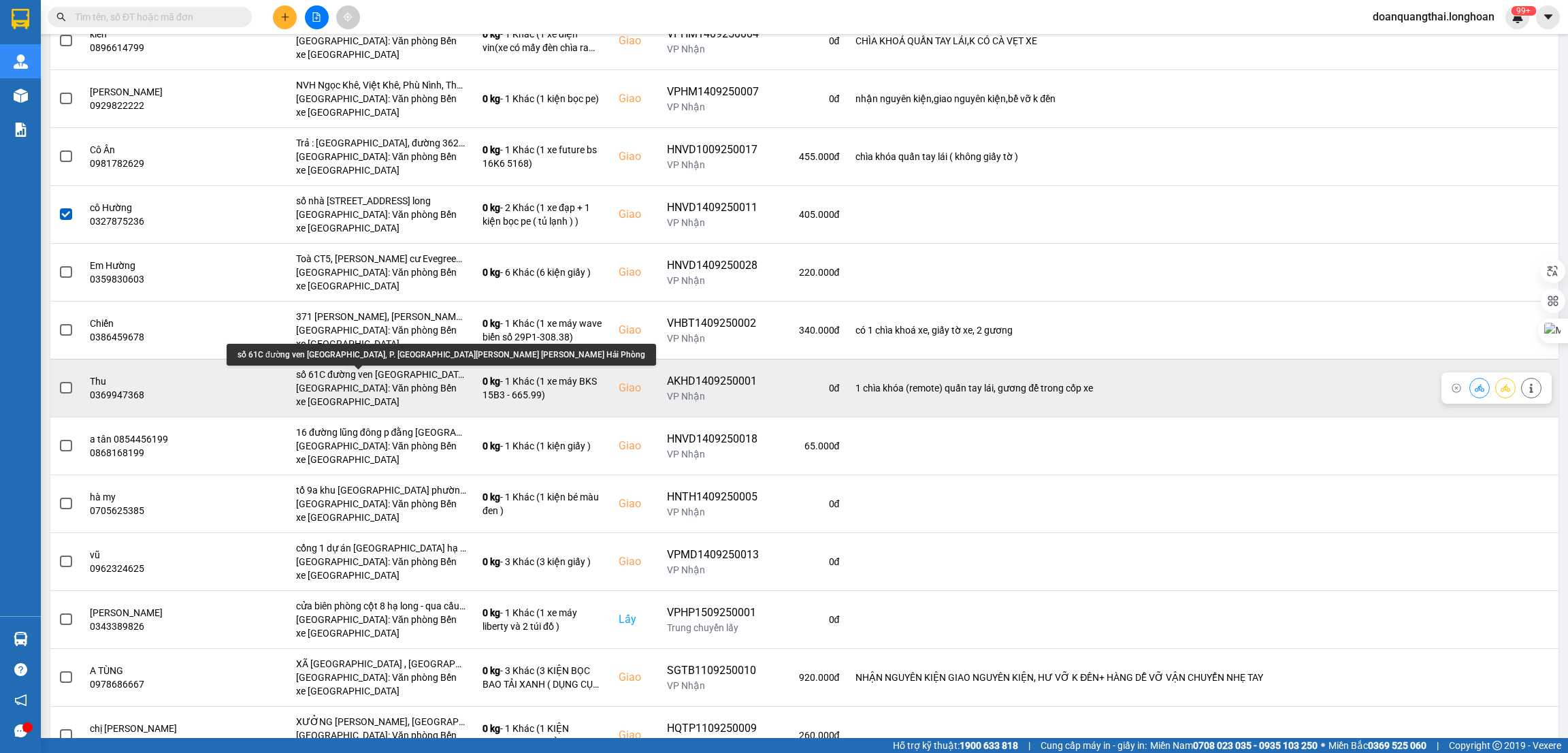
scroll to position [817, 0]
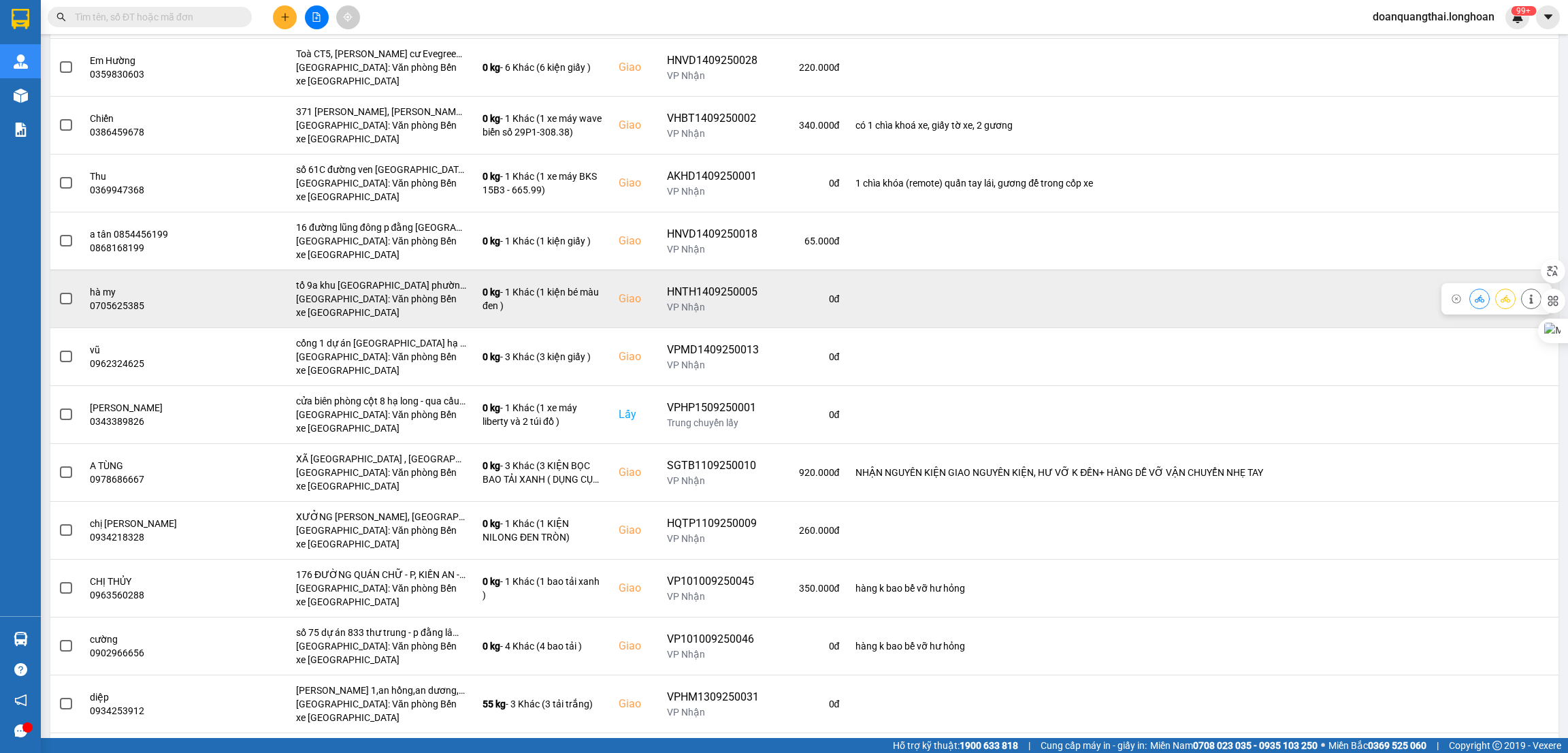
click at [68, 298] on span at bounding box center [65, 298] width 12 height 12
click at [58, 291] on input "checkbox" at bounding box center [58, 291] width 0 height 0
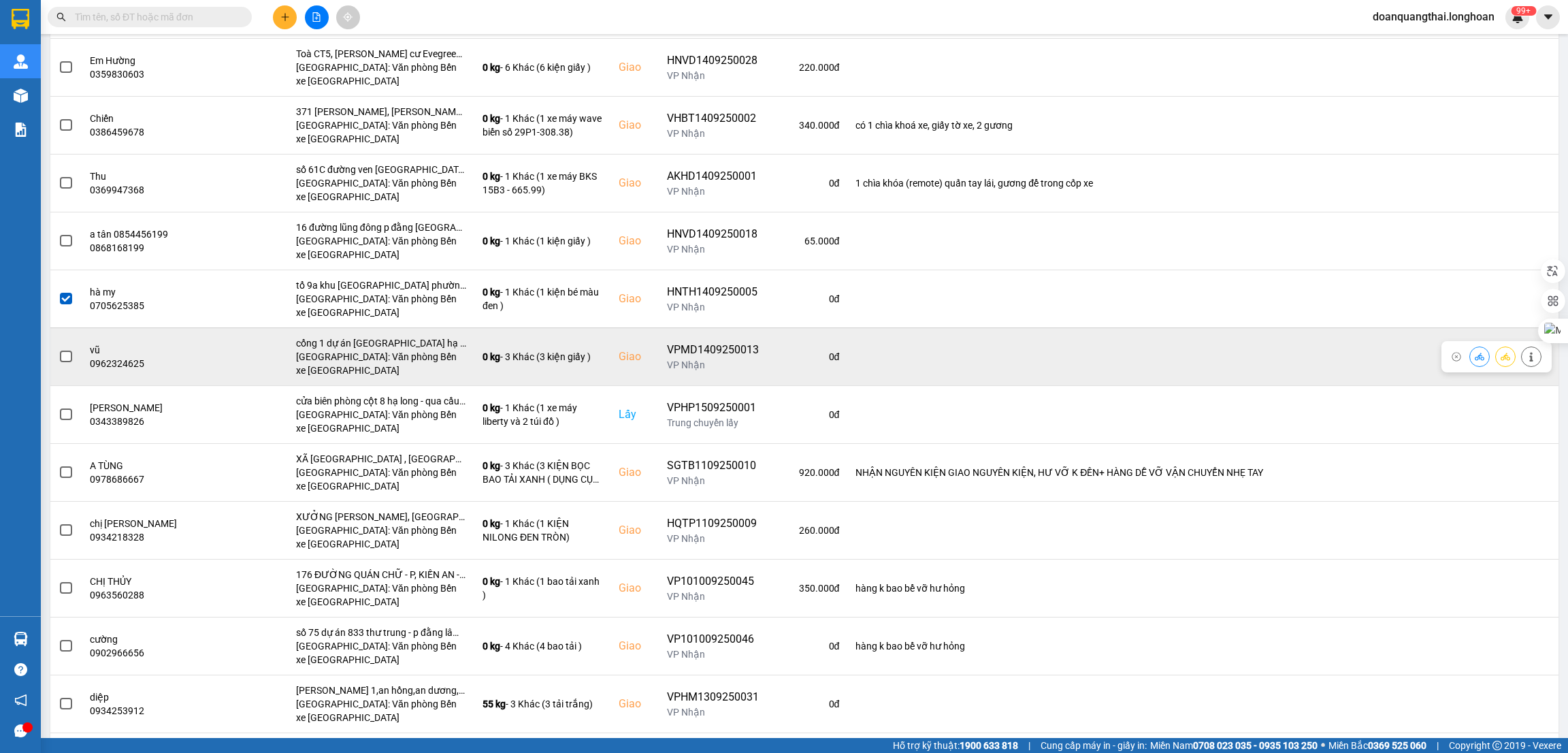
click at [62, 355] on span at bounding box center [65, 356] width 12 height 12
click at [58, 349] on input "checkbox" at bounding box center [58, 349] width 0 height 0
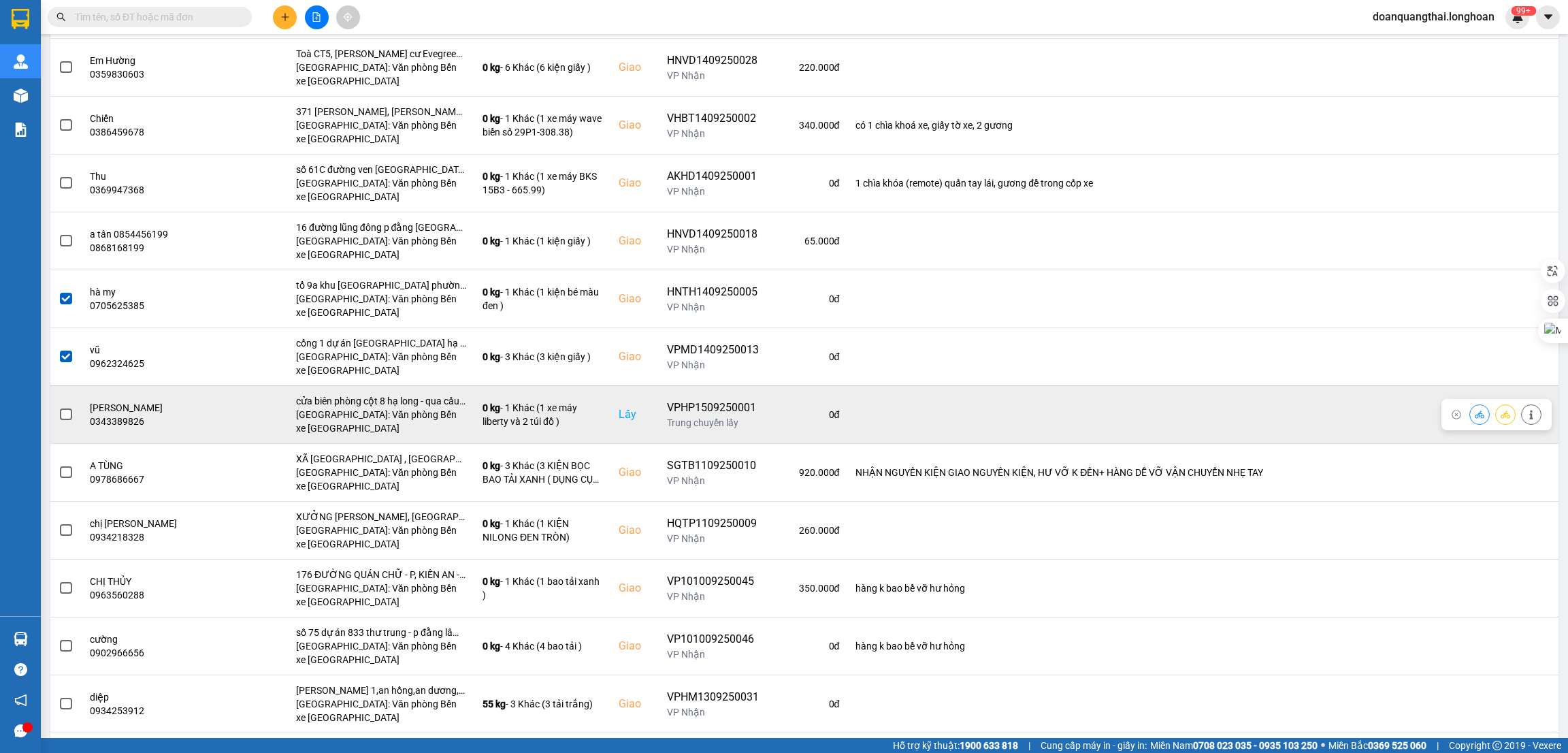
click at [63, 416] on span at bounding box center [65, 414] width 12 height 12
click at [58, 407] on input "checkbox" at bounding box center [58, 407] width 0 height 0
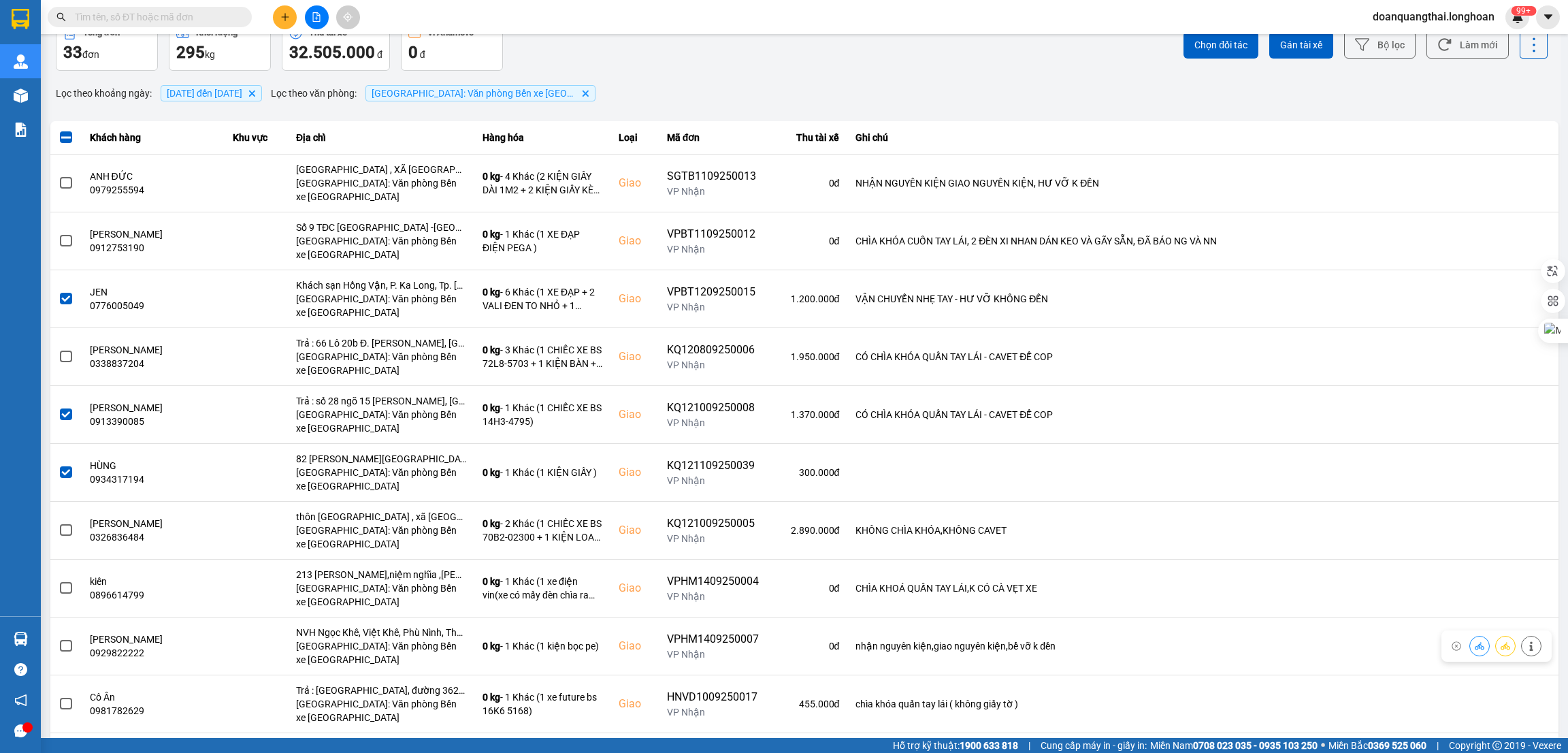
scroll to position [0, 0]
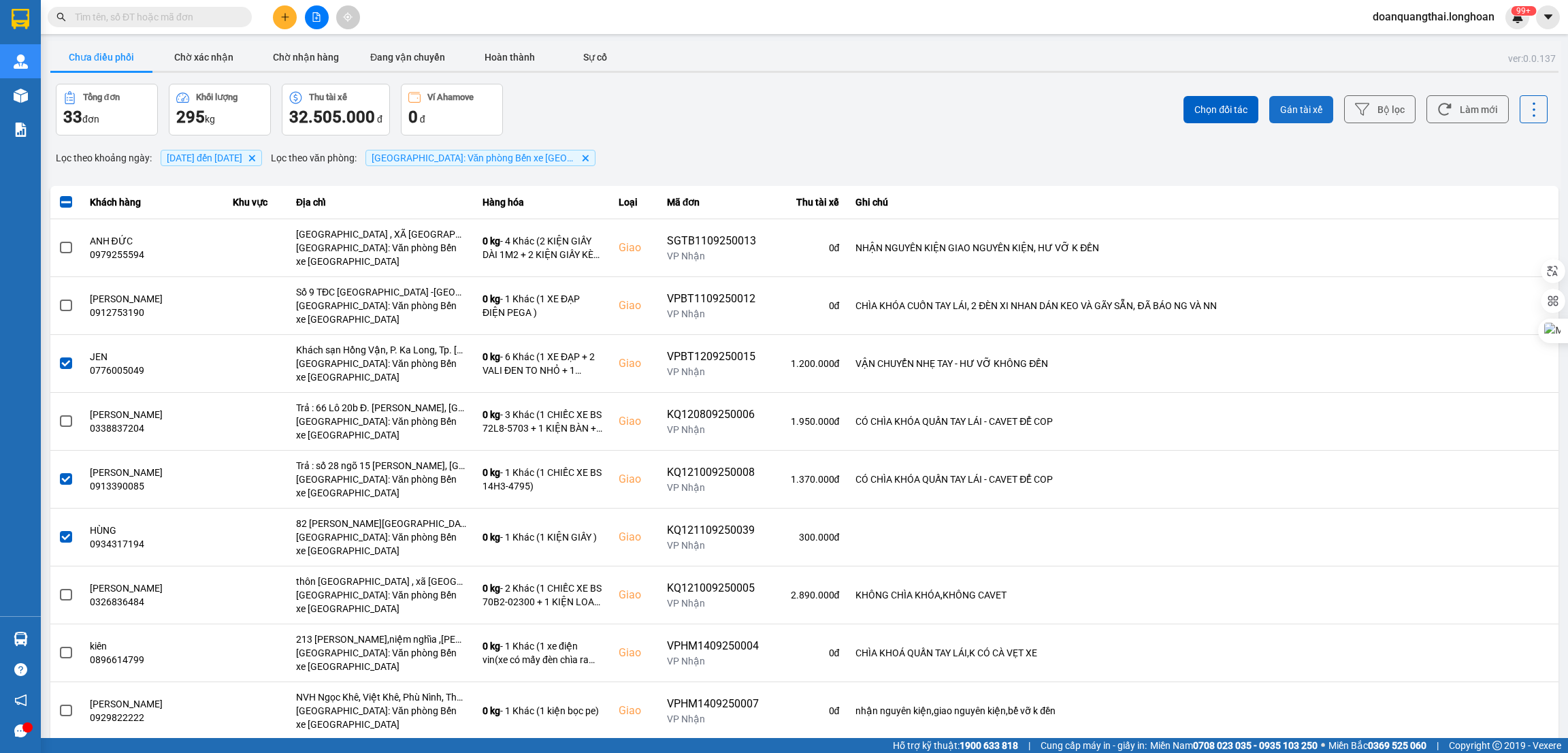
click at [1289, 114] on span "Gán tài xế" at bounding box center [1301, 109] width 42 height 14
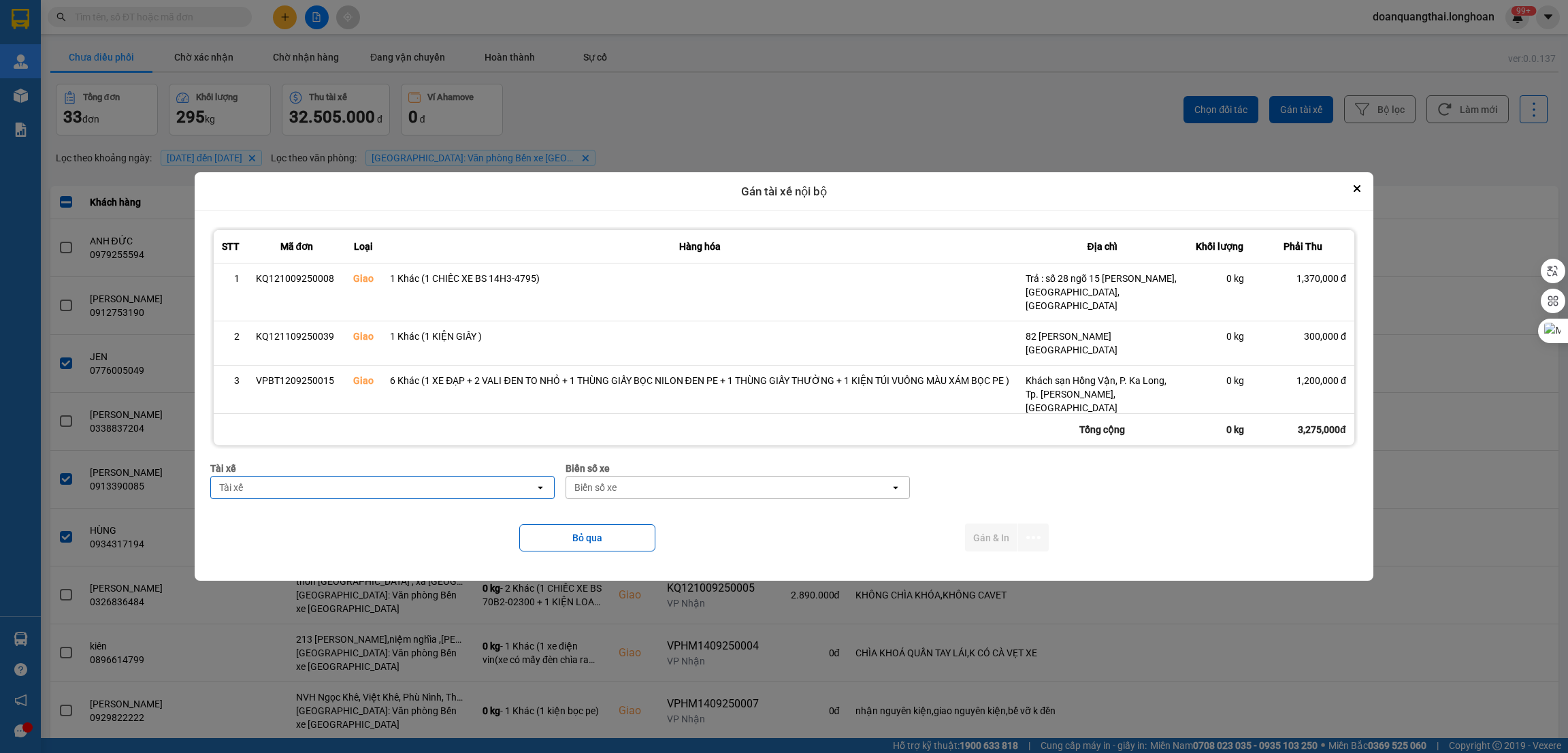
click at [387, 490] on div "Tài xế" at bounding box center [373, 487] width 324 height 22
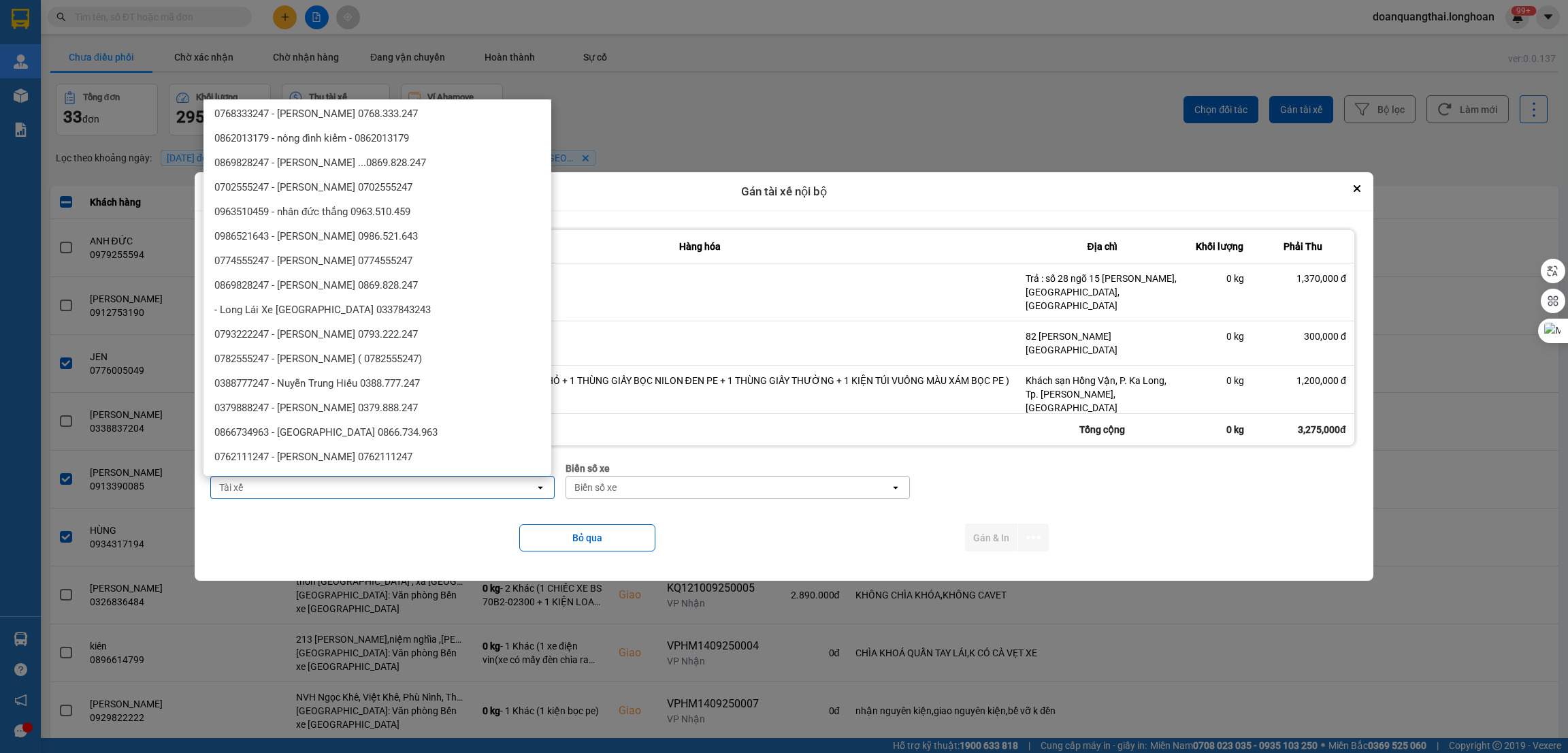
scroll to position [305, 0]
click at [406, 400] on span "0379888247 - [PERSON_NAME] 0379.888.247" at bounding box center [315, 399] width 203 height 14
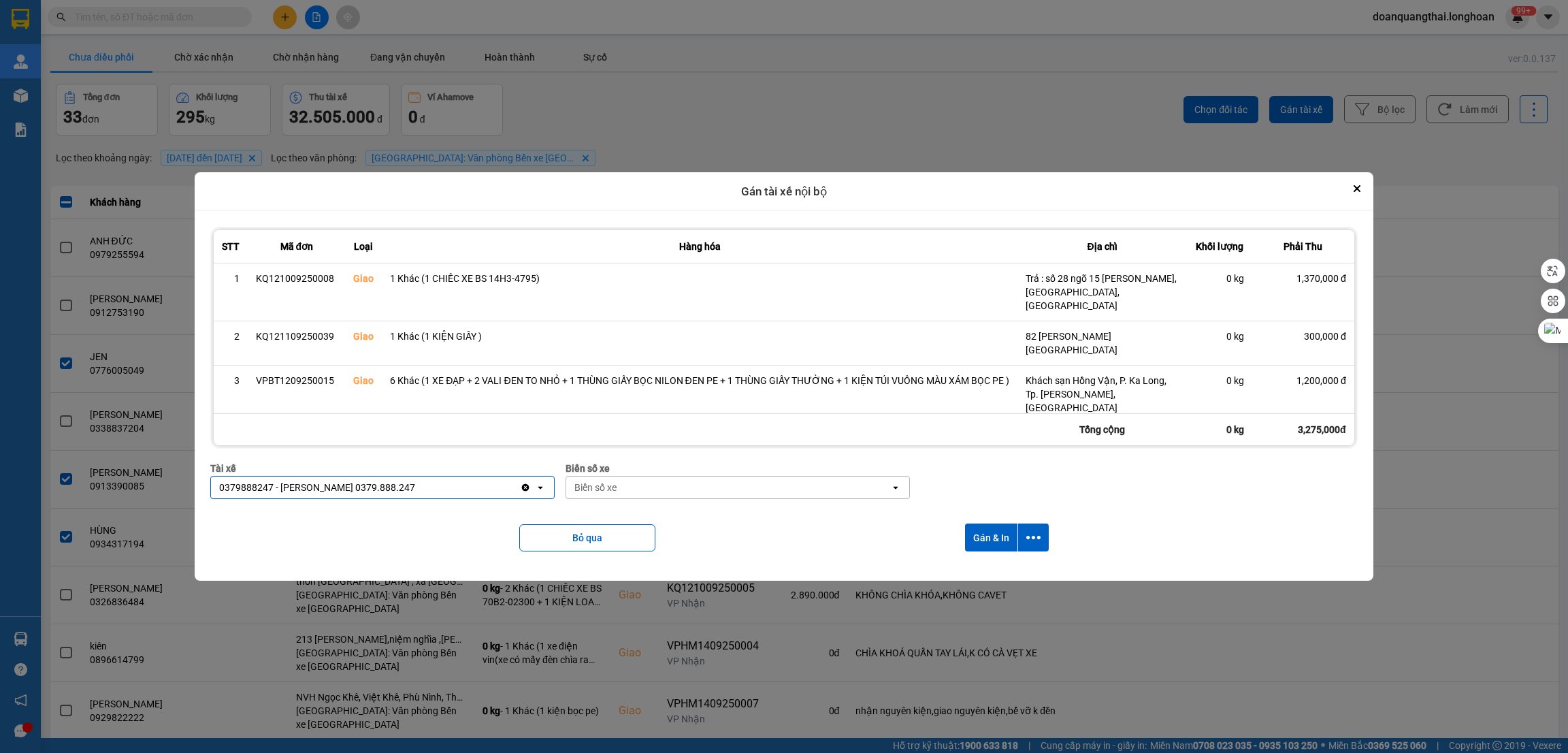
click at [689, 487] on div "Biển số xe" at bounding box center [728, 487] width 324 height 22
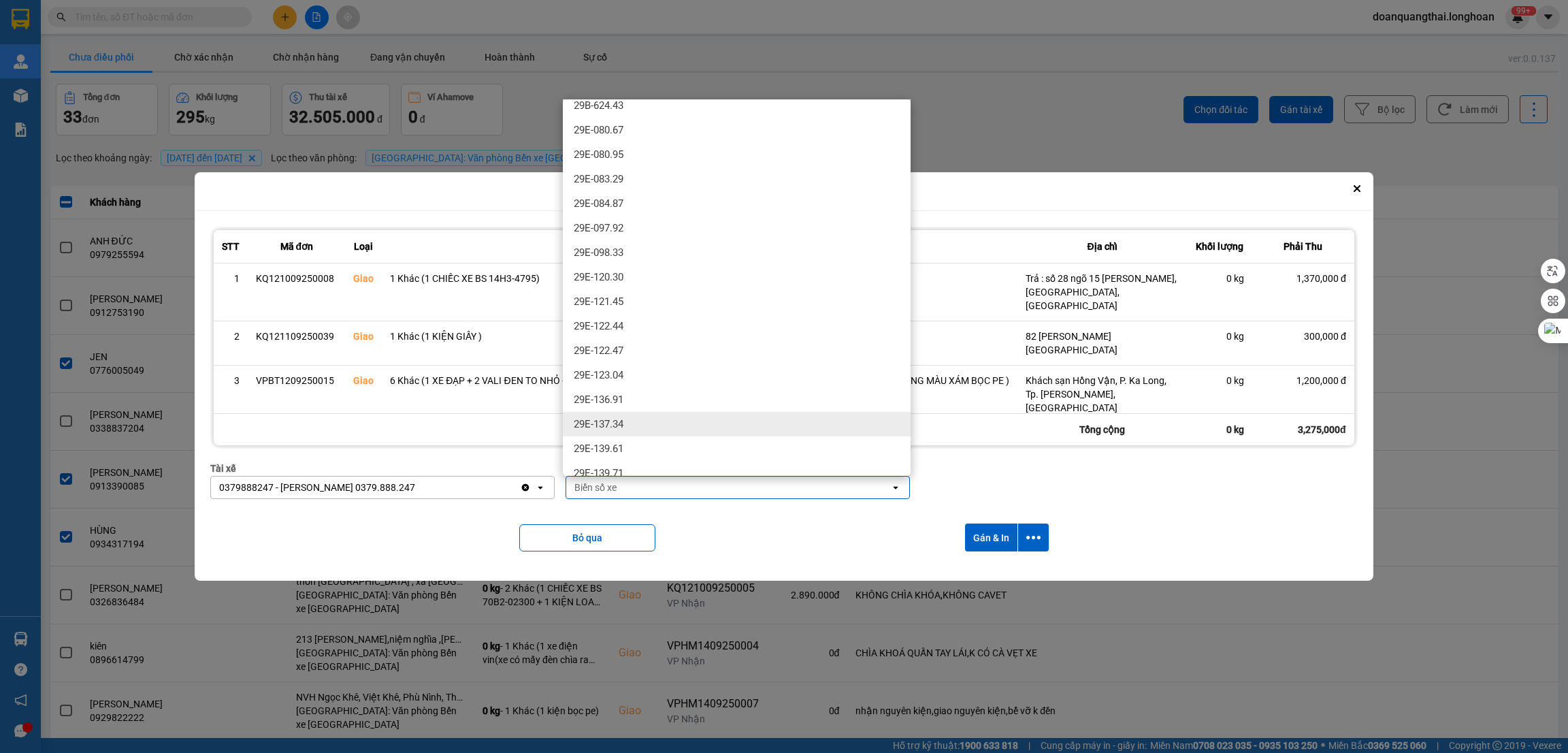
click at [670, 421] on div "29E-137.34" at bounding box center [736, 424] width 348 height 24
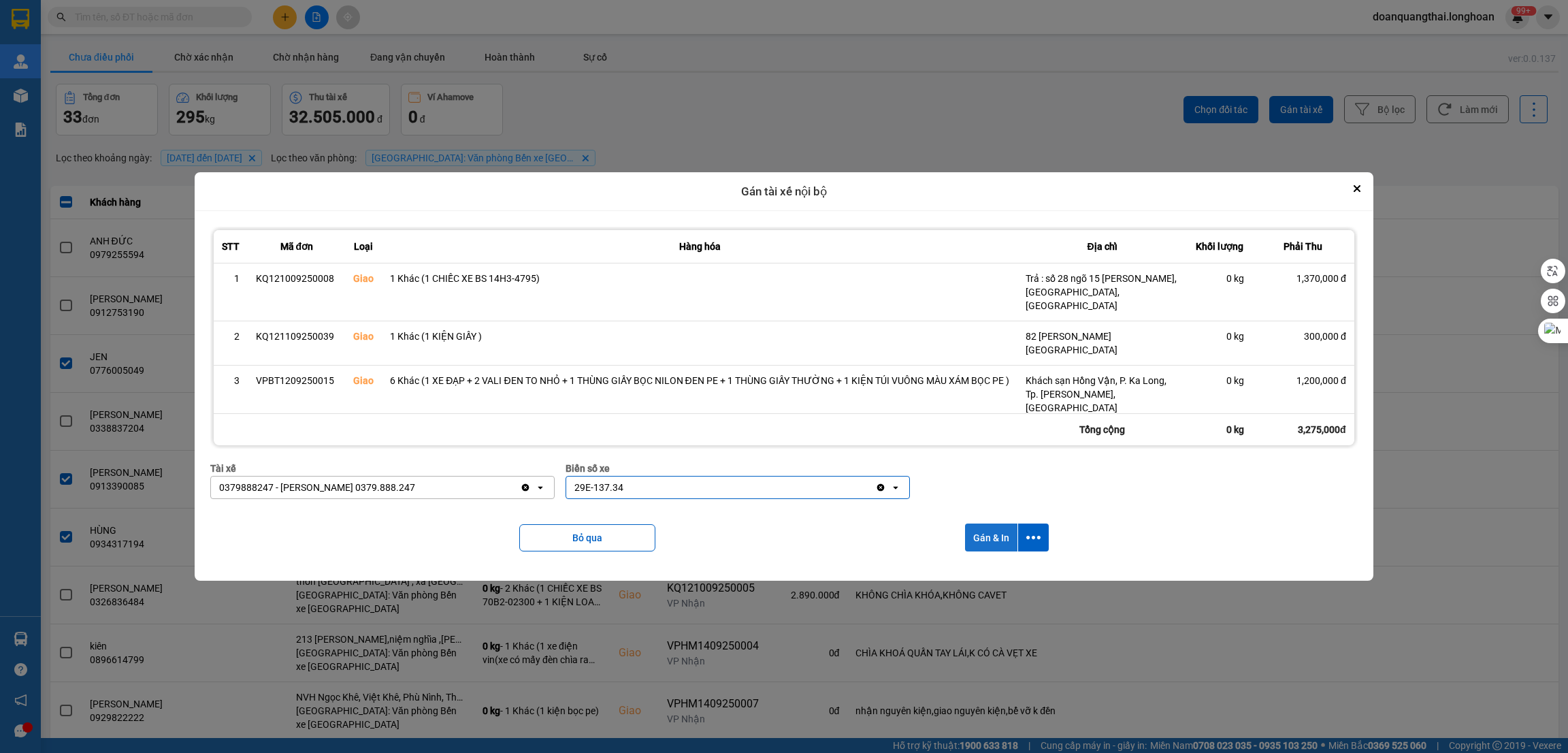
click at [1000, 540] on button "Gán & In" at bounding box center [991, 537] width 52 height 28
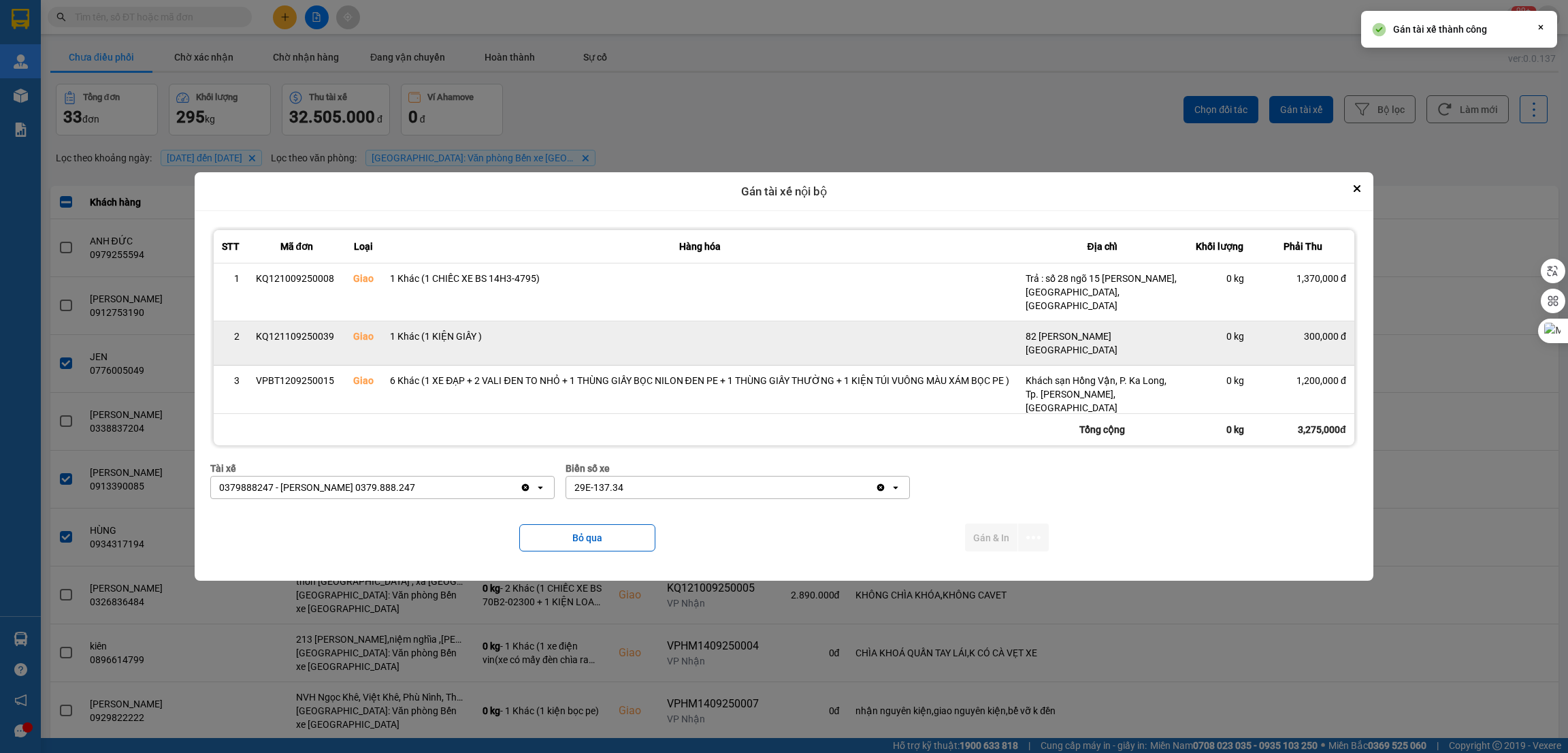
scroll to position [0, 0]
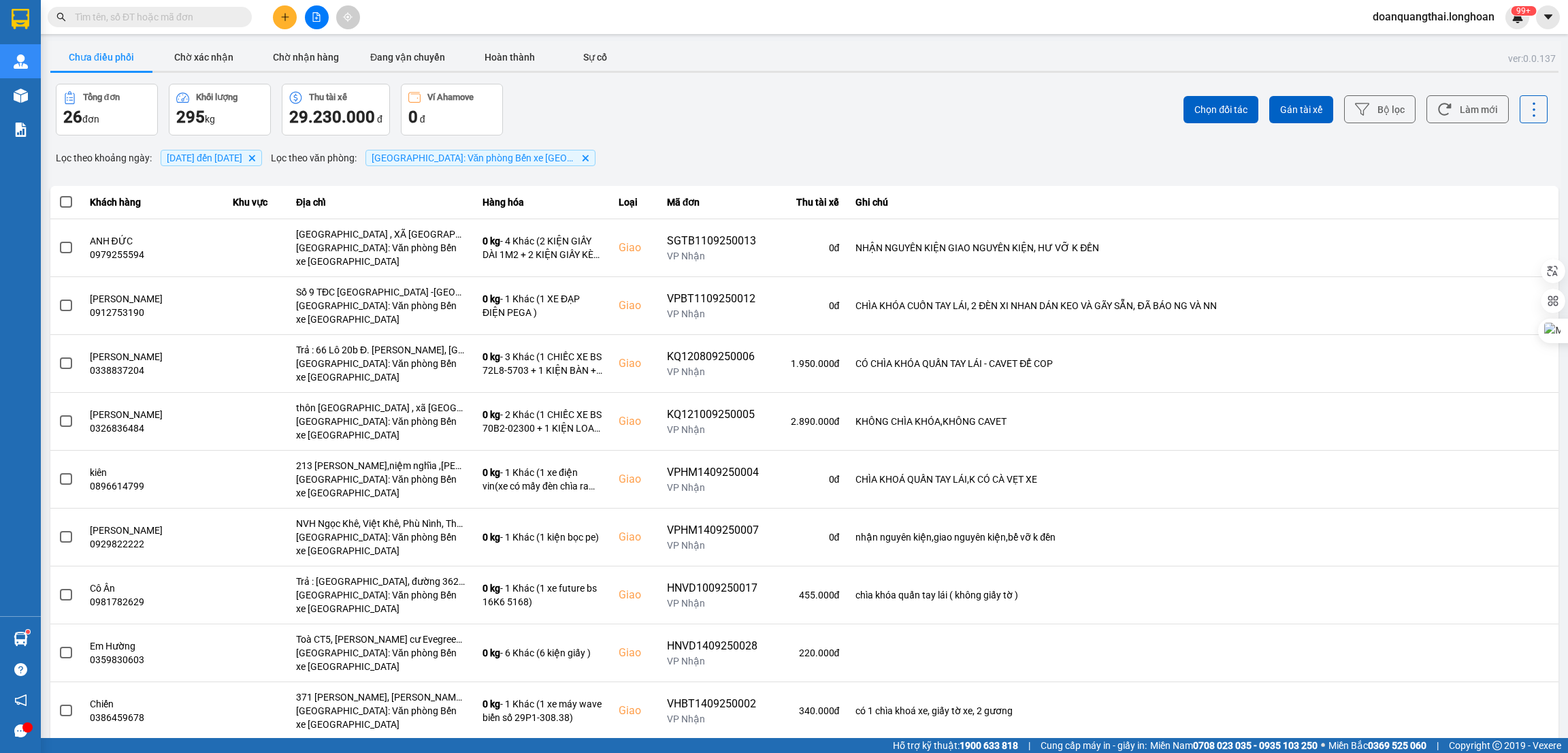
click at [197, 22] on input "text" at bounding box center [155, 17] width 161 height 15
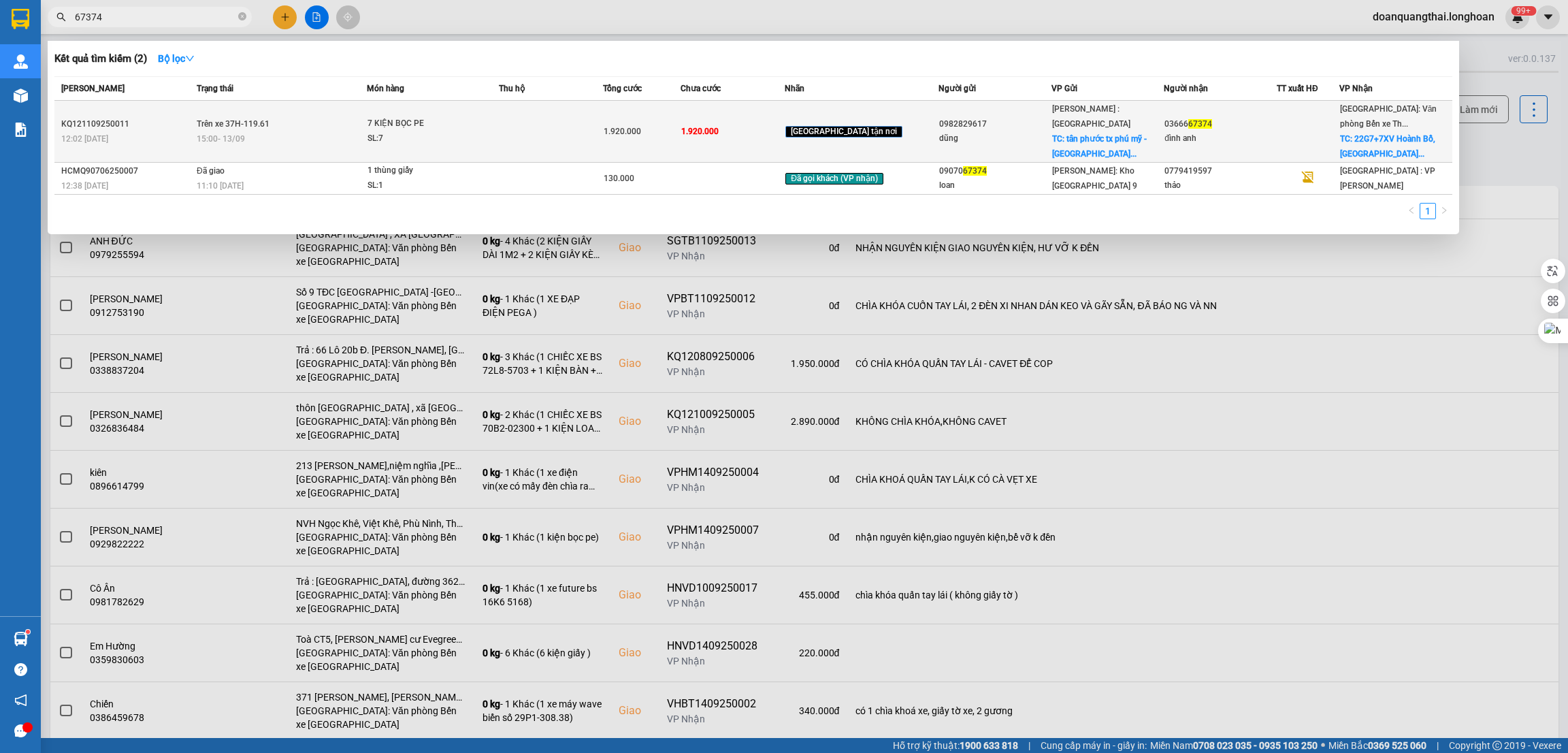
type input "67374"
click at [329, 134] on div "15:00 [DATE]" at bounding box center [282, 139] width 170 height 15
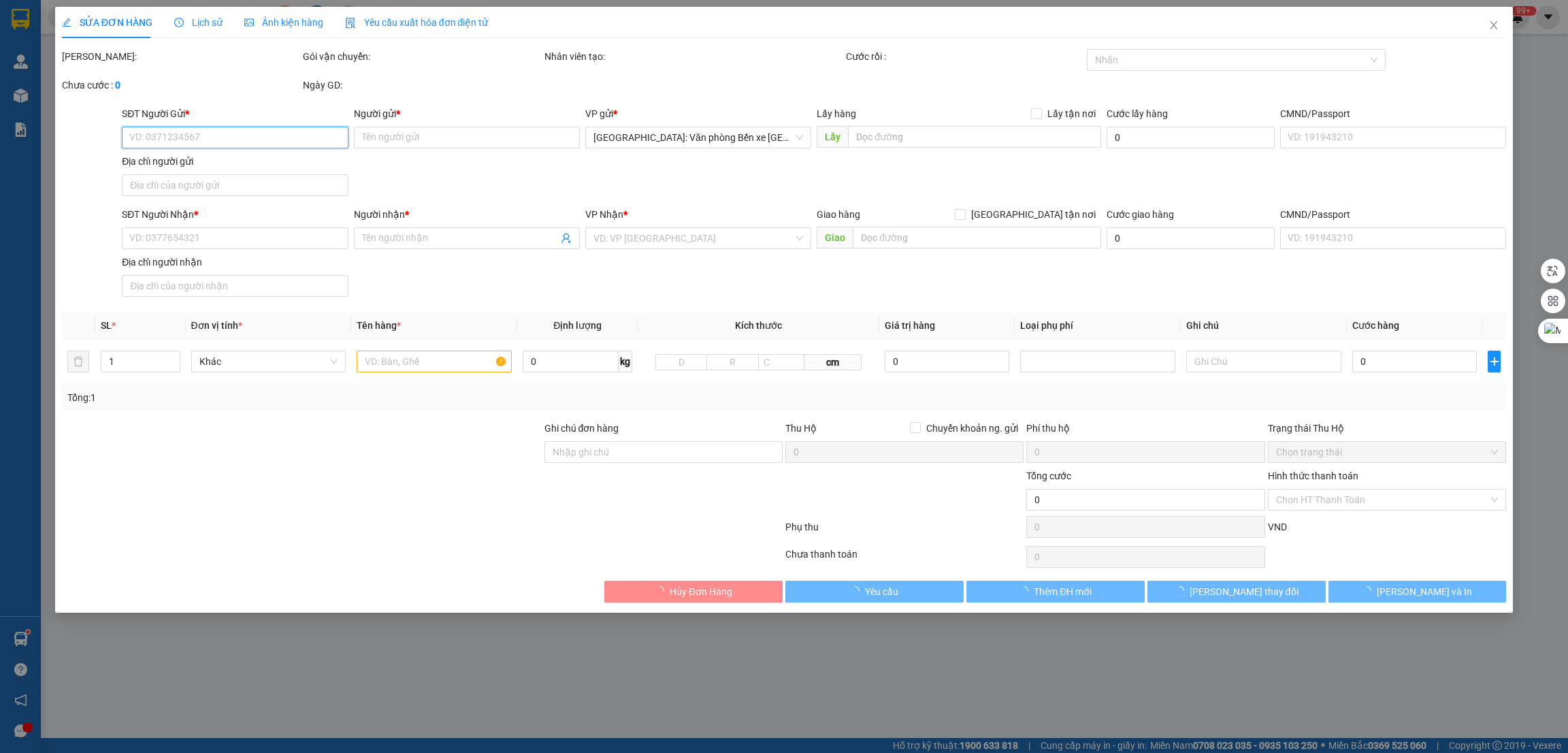
type input "0982829617"
type input "dũng"
checkbox input "true"
type input "tân phước tx phú mỹ - [GEOGRAPHIC_DATA] vvũng tàu"
type input "0366667374"
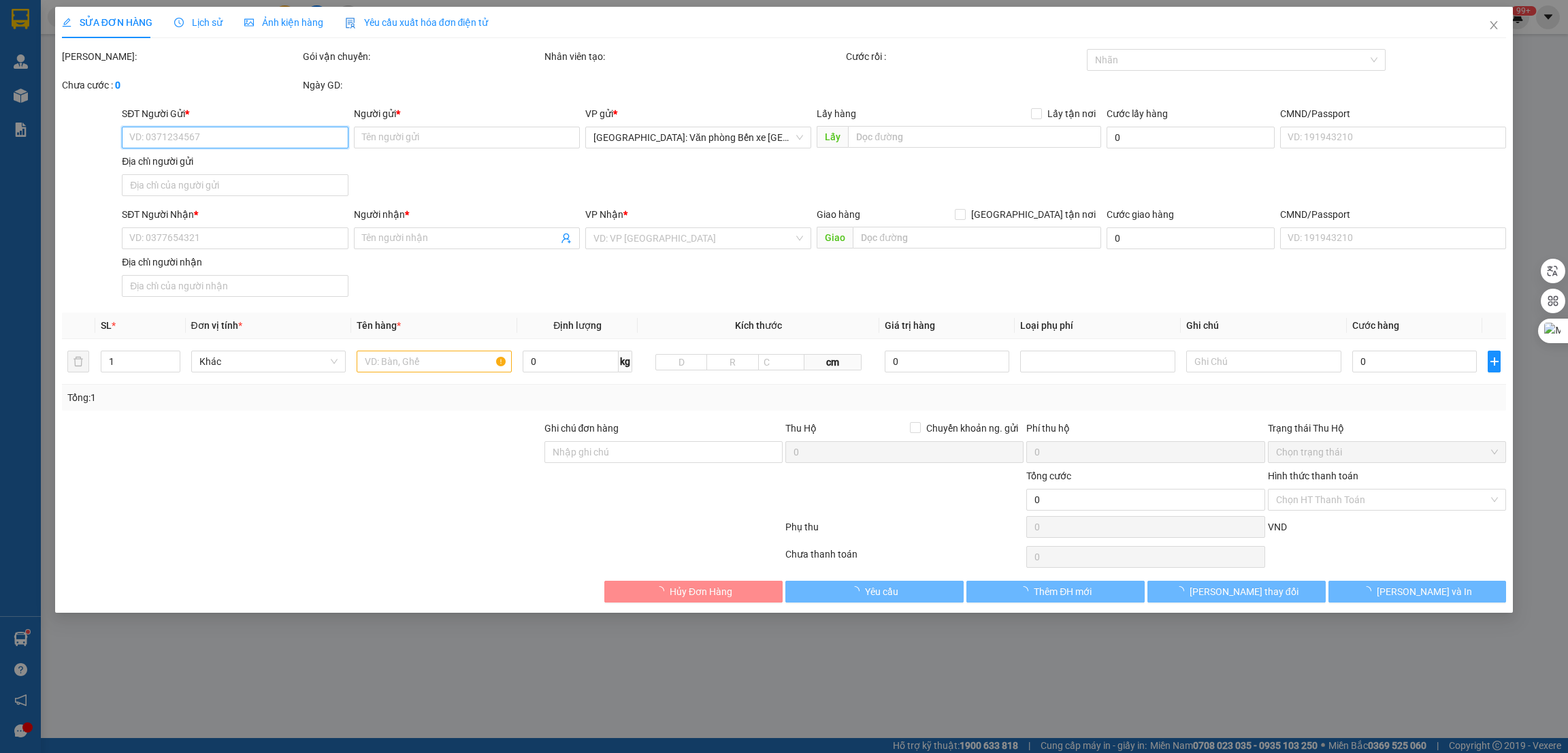
type input "đình anh"
checkbox input "true"
type input "22G7+7XV Hoành Bồ, [GEOGRAPHIC_DATA]"
type input "NHẬN NGUYÊN KIỆN GIAO NGUYÊN KIỆN, HƯ VỠ K ĐỀN"
type input "1.920.000"
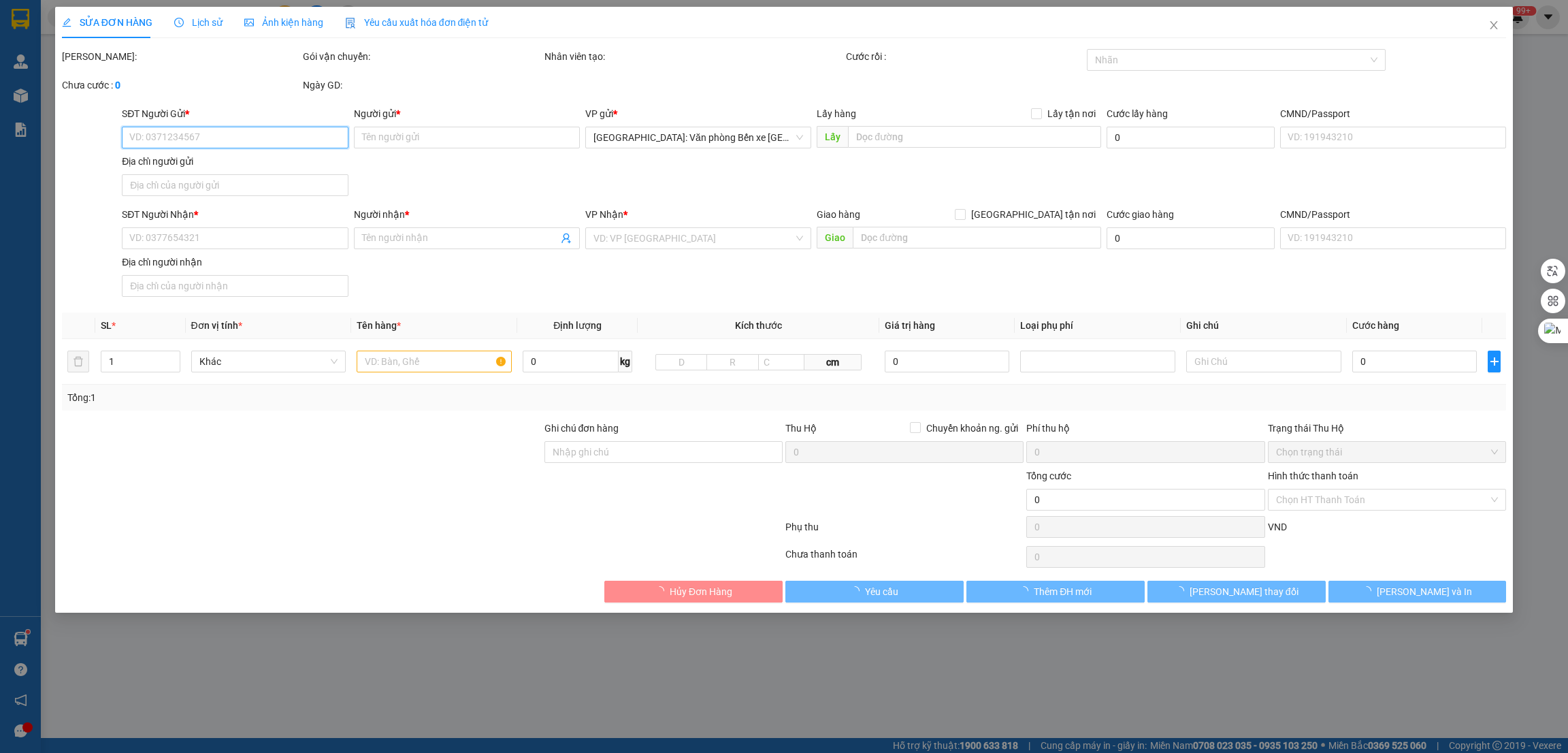
type input "1.920.000"
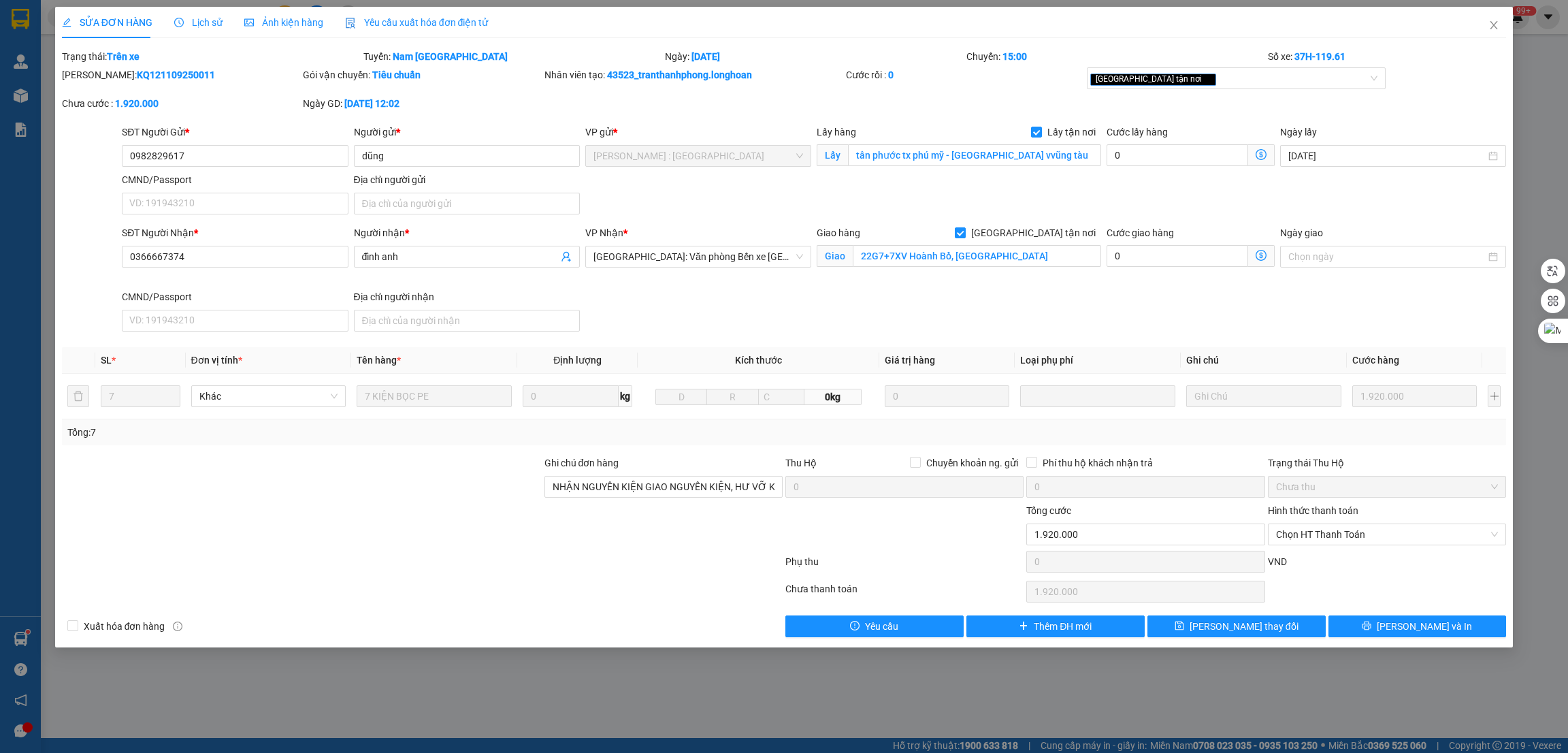
click at [203, 21] on span "Lịch sử" at bounding box center [198, 22] width 48 height 11
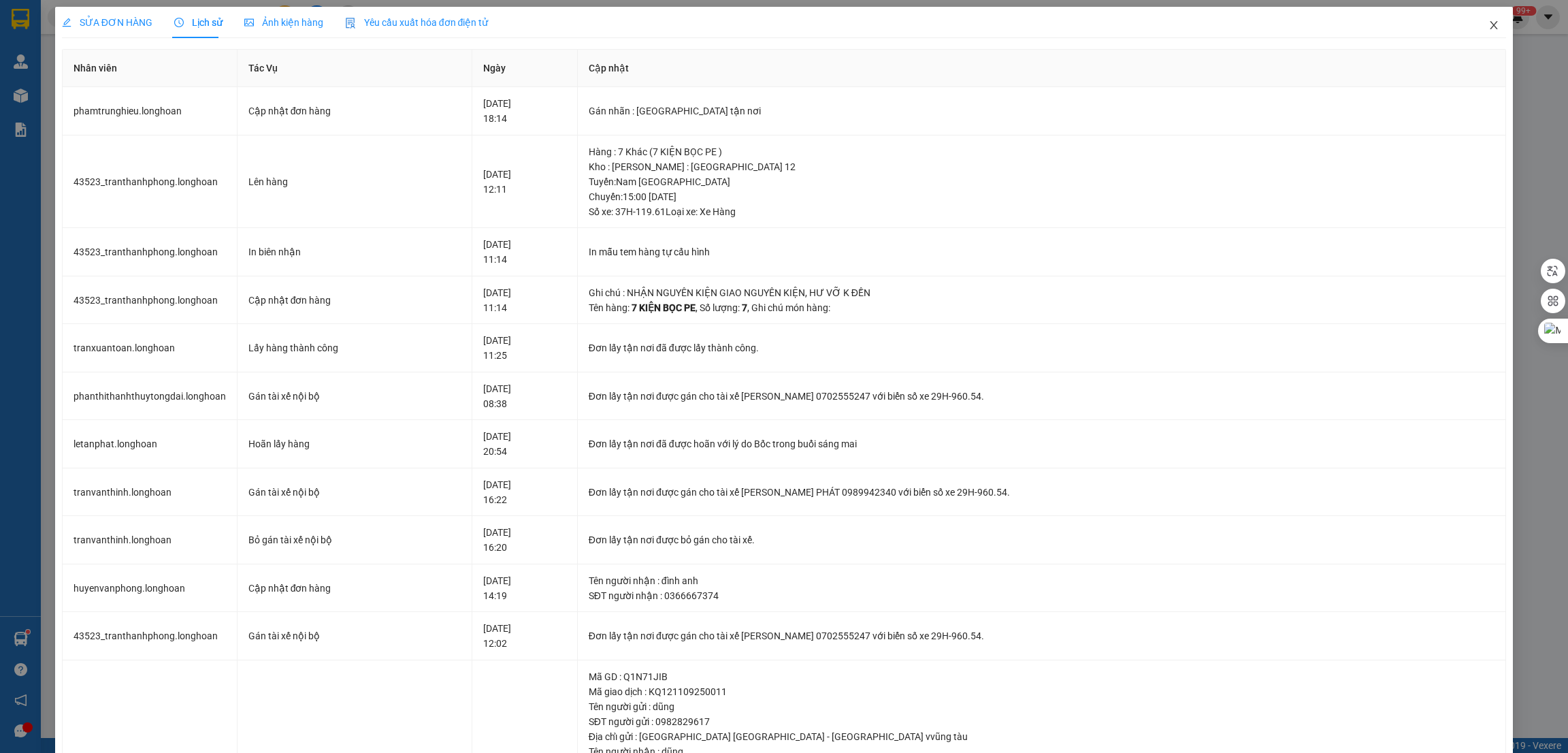
click at [1488, 21] on icon "close" at bounding box center [1493, 24] width 11 height 11
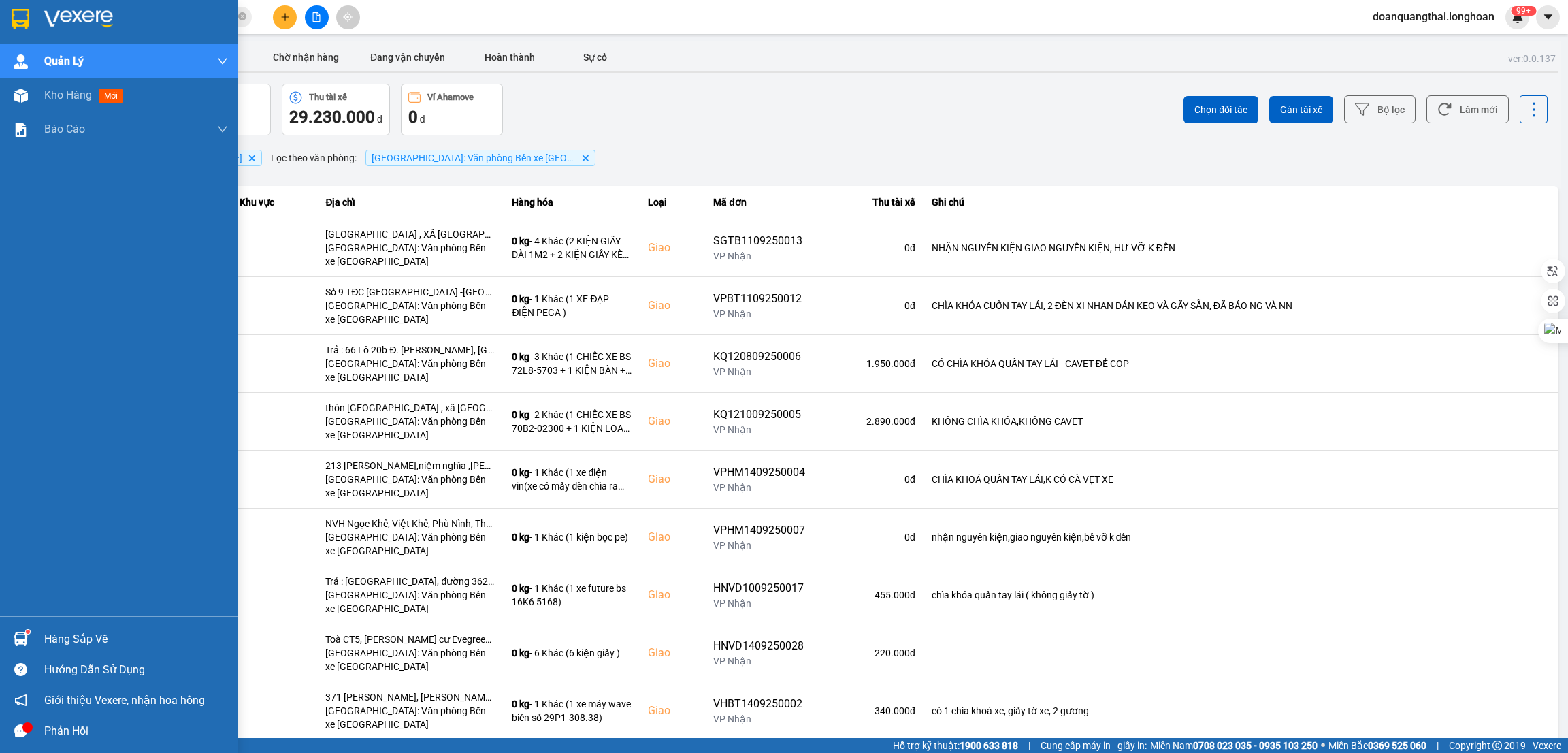
click at [0, 637] on div "Hàng sắp về" at bounding box center [119, 639] width 238 height 31
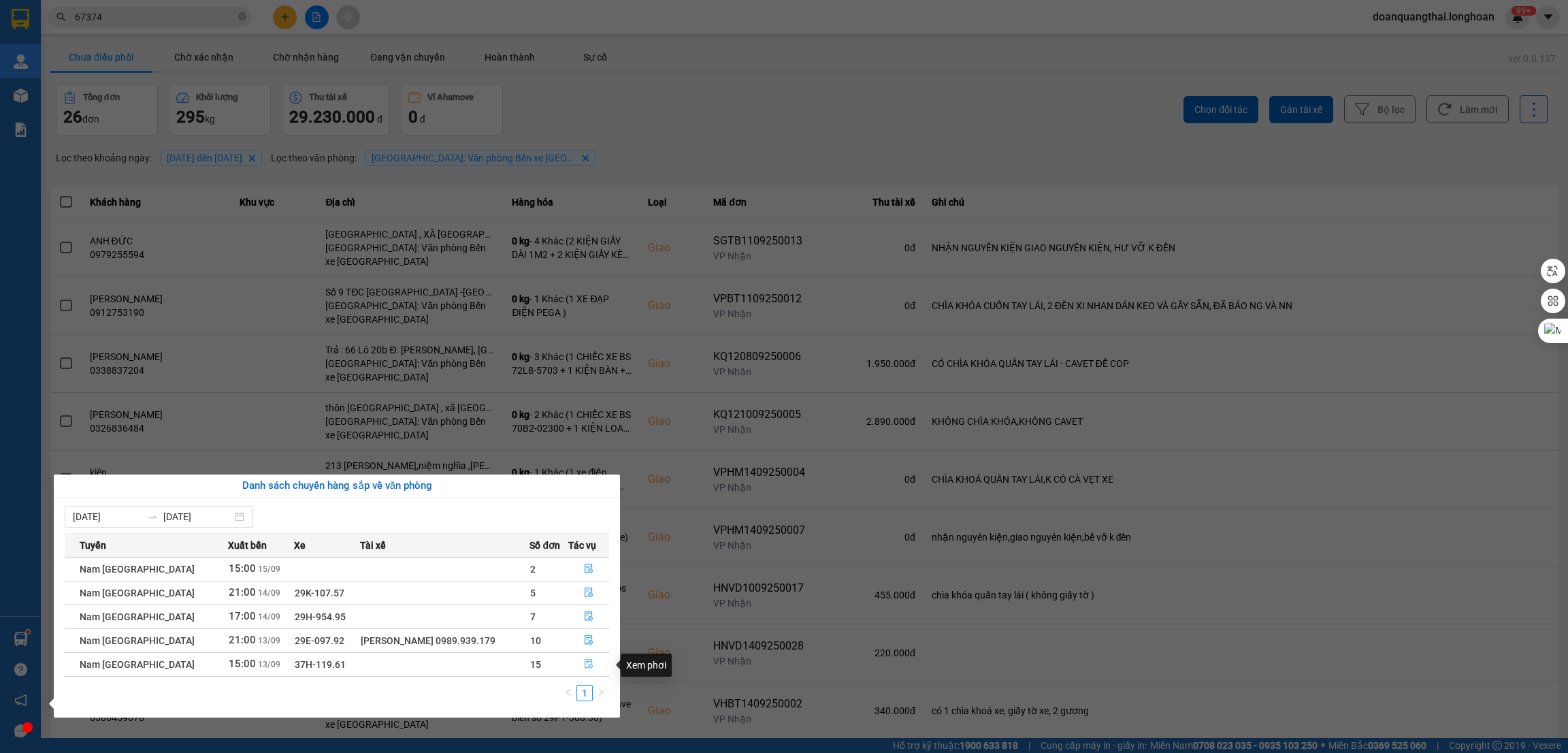
click at [587, 666] on icon "file-done" at bounding box center [588, 663] width 9 height 9
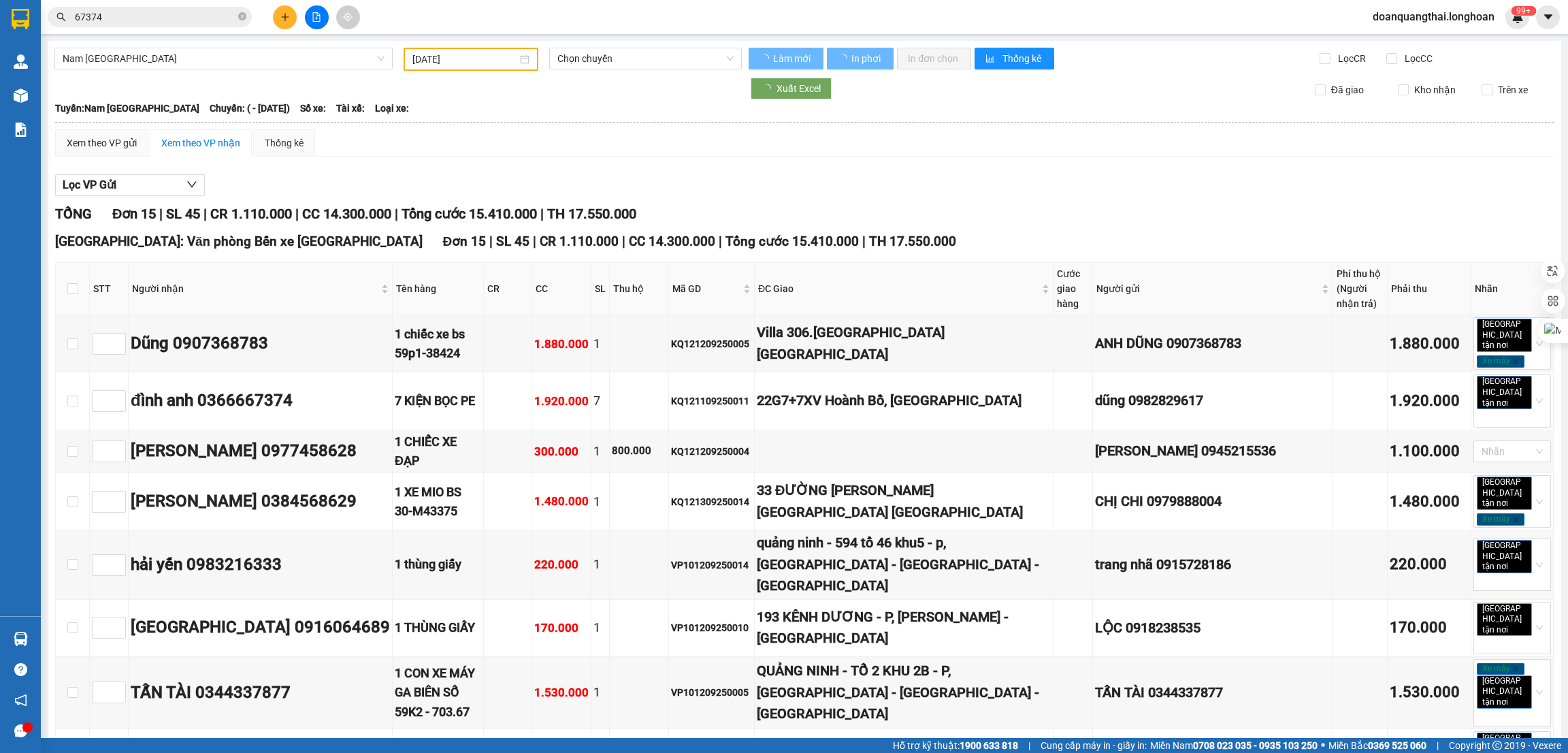
type input "[DATE]"
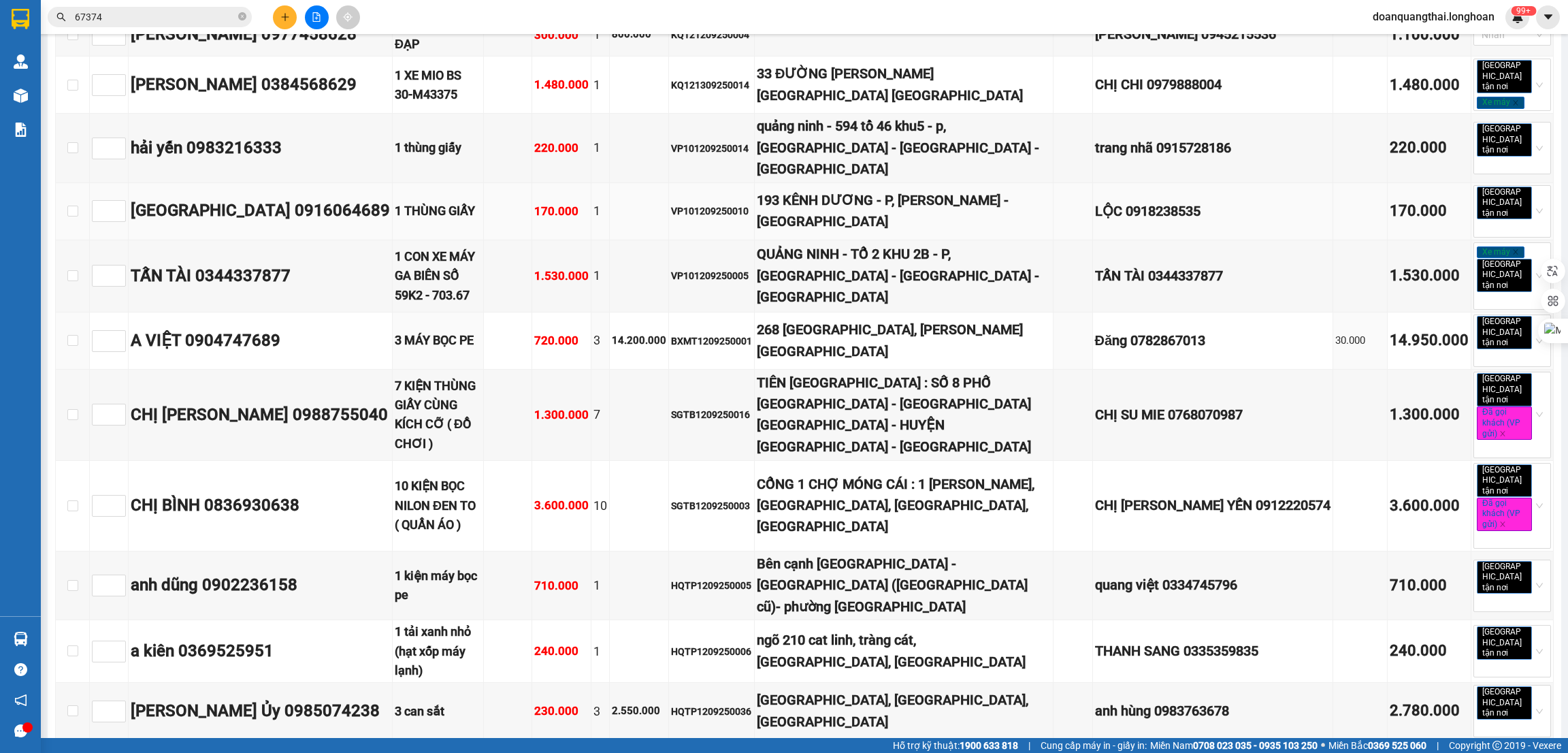
scroll to position [461, 0]
